Goal: Information Seeking & Learning: Learn about a topic

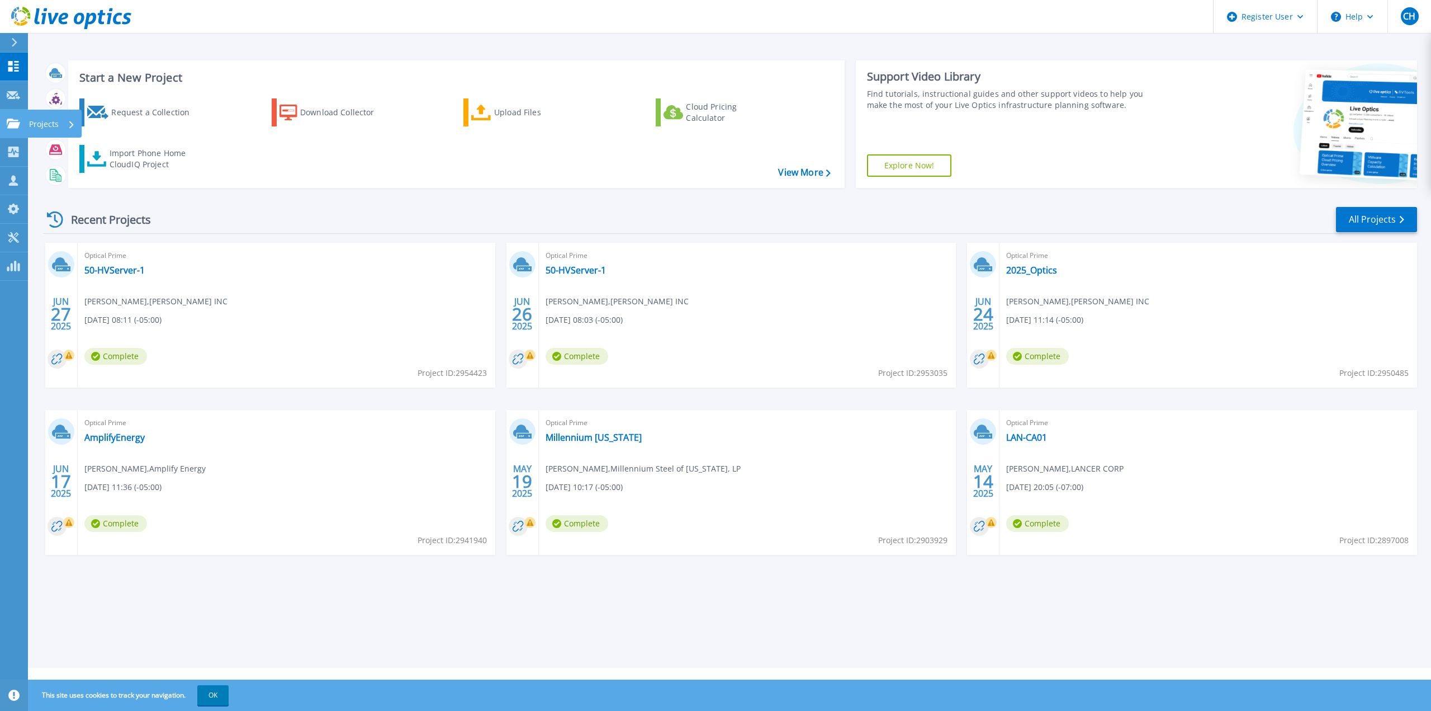
click at [12, 121] on icon at bounding box center [13, 124] width 13 height 10
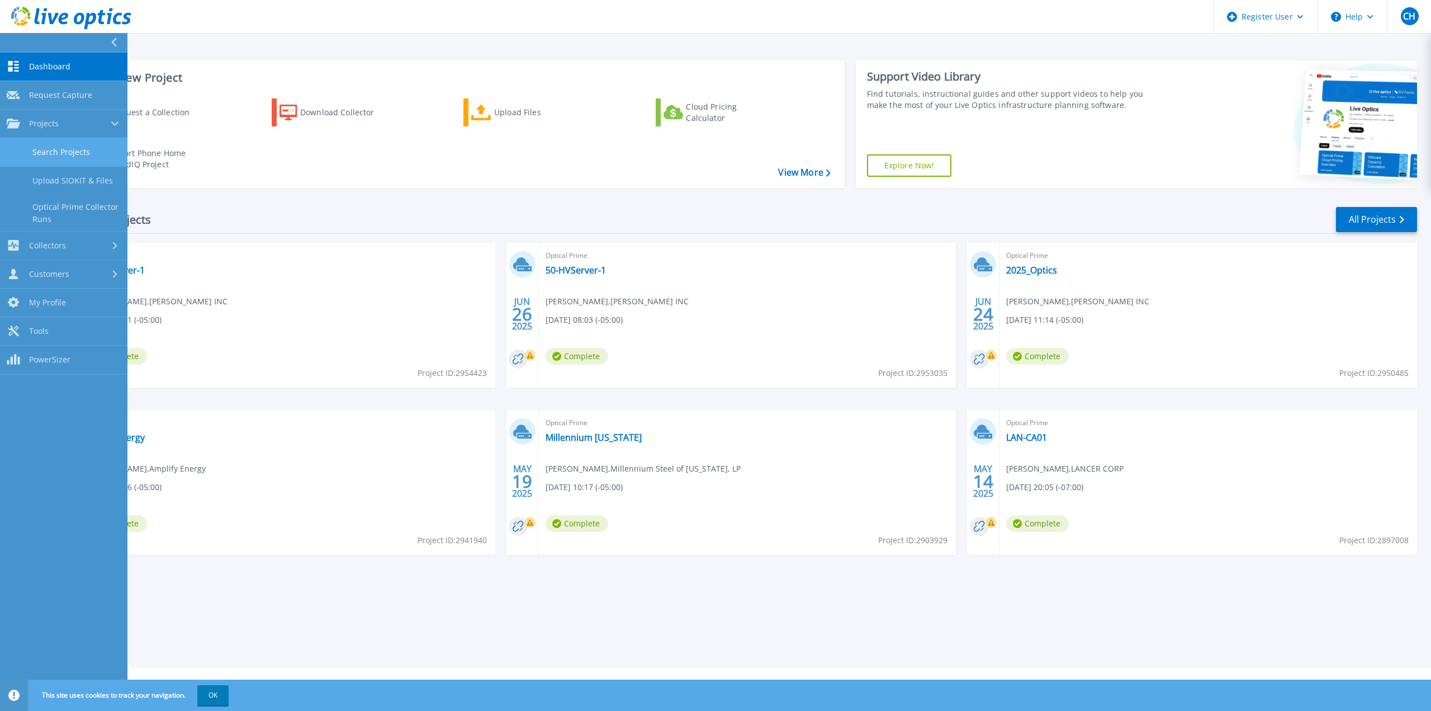
click at [32, 154] on link "Search Projects" at bounding box center [63, 152] width 127 height 29
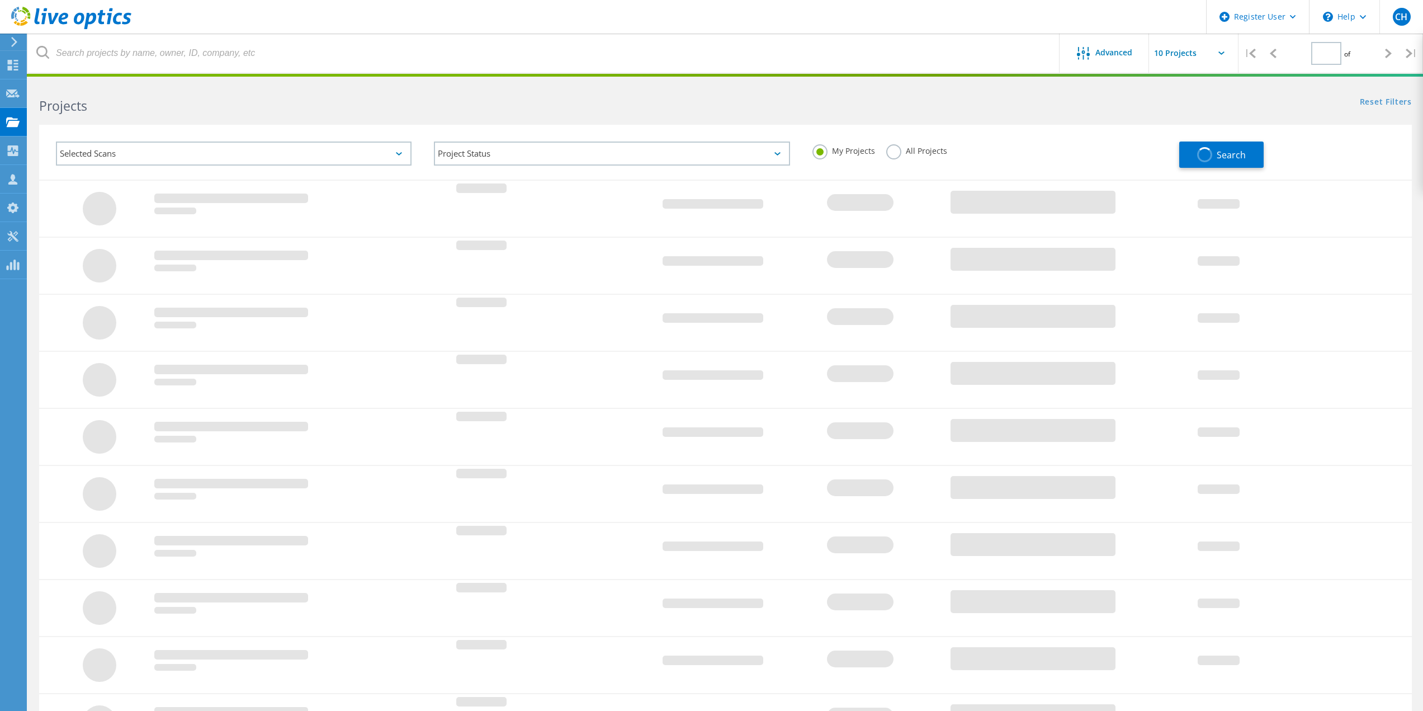
type input "1"
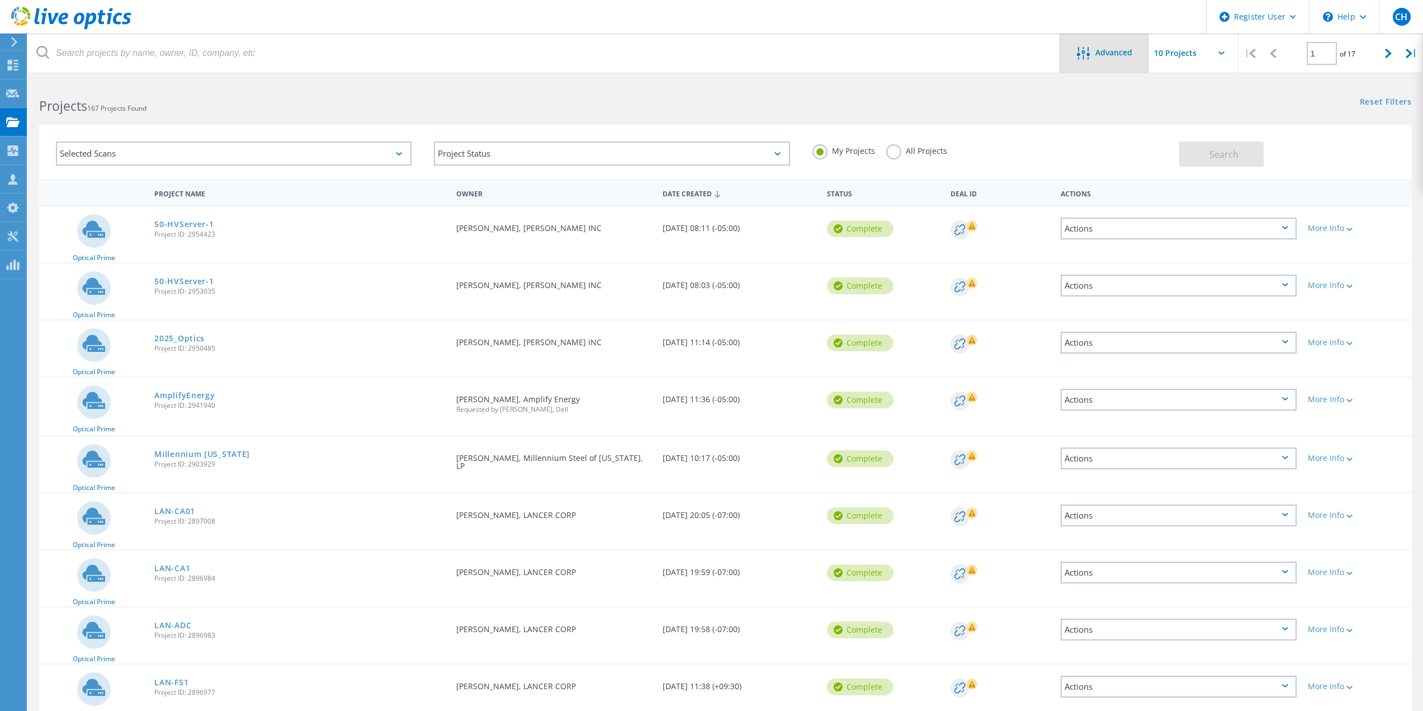
click at [1130, 56] on span "Advanced" at bounding box center [1113, 53] width 37 height 8
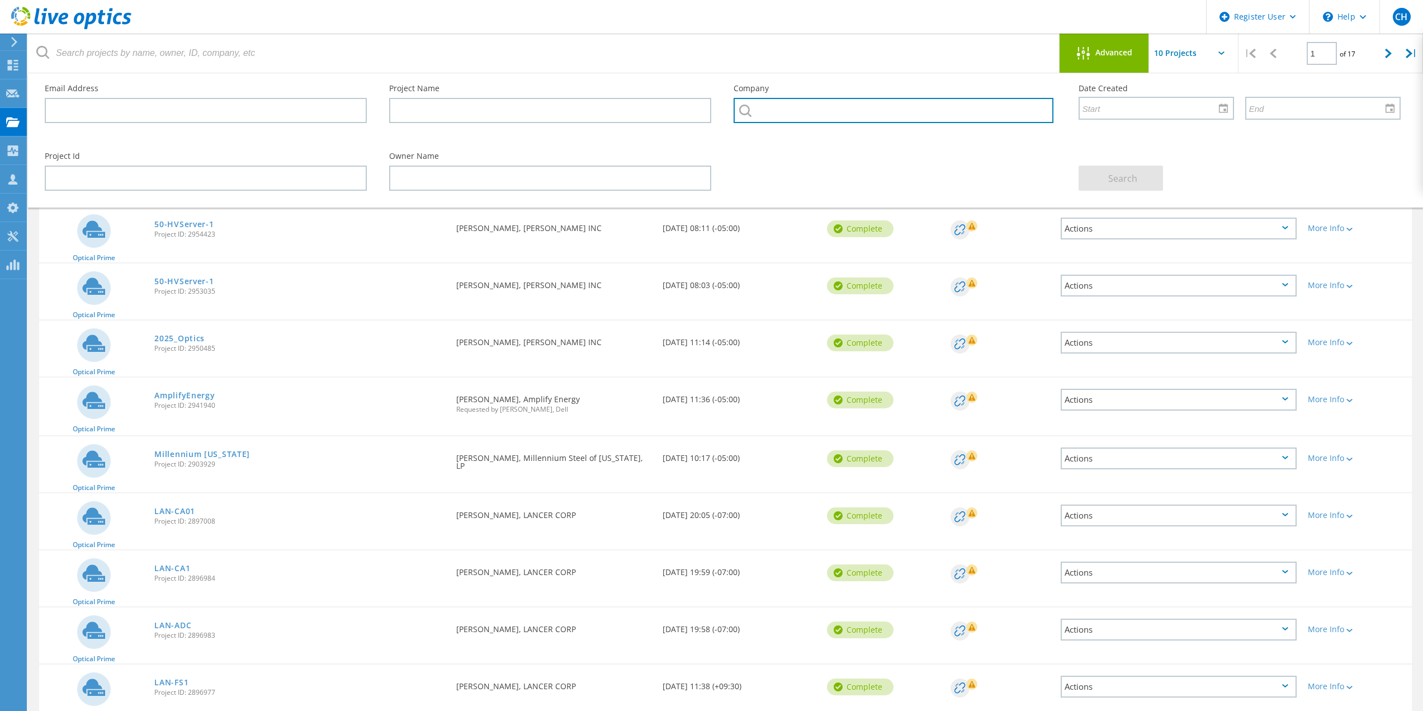
click at [911, 108] on input "text" at bounding box center [892, 110] width 319 height 25
paste input "Reconext"
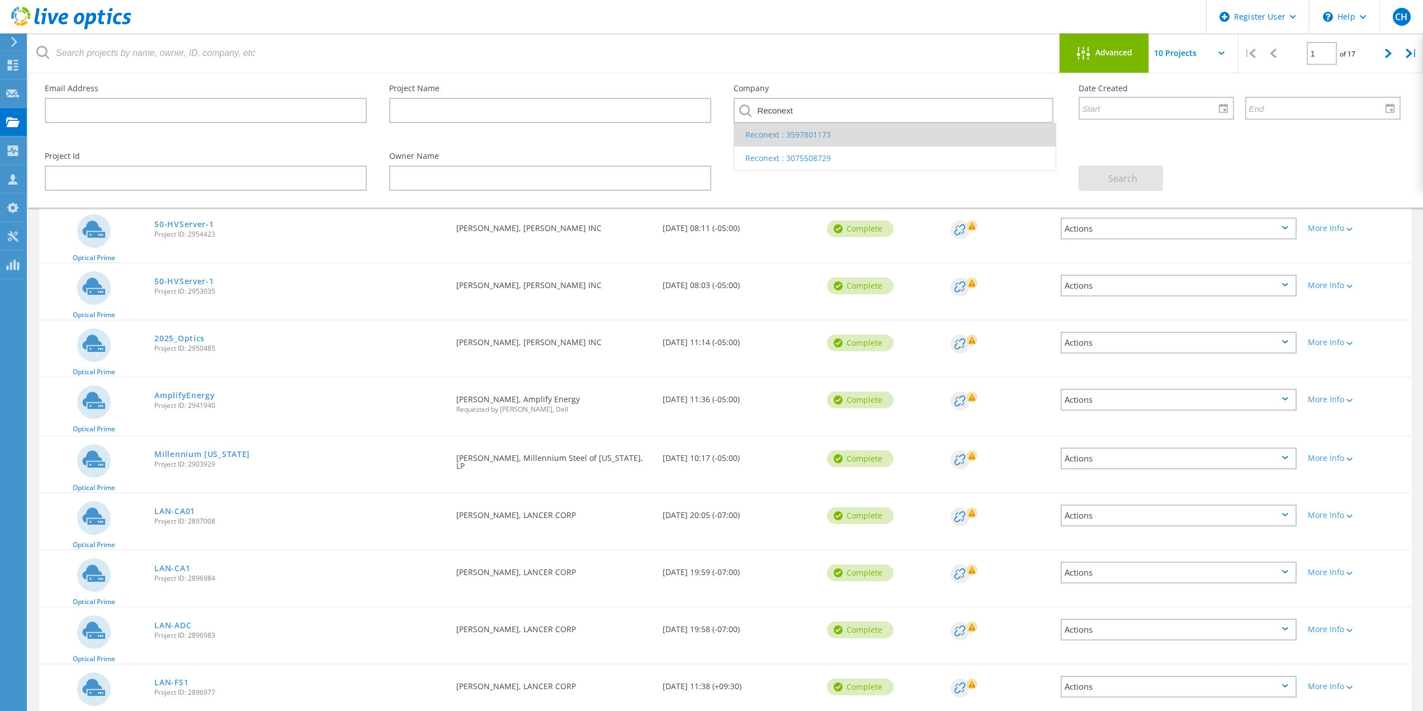
click at [880, 138] on li "Reconext : 3597801173" at bounding box center [894, 134] width 321 height 23
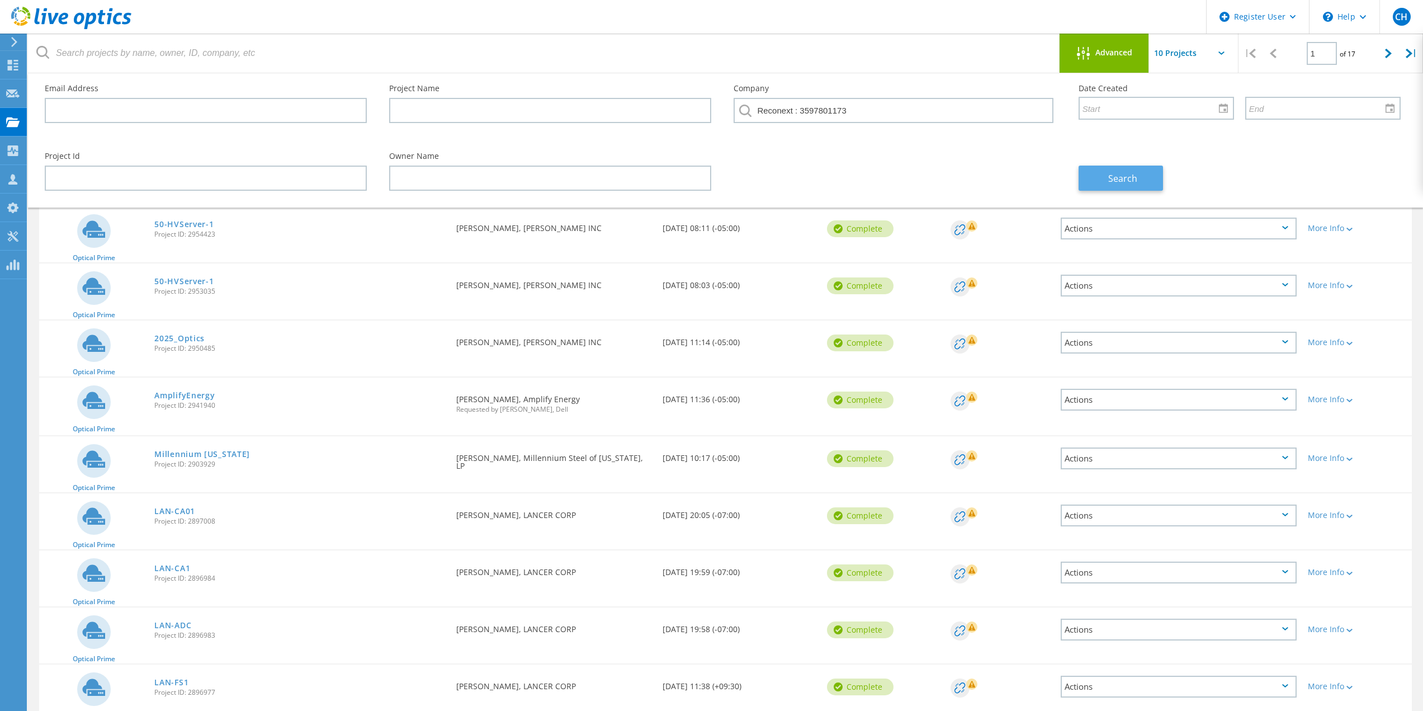
click at [1093, 174] on button "Search" at bounding box center [1120, 177] width 84 height 25
click at [946, 12] on header "Register User \n Help Explore Helpful Articles Contact Support CH Dell User [PE…" at bounding box center [711, 17] width 1423 height 34
click at [1094, 48] on div at bounding box center [1086, 54] width 18 height 14
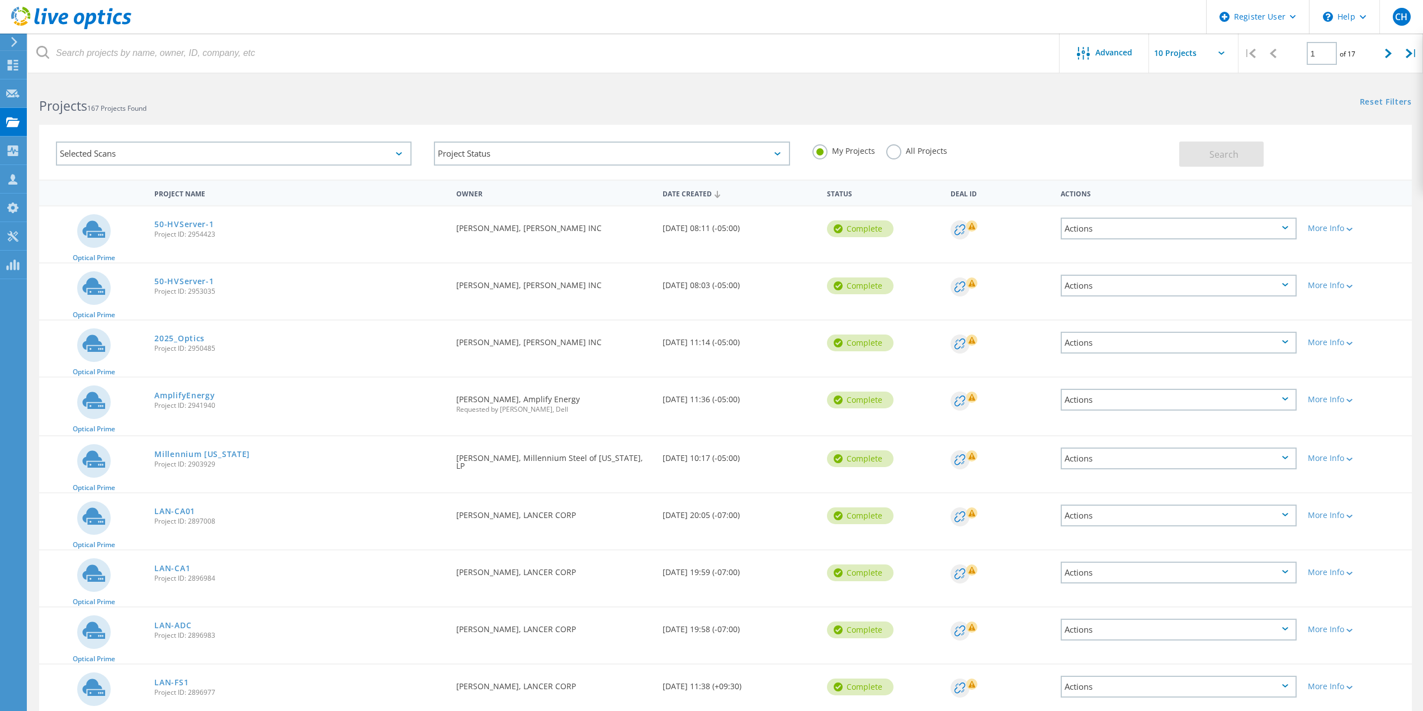
click at [918, 151] on label "All Projects" at bounding box center [916, 149] width 61 height 11
click at [0, 0] on input "All Projects" at bounding box center [0, 0] width 0 height 0
click at [1132, 68] on div "Advanced" at bounding box center [1103, 53] width 89 height 39
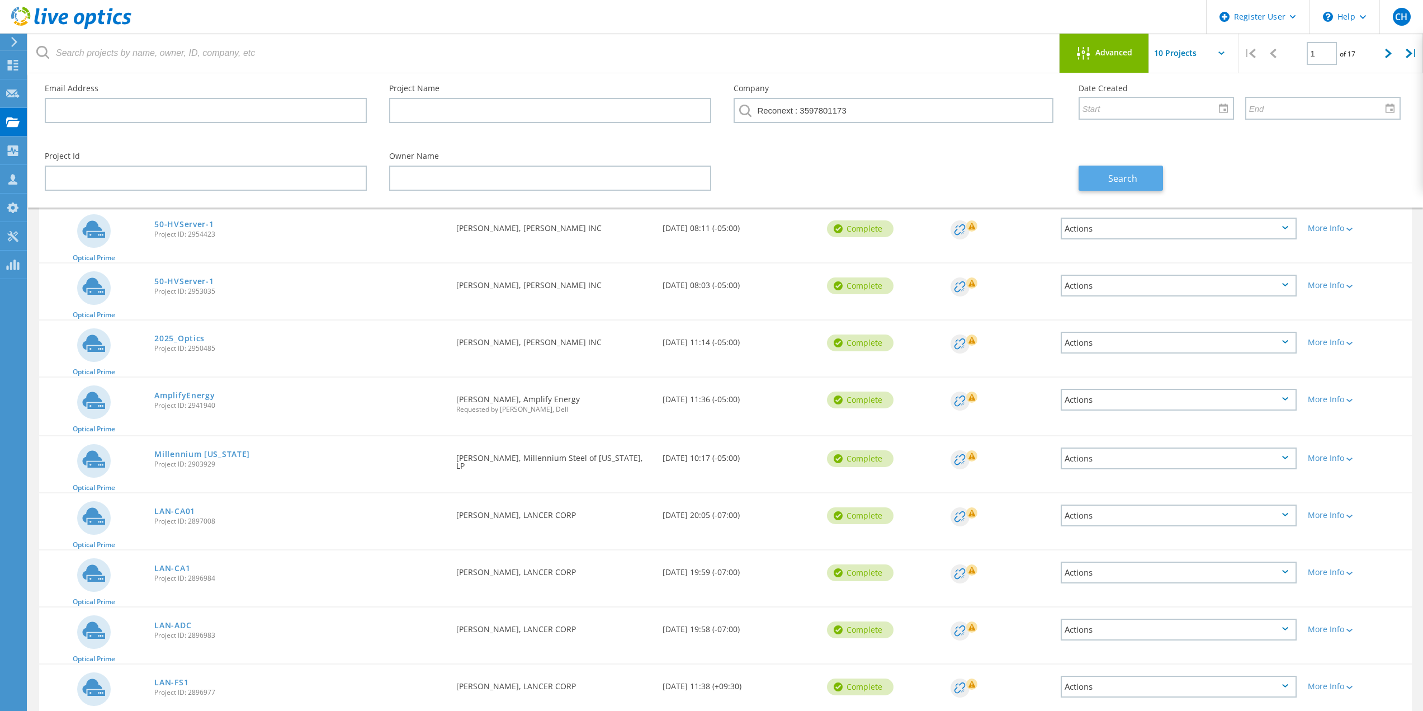
click at [1160, 174] on button "Search" at bounding box center [1120, 177] width 84 height 25
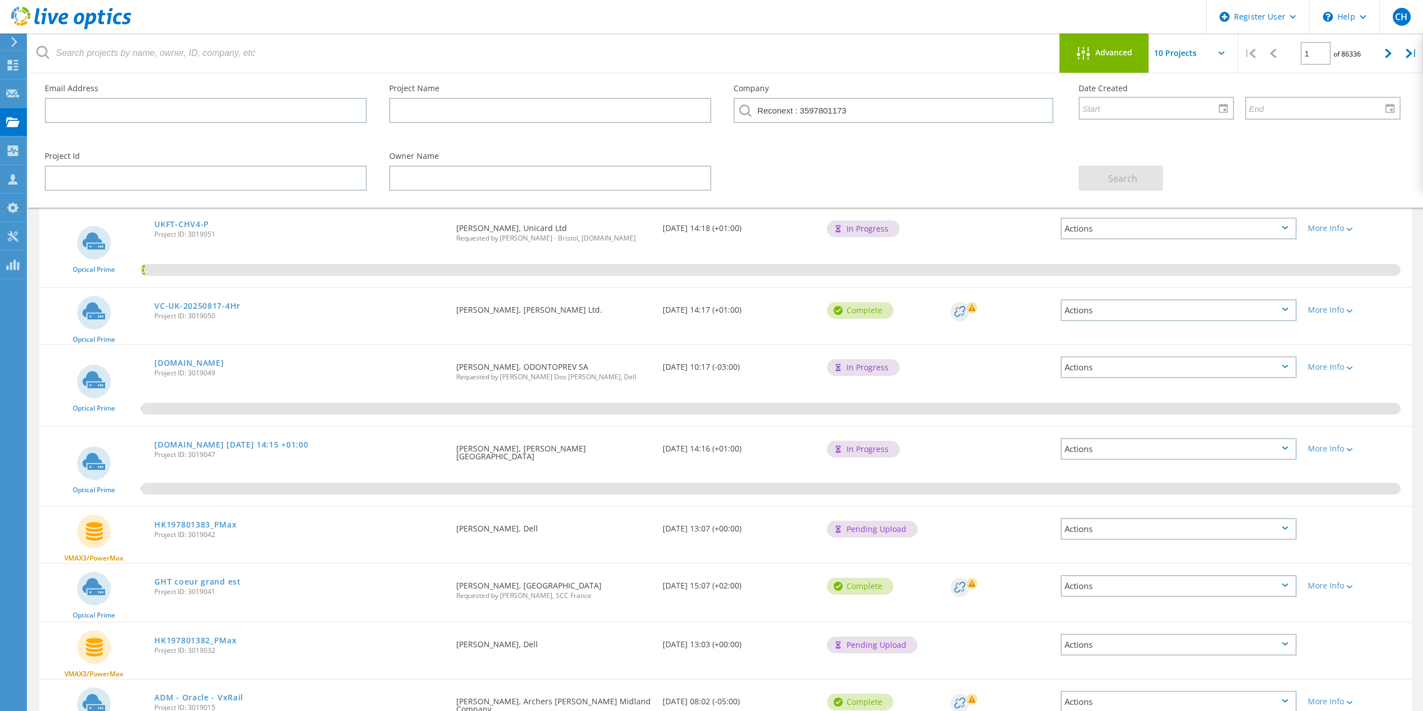
click at [1021, 253] on div "0.31%" at bounding box center [725, 246] width 1372 height 80
click at [1012, 189] on div "Project Id Owner Name Search" at bounding box center [723, 171] width 1378 height 61
click at [1109, 59] on div "Advanced" at bounding box center [1103, 54] width 89 height 14
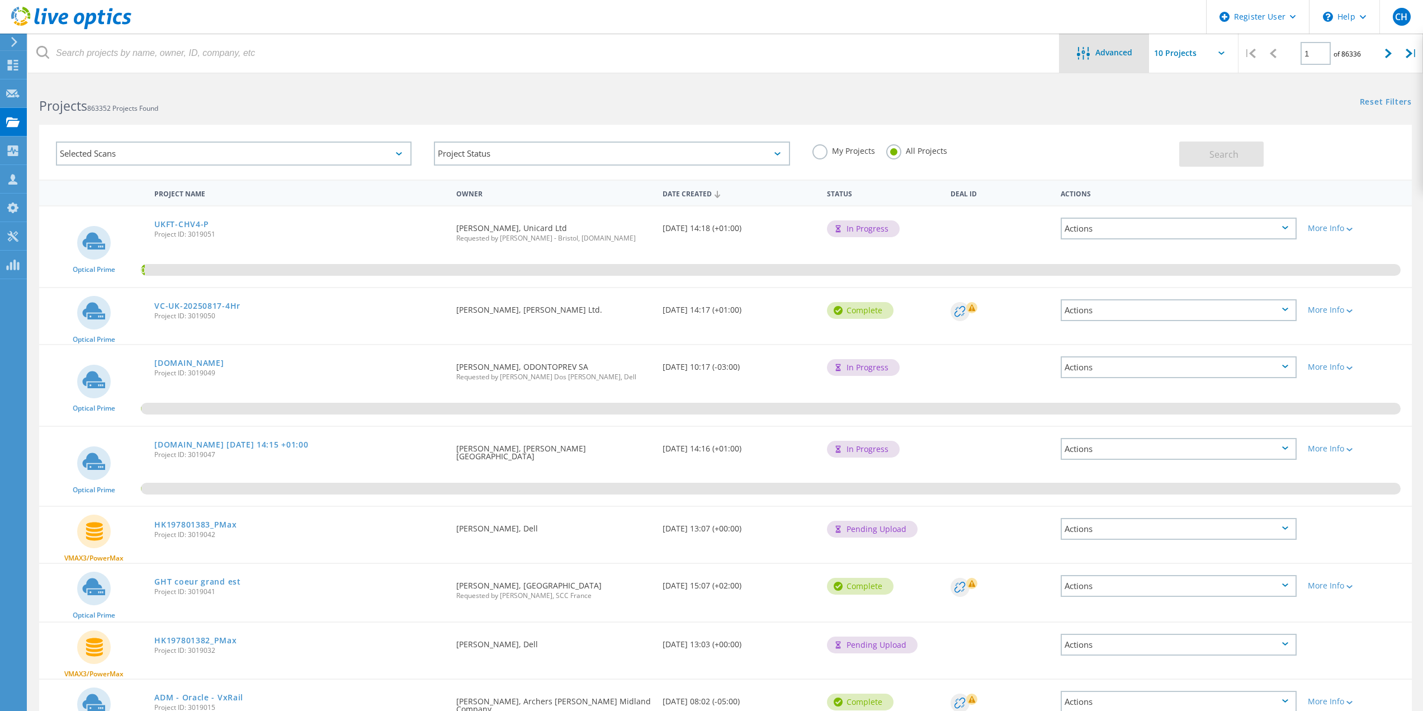
click at [1092, 47] on div at bounding box center [1086, 54] width 18 height 14
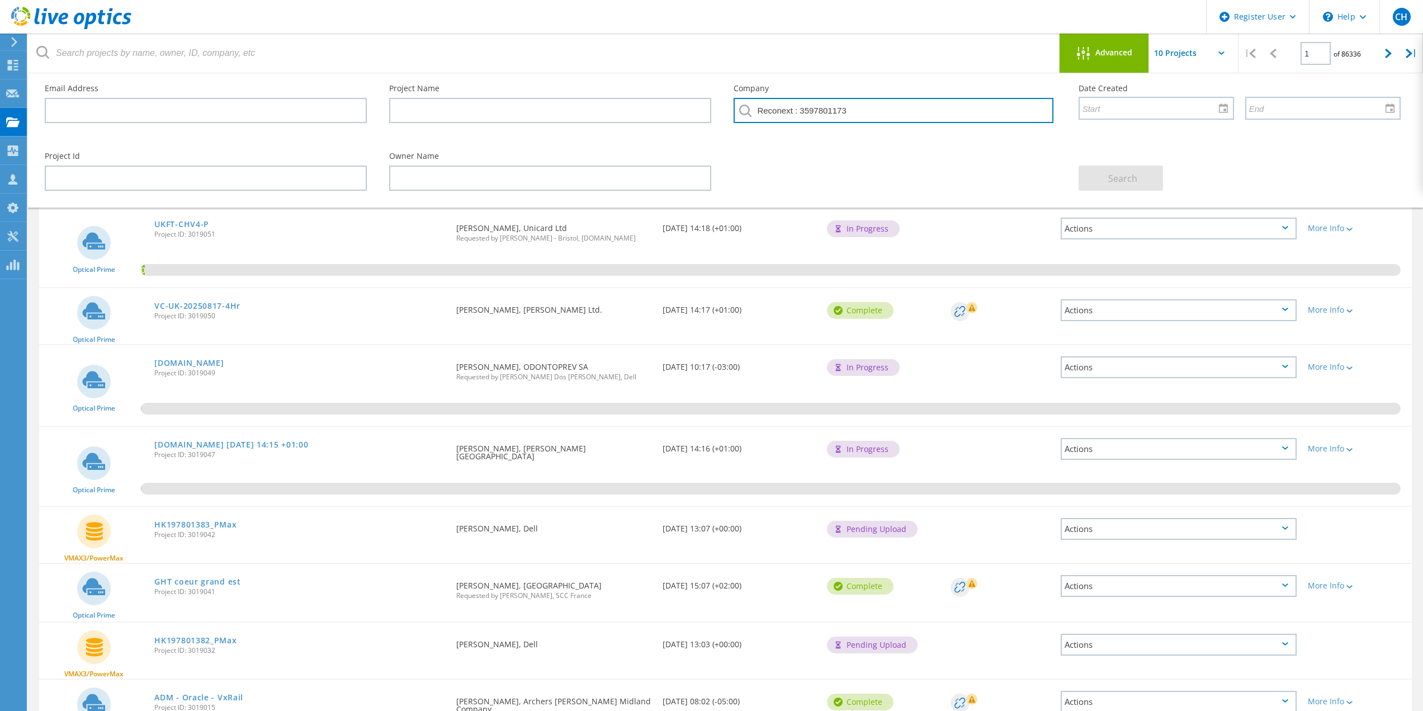
click at [884, 115] on input "Reconext : 3597801173" at bounding box center [892, 110] width 319 height 25
click at [822, 116] on input "Reconext : 3597801173" at bounding box center [892, 110] width 319 height 25
drag, startPoint x: 857, startPoint y: 114, endPoint x: 792, endPoint y: 125, distance: 66.3
click at [792, 125] on div "Reconext : 3597801173" at bounding box center [894, 114] width 322 height 32
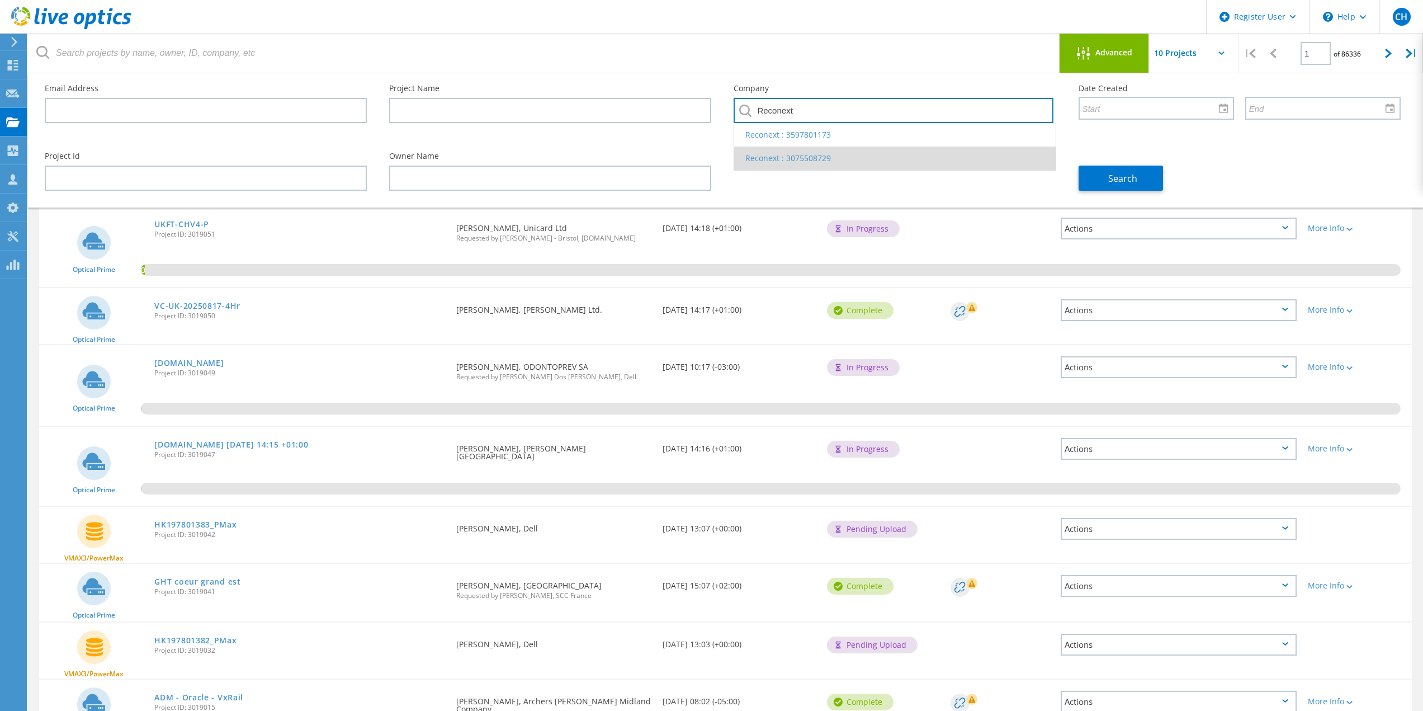
type input "Reconext"
click at [809, 158] on li "Reconext : 3075508729" at bounding box center [894, 157] width 321 height 23
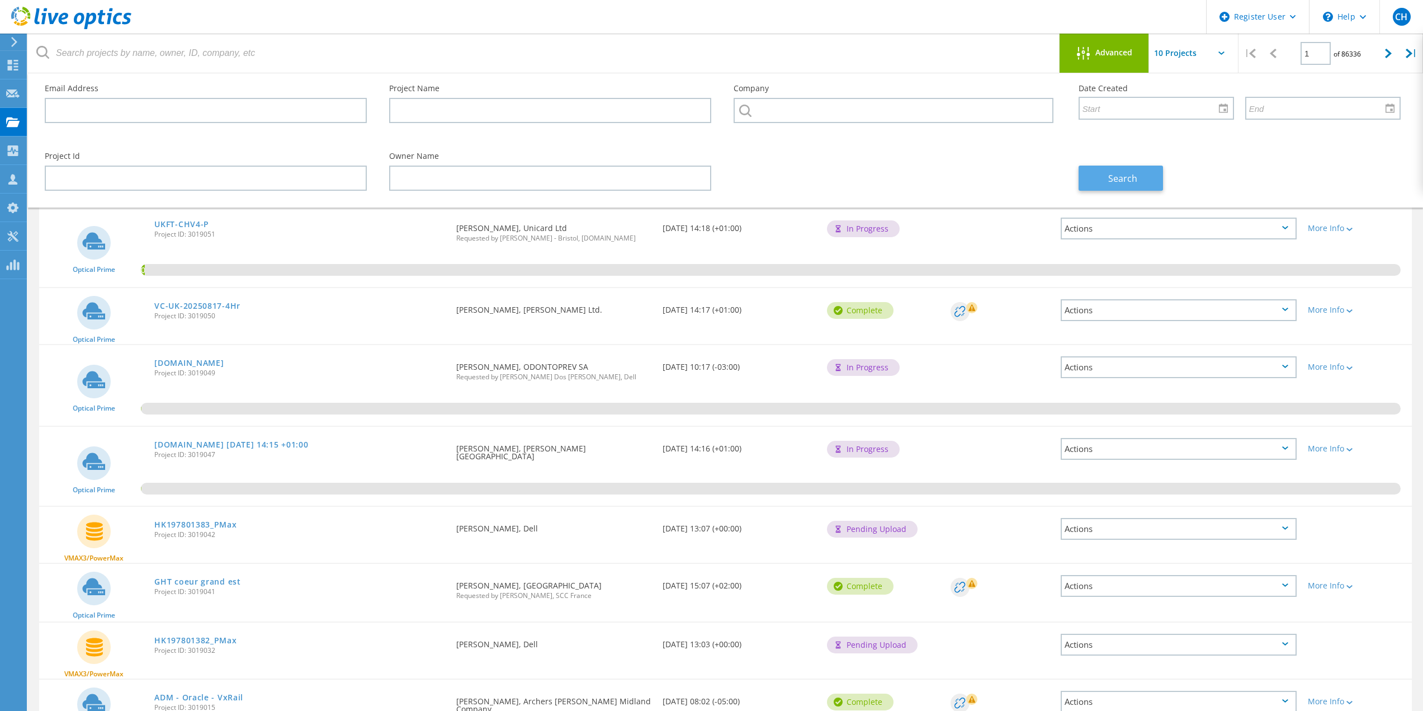
click at [1117, 179] on span "Search" at bounding box center [1122, 178] width 29 height 12
click at [226, 110] on input "text" at bounding box center [206, 110] width 322 height 25
paste input "mustafa.hussain@reconext.com"
type input "mustafa.hussain@reconext.com"
click at [1152, 183] on button "Search" at bounding box center [1120, 177] width 84 height 25
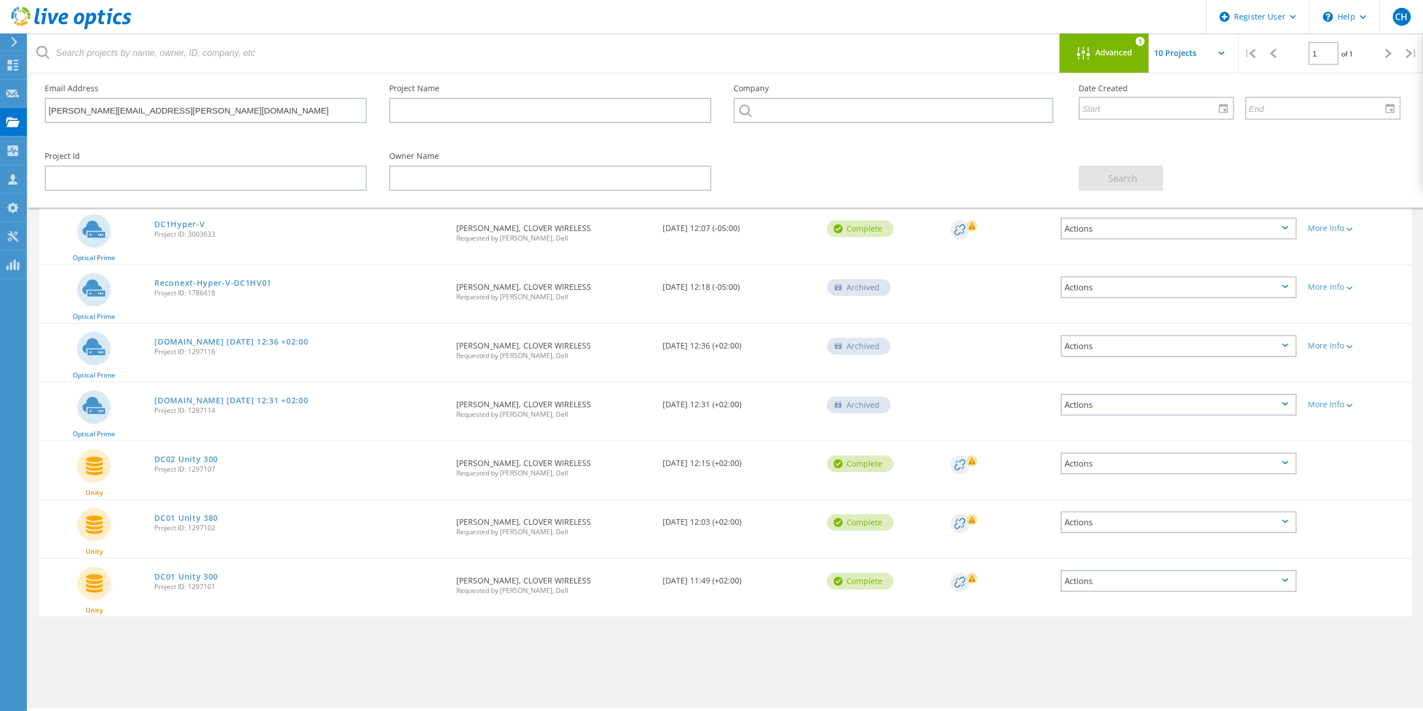
click at [1111, 51] on span "Advanced" at bounding box center [1113, 53] width 37 height 8
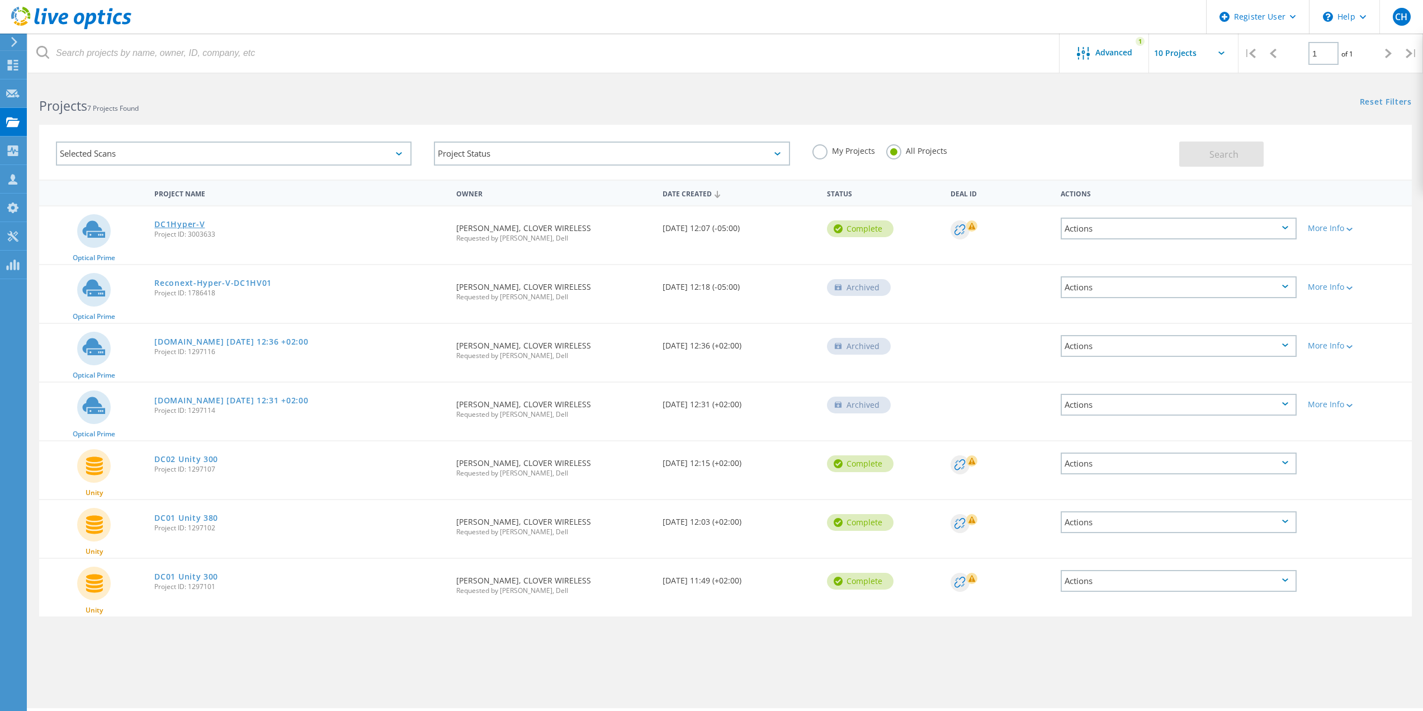
click at [176, 226] on link "DC1Hyper-V" at bounding box center [179, 224] width 50 height 8
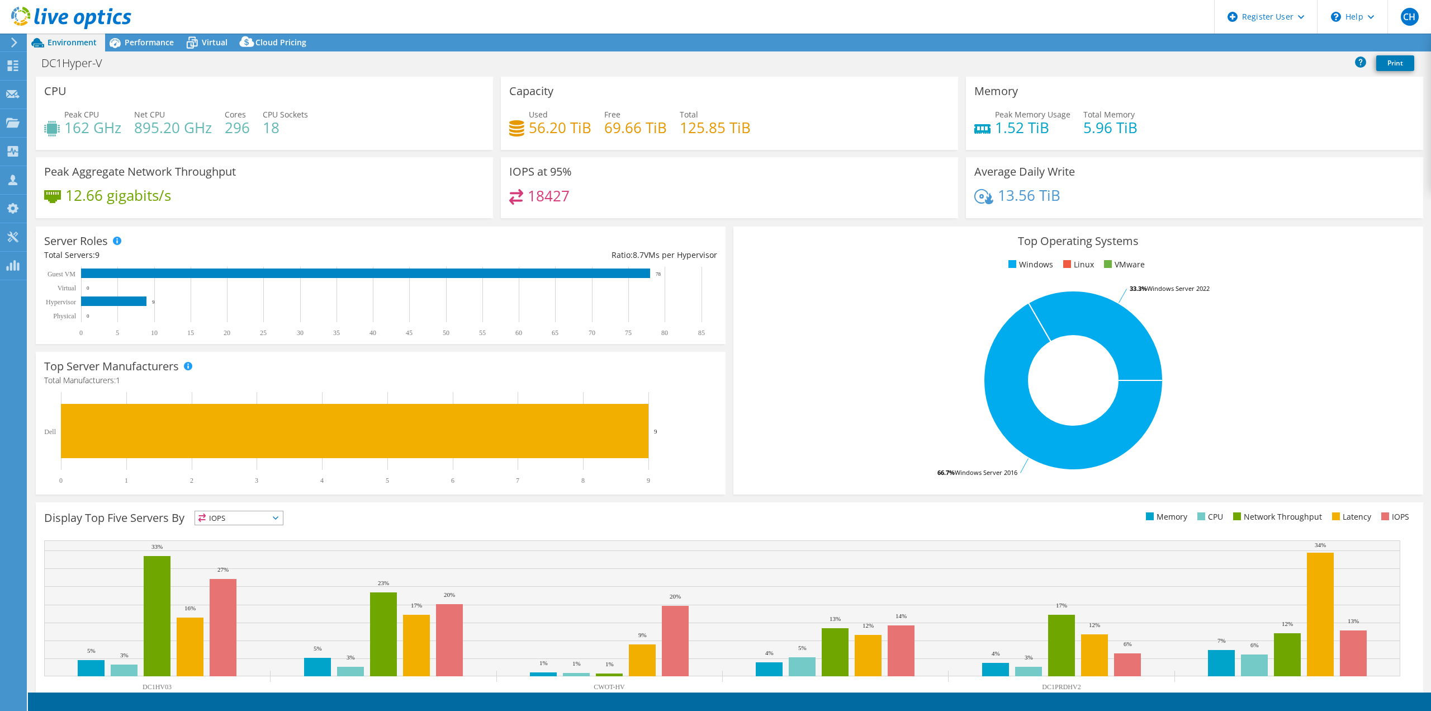
select select "USD"
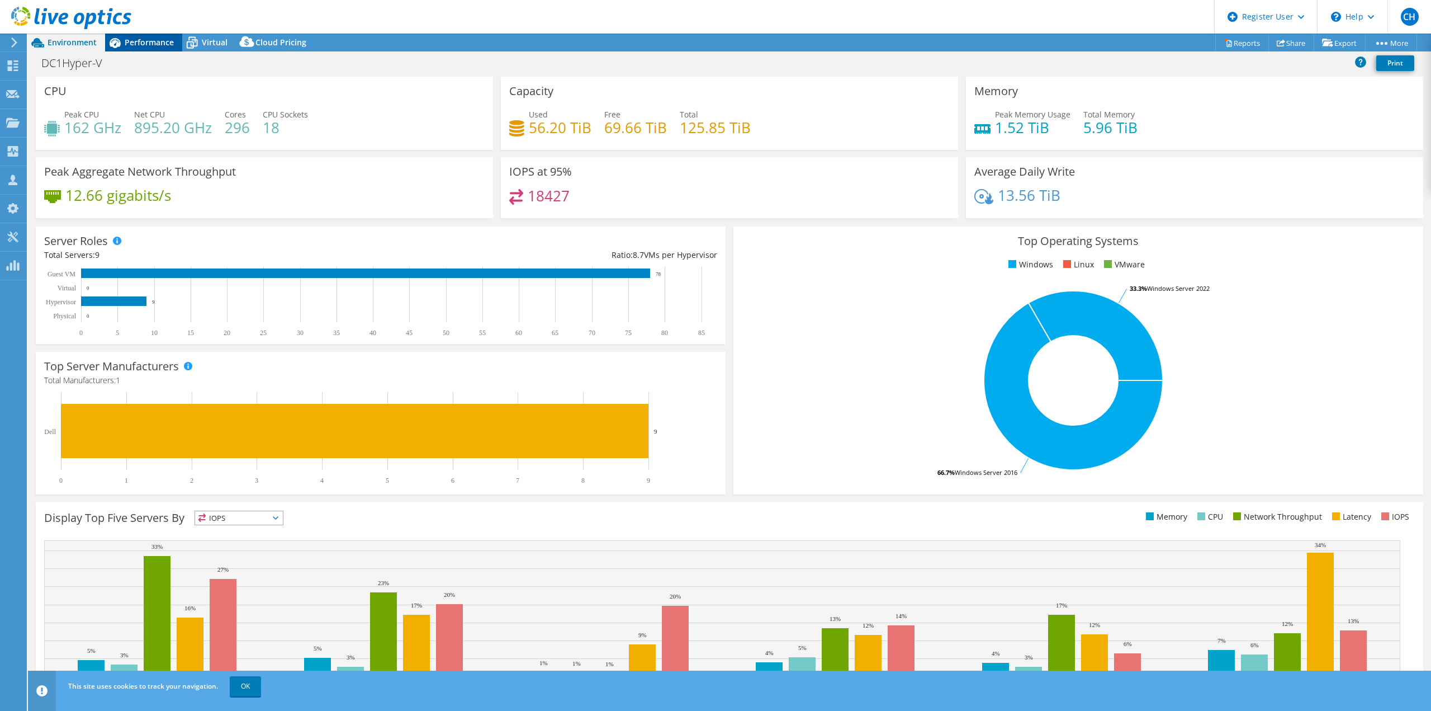
click at [161, 36] on div "Performance" at bounding box center [143, 43] width 77 height 18
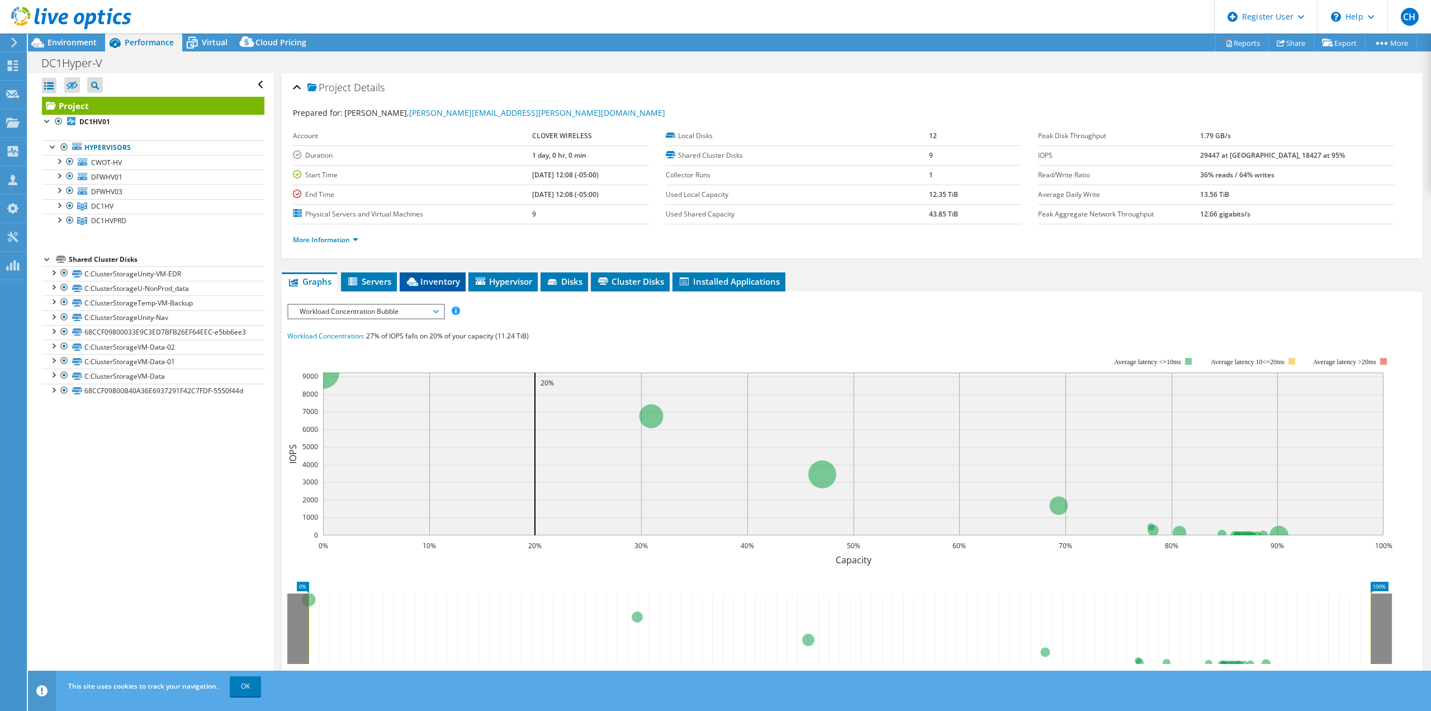
click at [449, 275] on li "Inventory" at bounding box center [433, 281] width 66 height 19
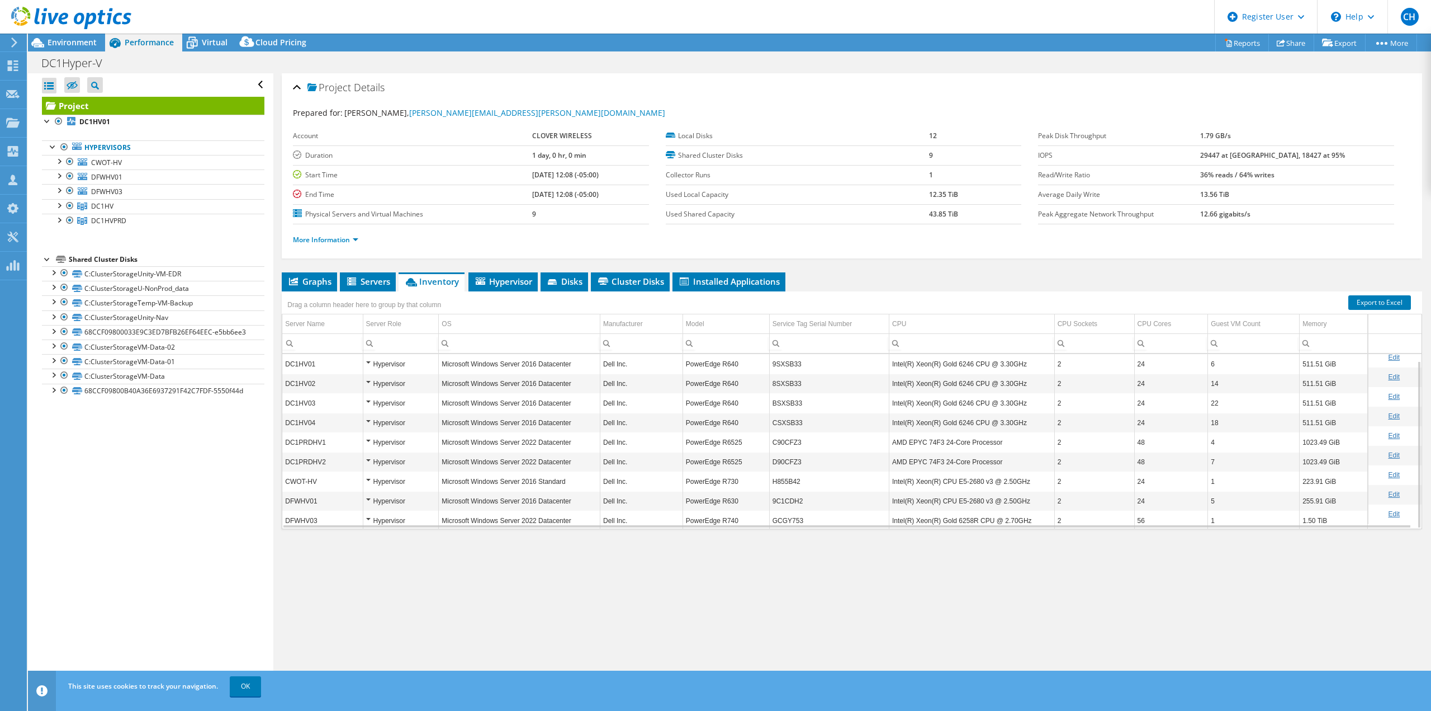
scroll to position [7, 0]
click at [70, 47] on span "Environment" at bounding box center [72, 42] width 49 height 11
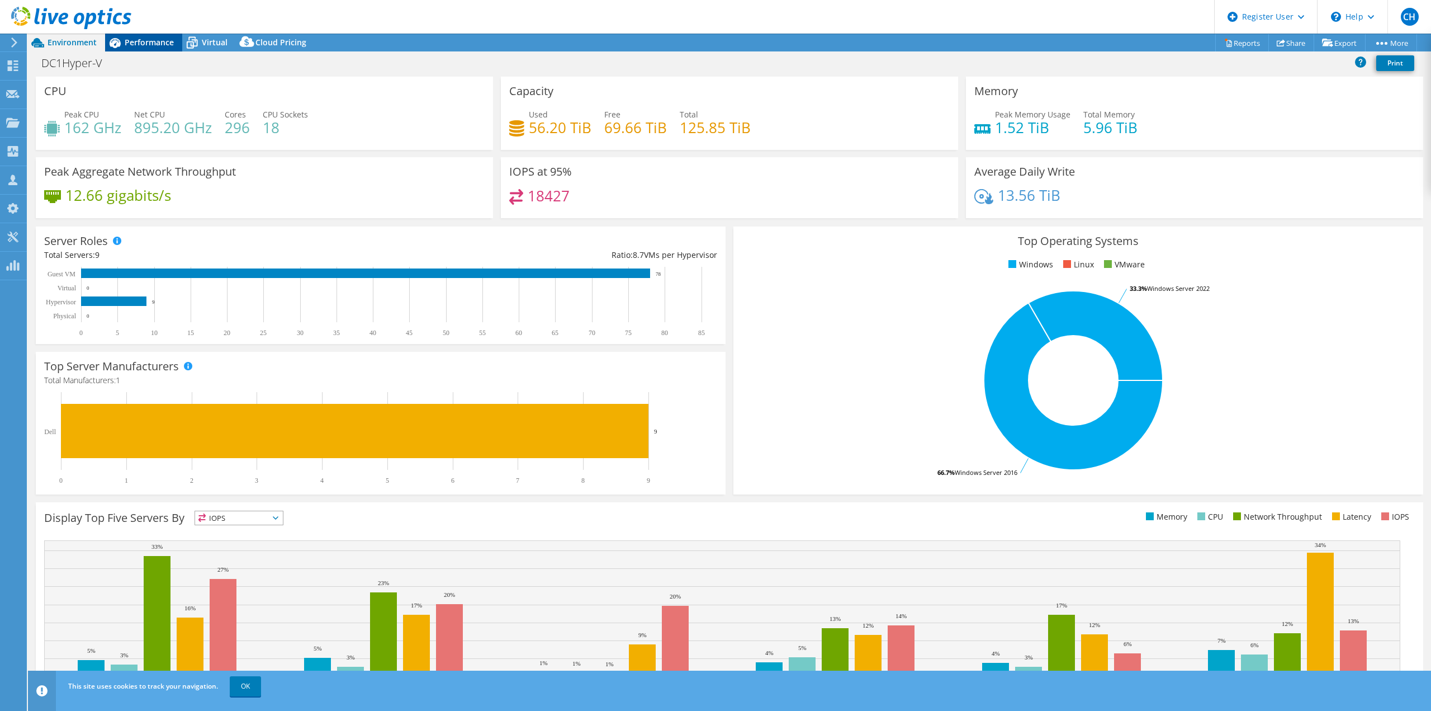
click at [161, 46] on span "Performance" at bounding box center [149, 42] width 49 height 11
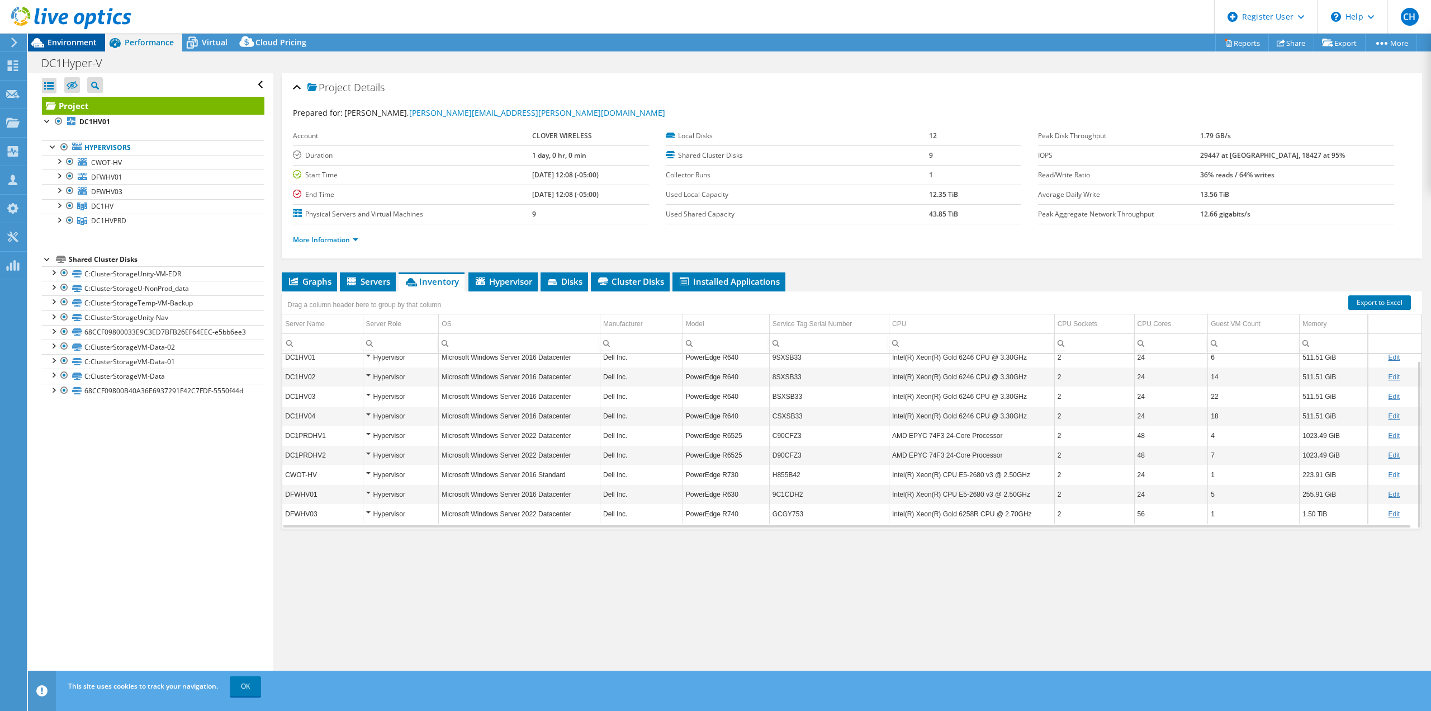
click at [91, 41] on span "Environment" at bounding box center [72, 42] width 49 height 11
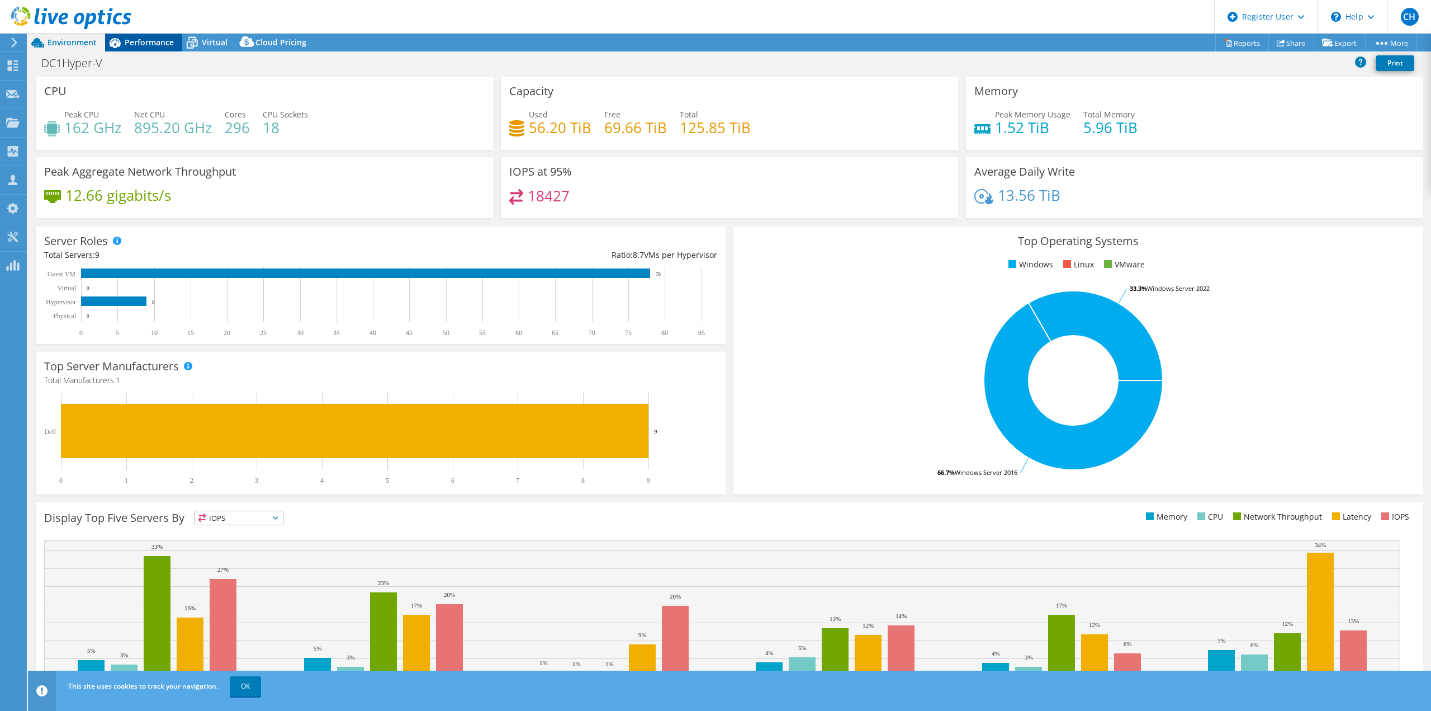
click at [137, 36] on div "Performance" at bounding box center [143, 43] width 77 height 18
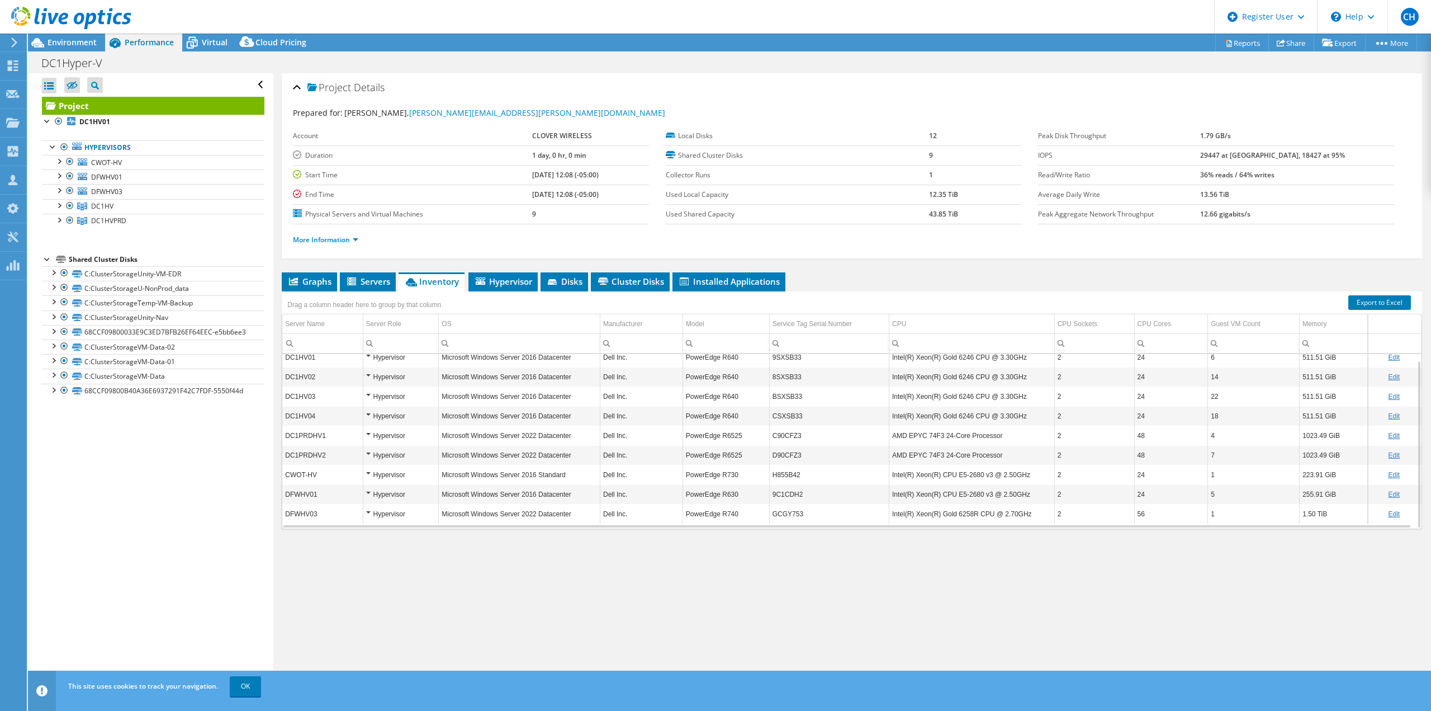
click at [74, 37] on div at bounding box center [65, 18] width 131 height 37
click at [73, 41] on span "Environment" at bounding box center [72, 42] width 49 height 11
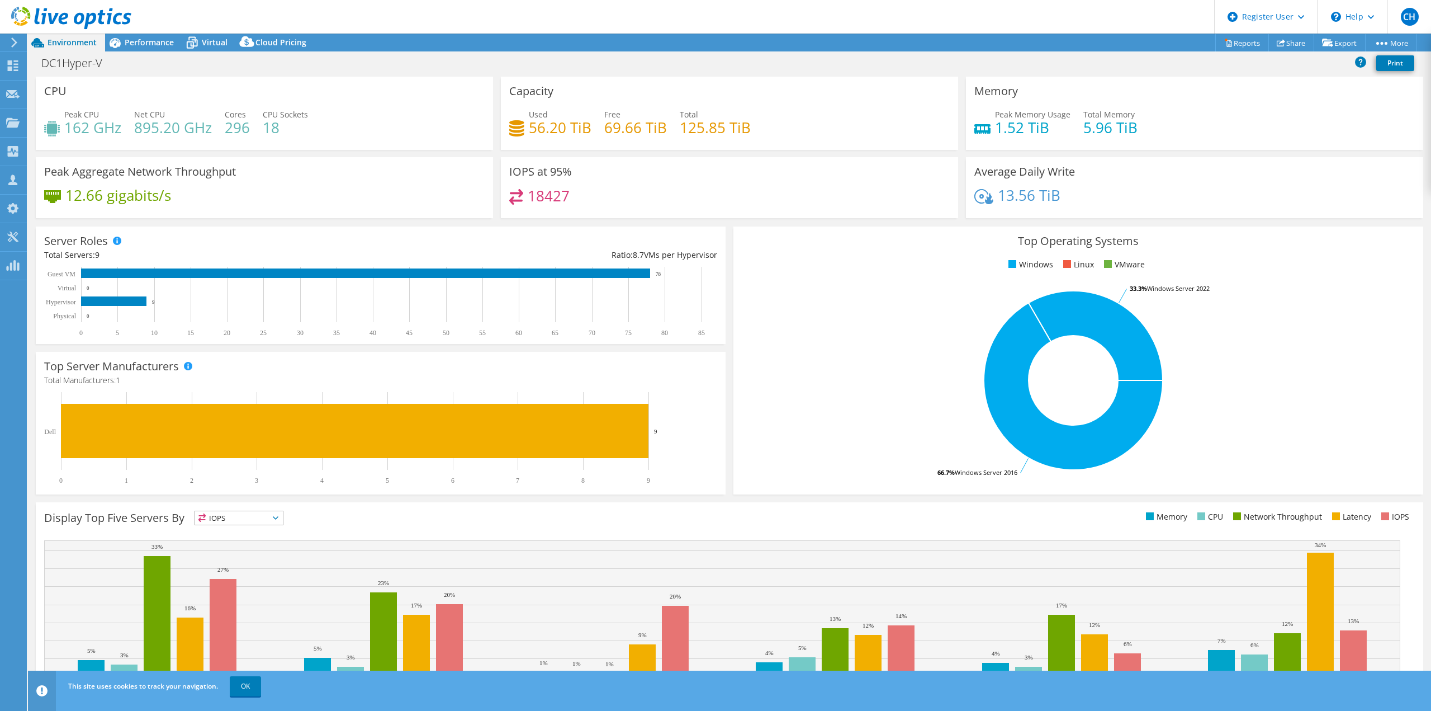
drag, startPoint x: 164, startPoint y: 49, endPoint x: 187, endPoint y: 64, distance: 27.4
click at [164, 49] on div "Performance" at bounding box center [143, 43] width 77 height 18
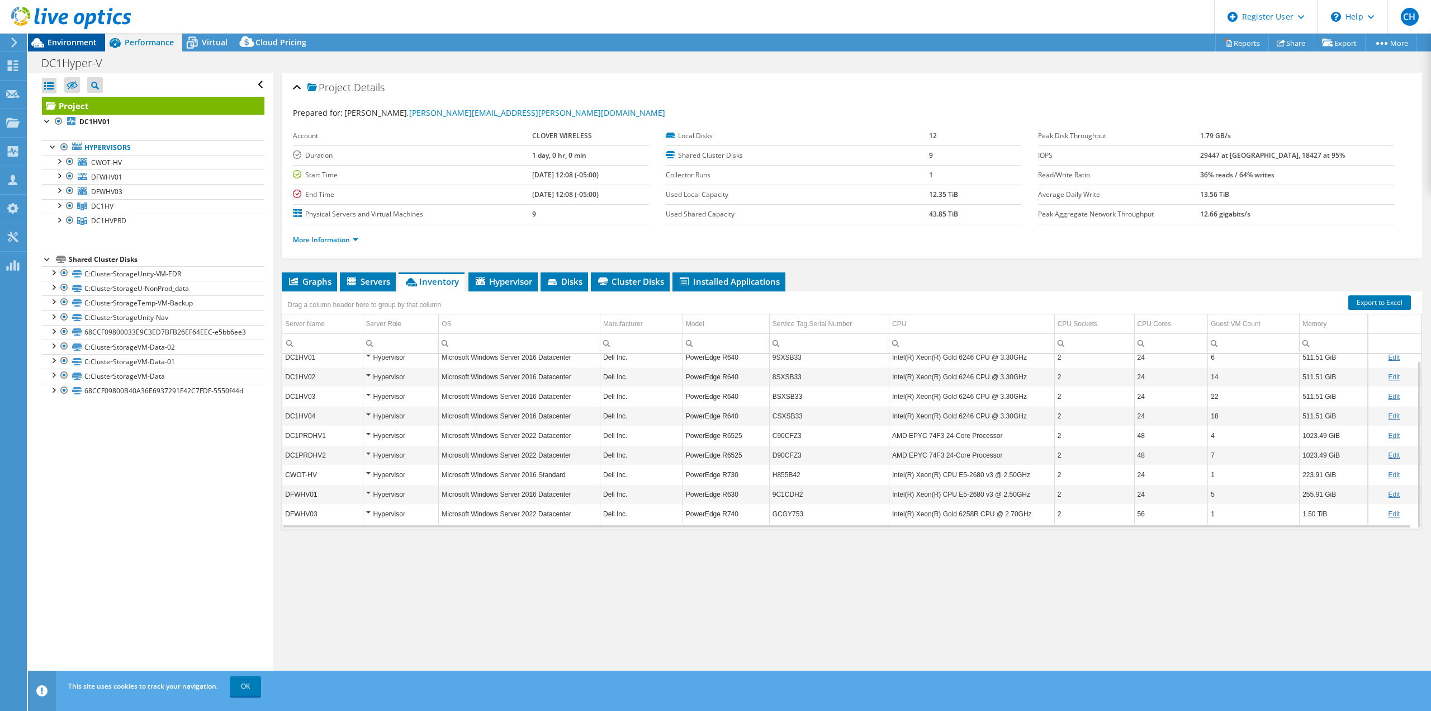
drag, startPoint x: 87, startPoint y: 44, endPoint x: 93, endPoint y: 49, distance: 8.3
click at [87, 44] on span "Environment" at bounding box center [72, 42] width 49 height 11
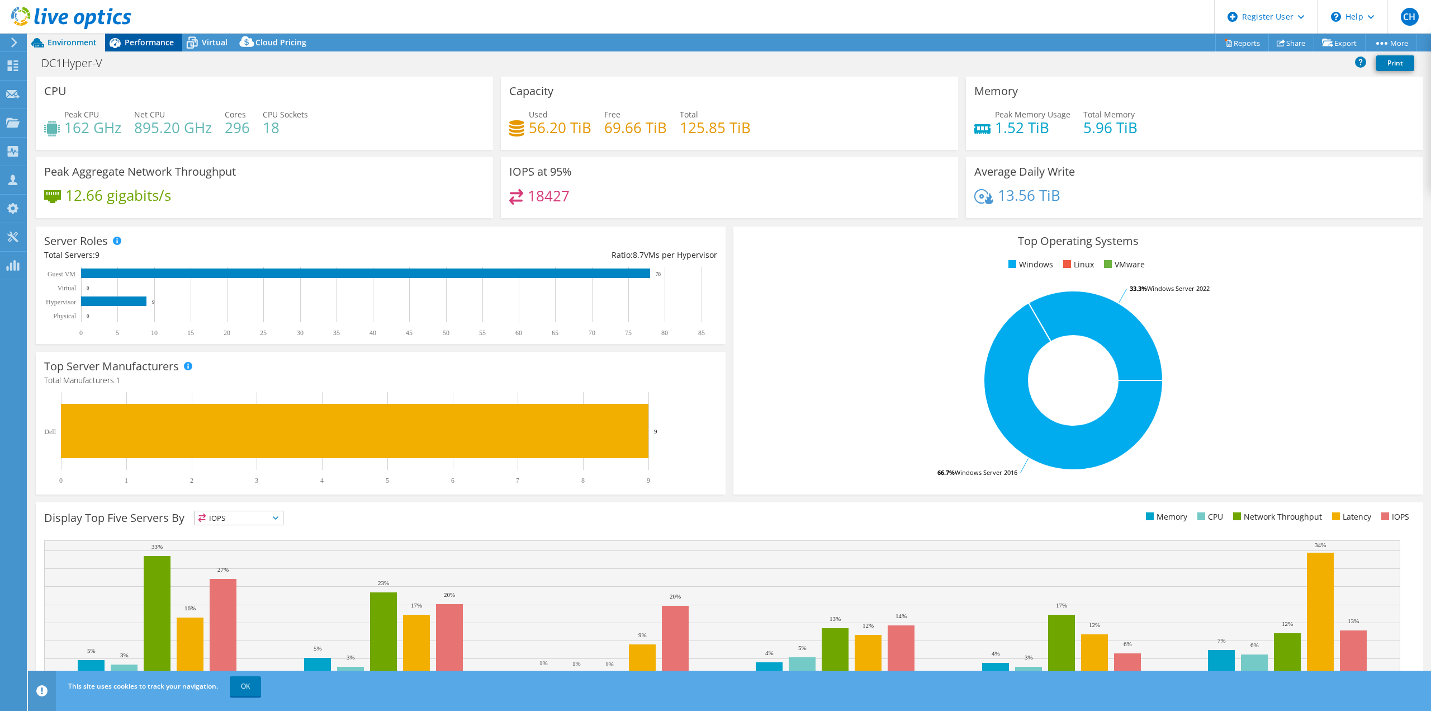
click at [167, 39] on span "Performance" at bounding box center [149, 42] width 49 height 11
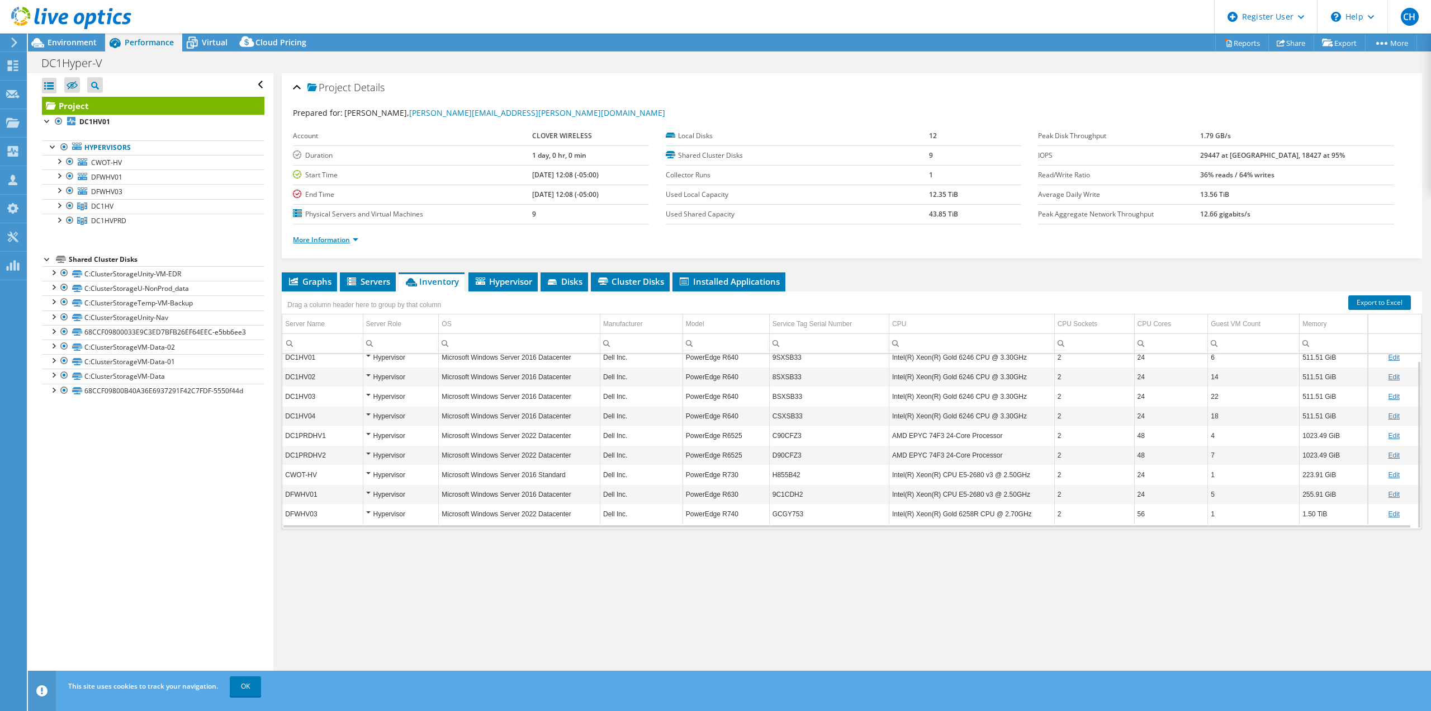
click at [347, 243] on link "More Information" at bounding box center [325, 240] width 65 height 10
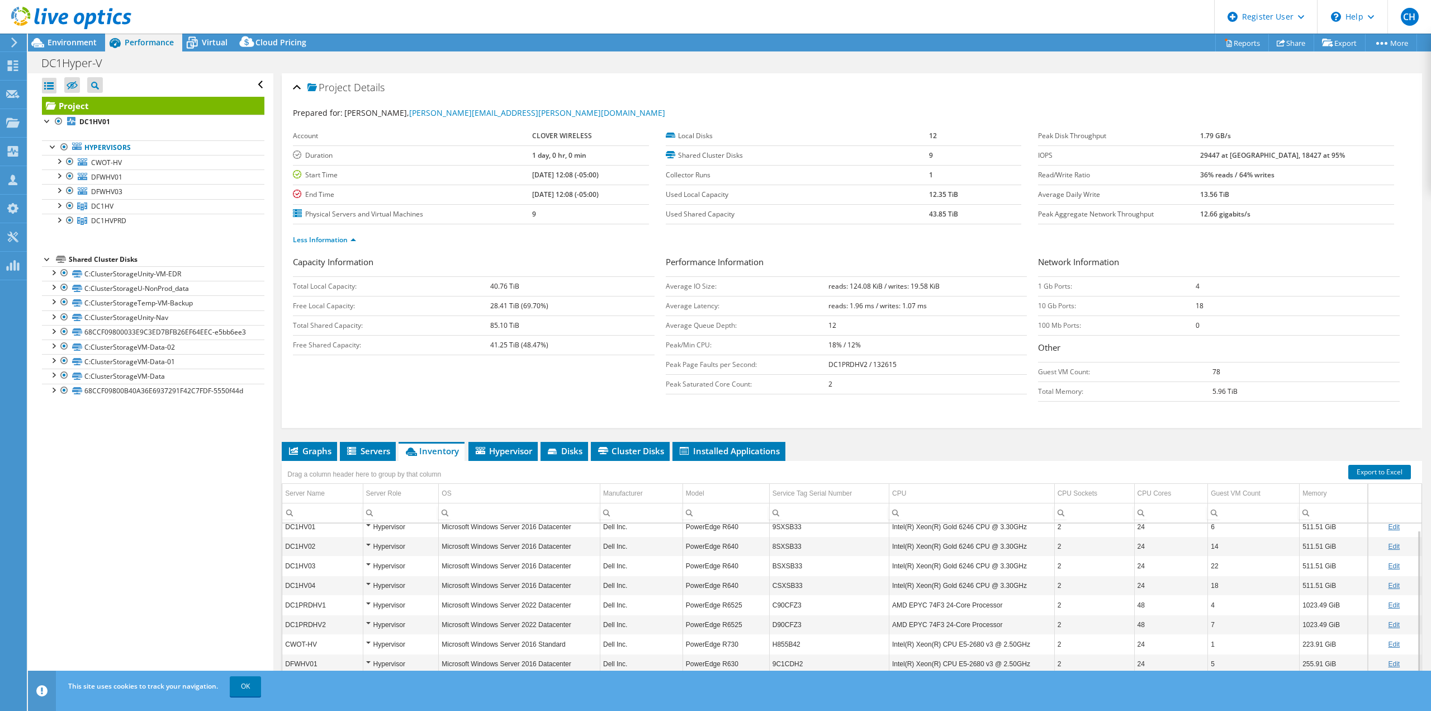
click at [530, 385] on div "Capacity Information Total Local Capacity: 40.76 TiB Free Local Capacity: 28.41…" at bounding box center [852, 330] width 1118 height 151
click at [299, 440] on div "Project Details Prepared for: [PERSON_NAME], [PERSON_NAME][EMAIL_ADDRESS][PERSO…" at bounding box center [851, 406] width 1157 height 667
click at [291, 452] on icon at bounding box center [293, 451] width 9 height 8
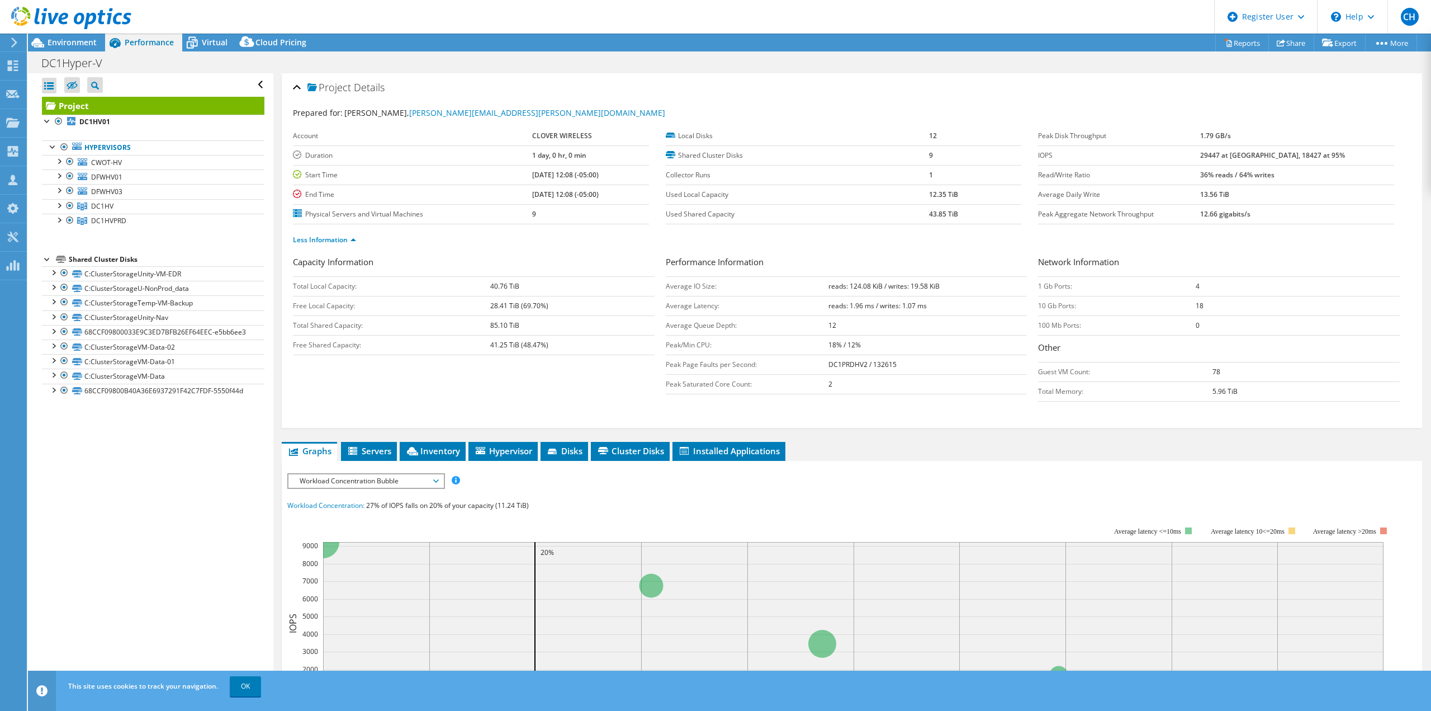
click at [371, 474] on span "Workload Concentration Bubble" at bounding box center [366, 480] width 144 height 13
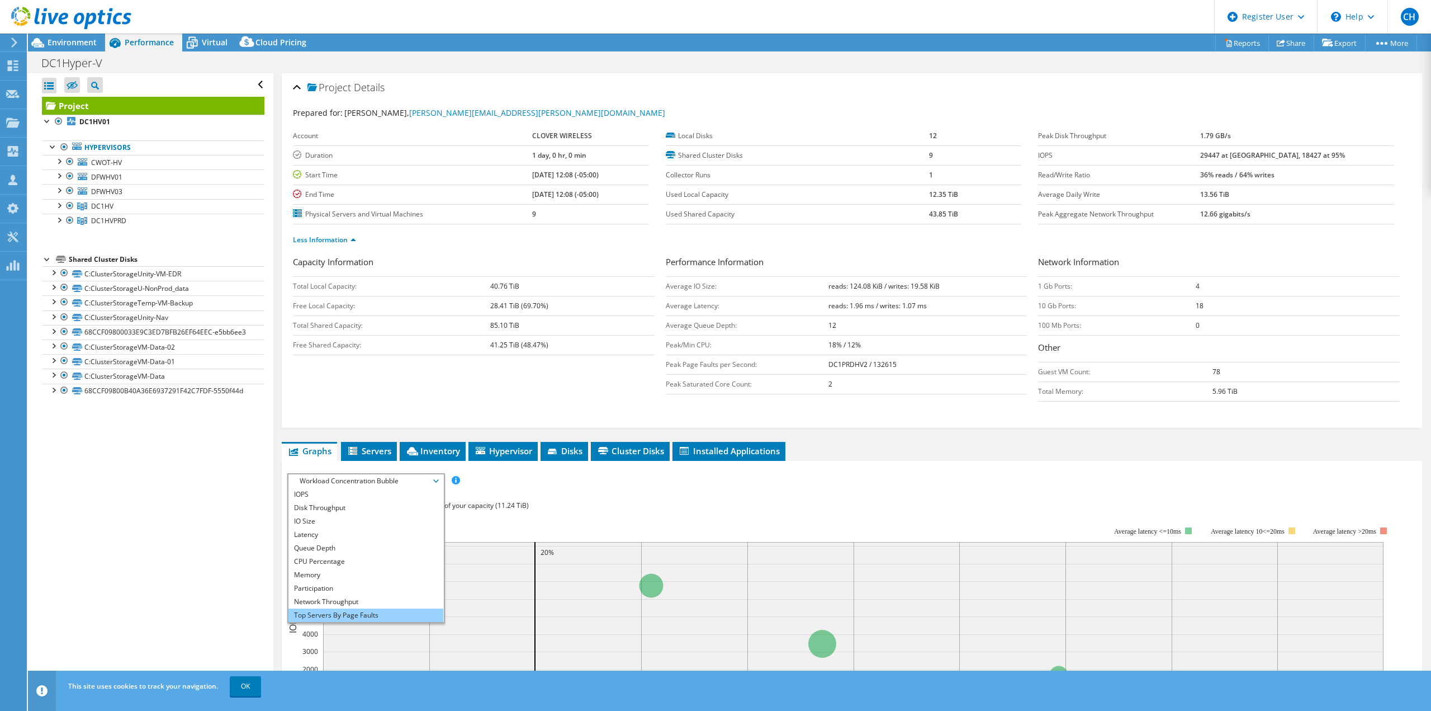
click at [350, 612] on li "Top Servers By Page Faults" at bounding box center [365, 614] width 155 height 13
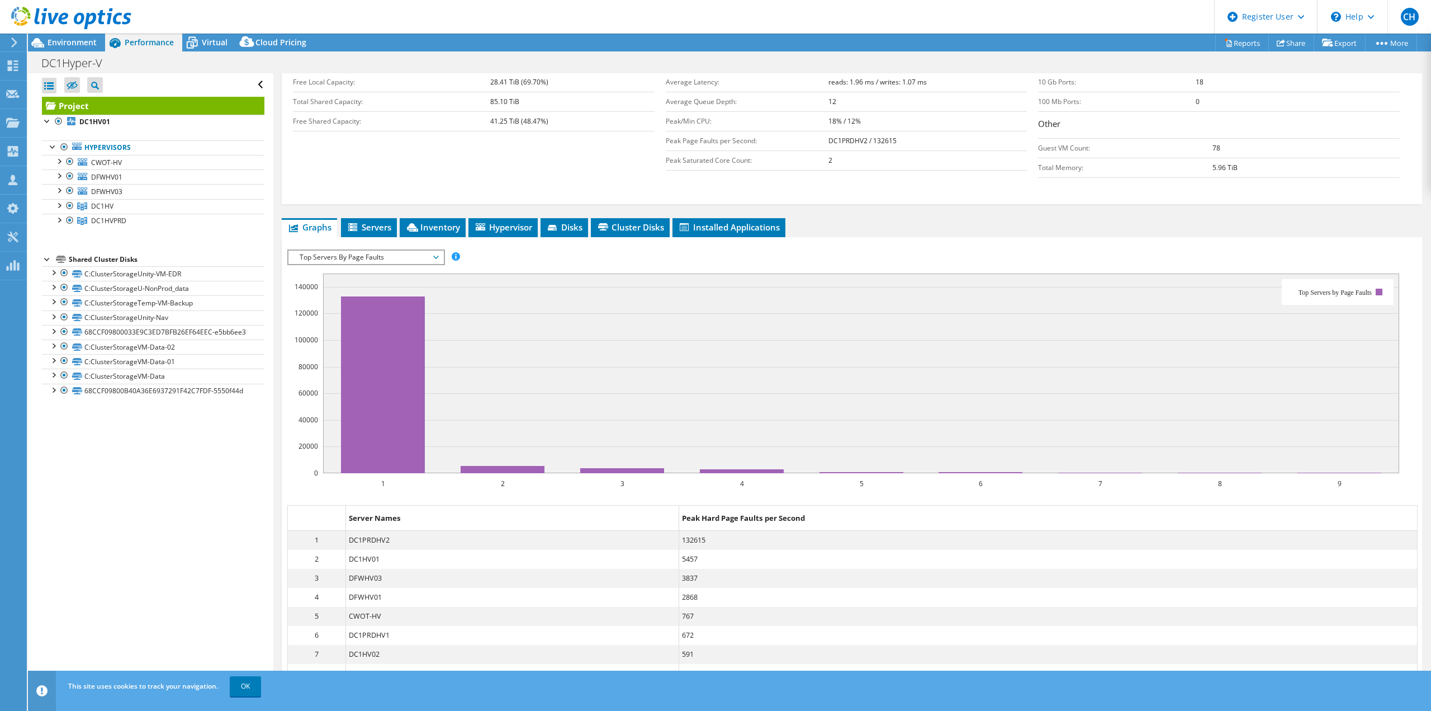
scroll to position [298, 0]
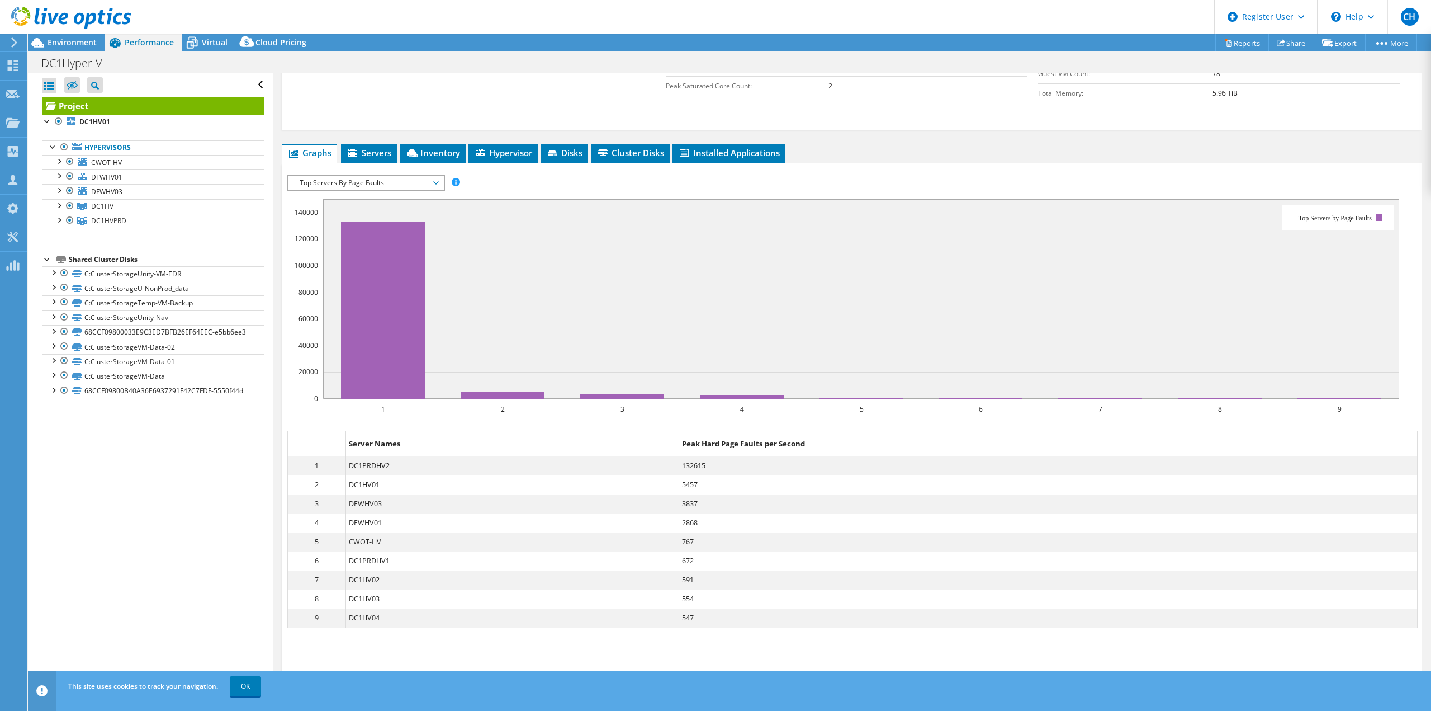
click at [324, 182] on span "Top Servers By Page Faults" at bounding box center [366, 182] width 144 height 13
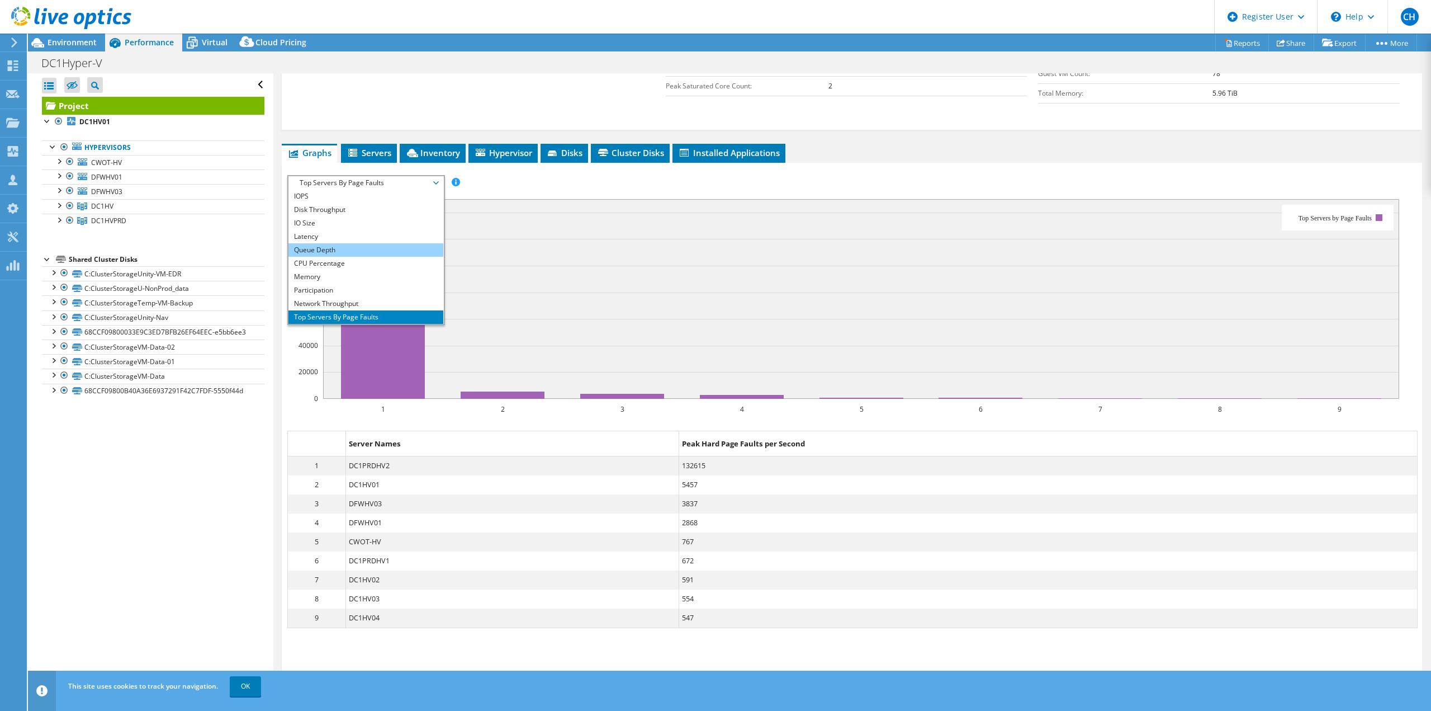
click at [318, 249] on li "Queue Depth" at bounding box center [365, 249] width 155 height 13
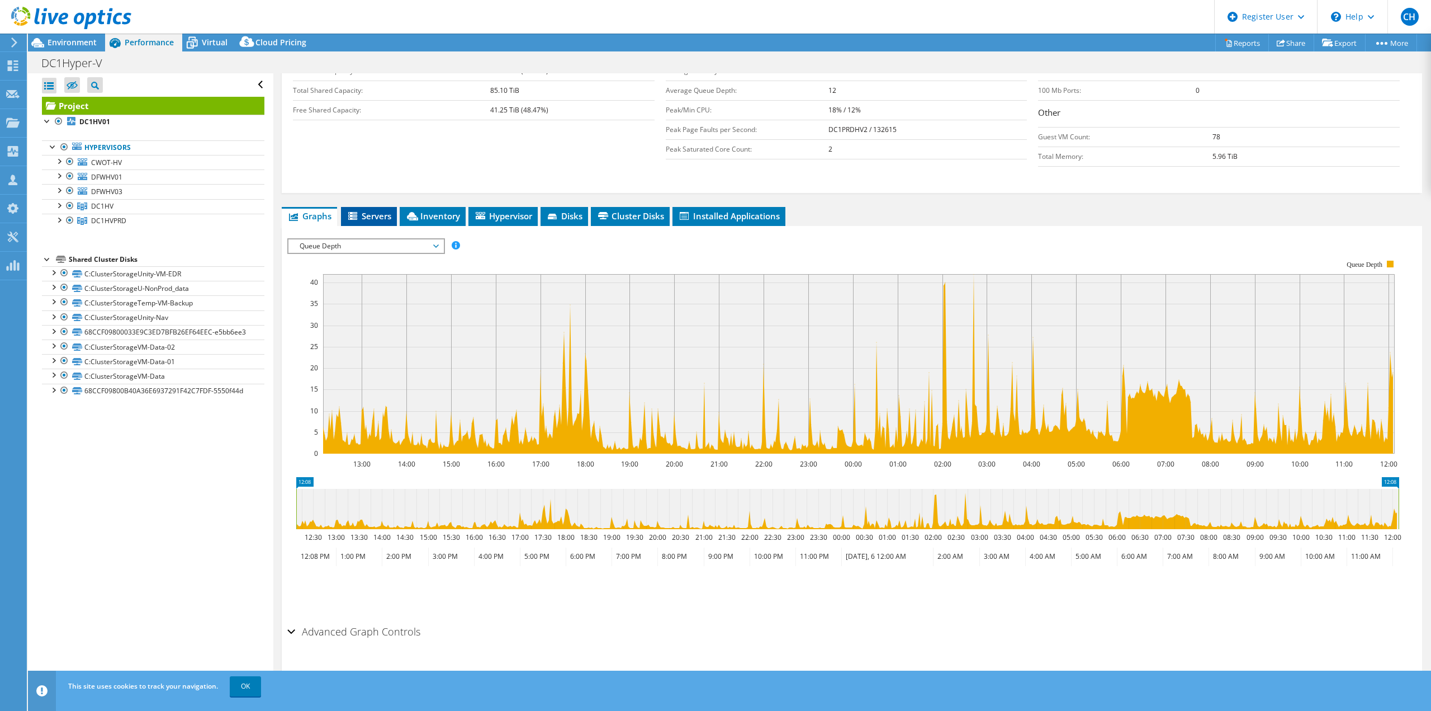
scroll to position [243, 0]
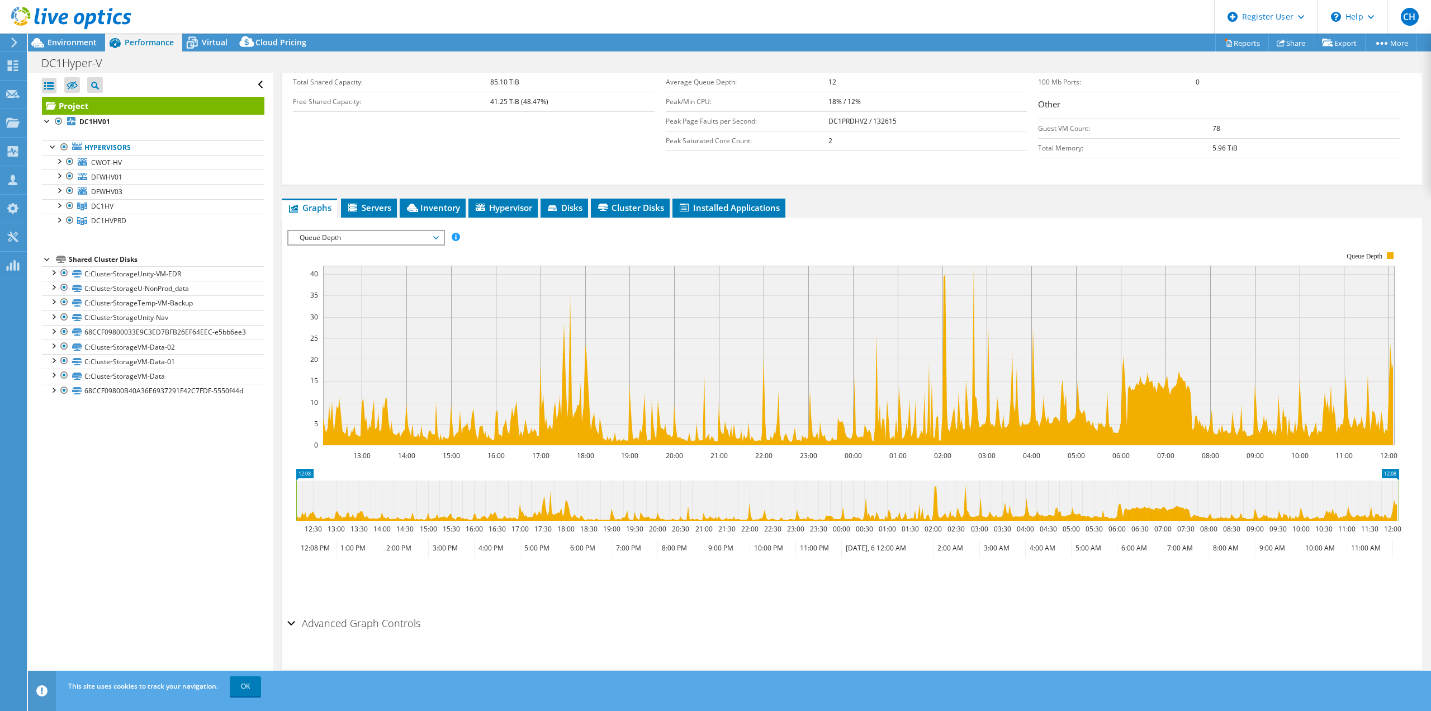
click at [343, 240] on span "Queue Depth" at bounding box center [366, 237] width 144 height 13
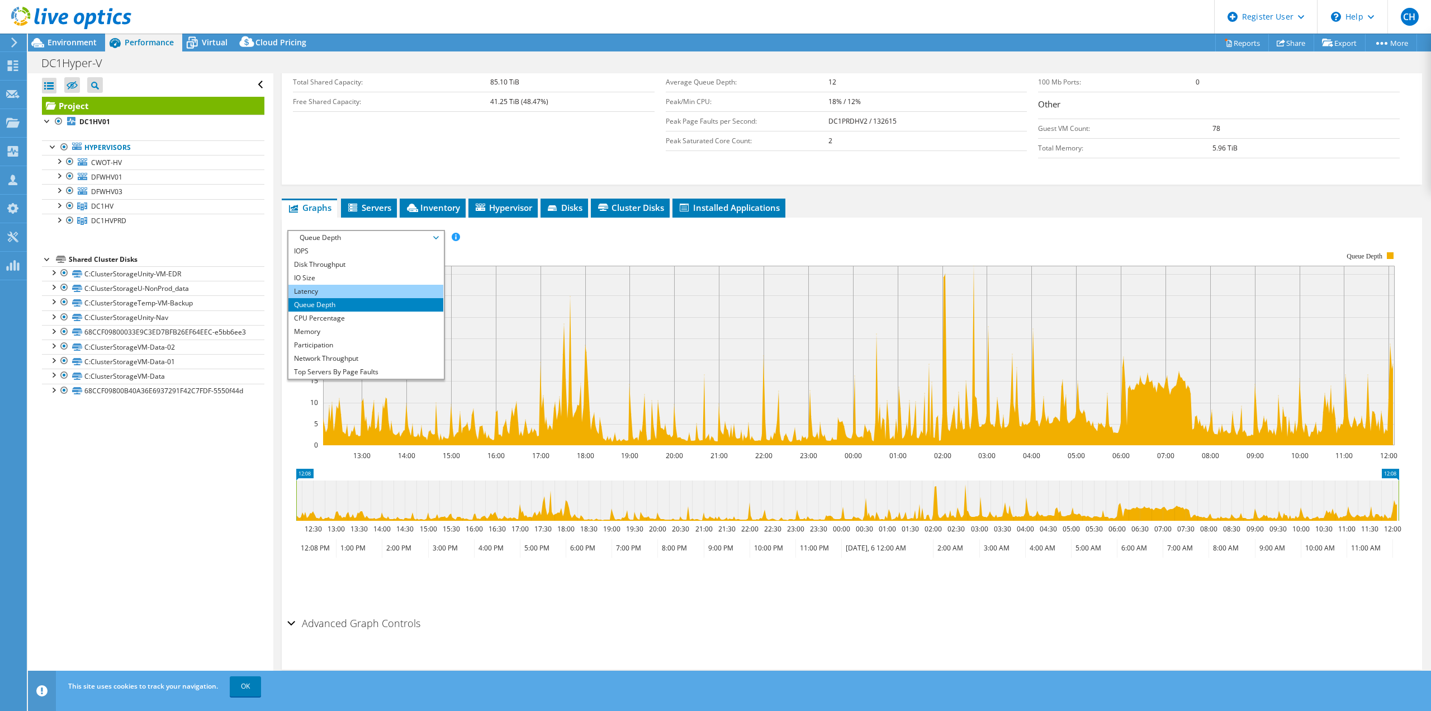
click at [335, 288] on li "Latency" at bounding box center [365, 291] width 155 height 13
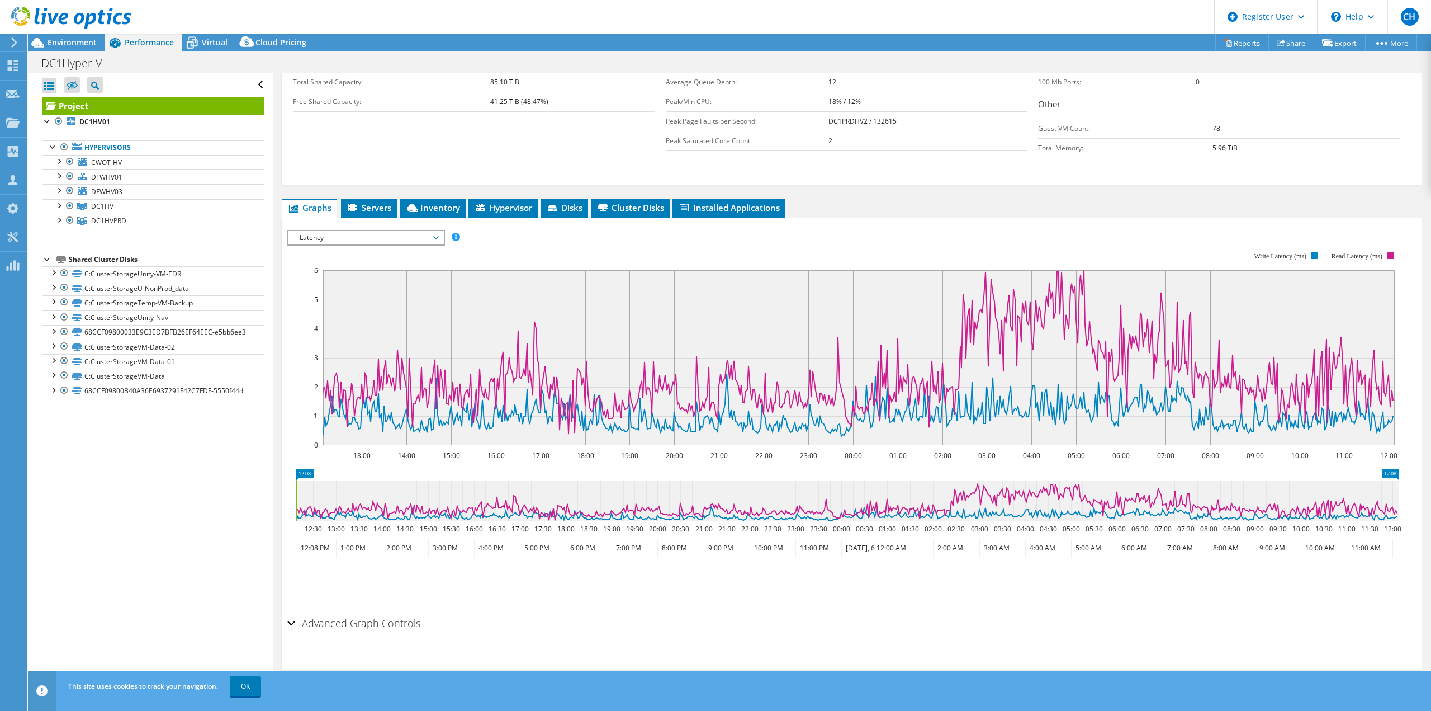
click at [339, 241] on span "Latency" at bounding box center [366, 237] width 144 height 13
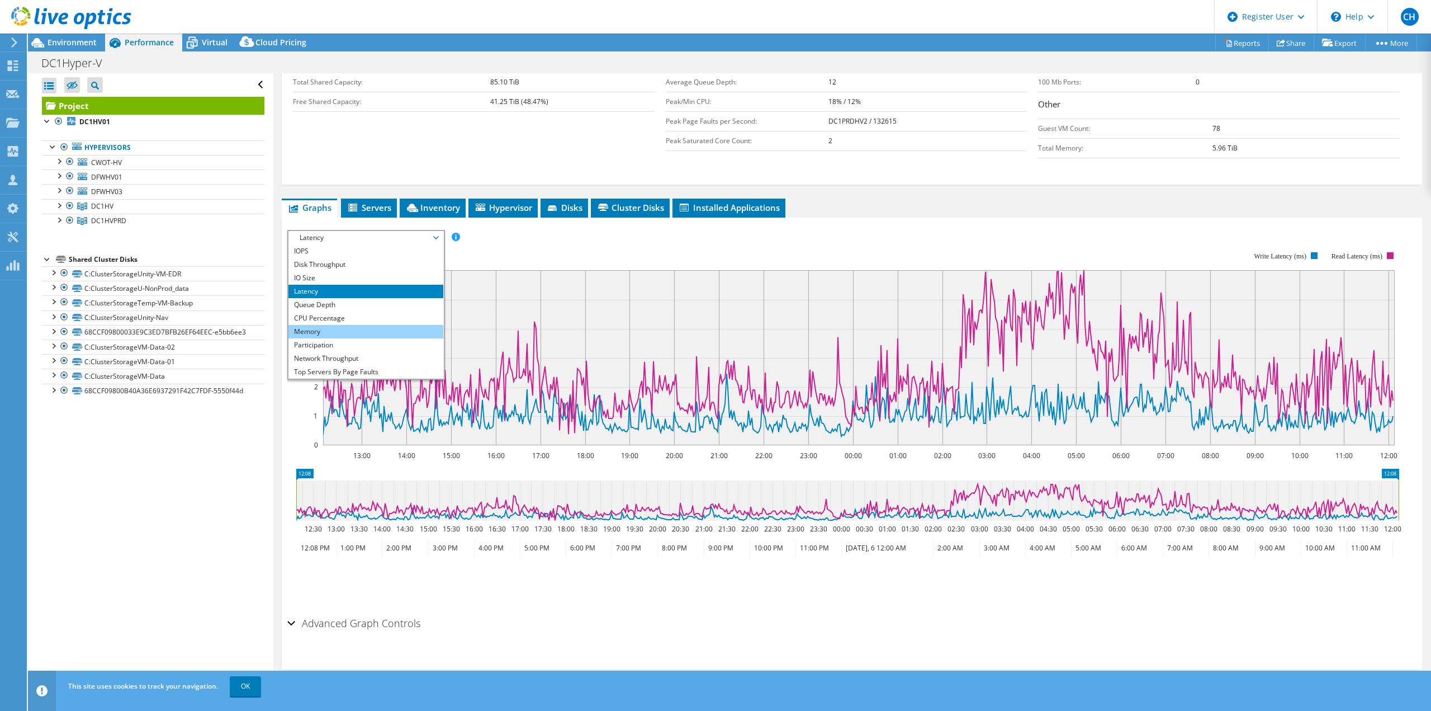
click at [313, 333] on li "Memory" at bounding box center [365, 331] width 155 height 13
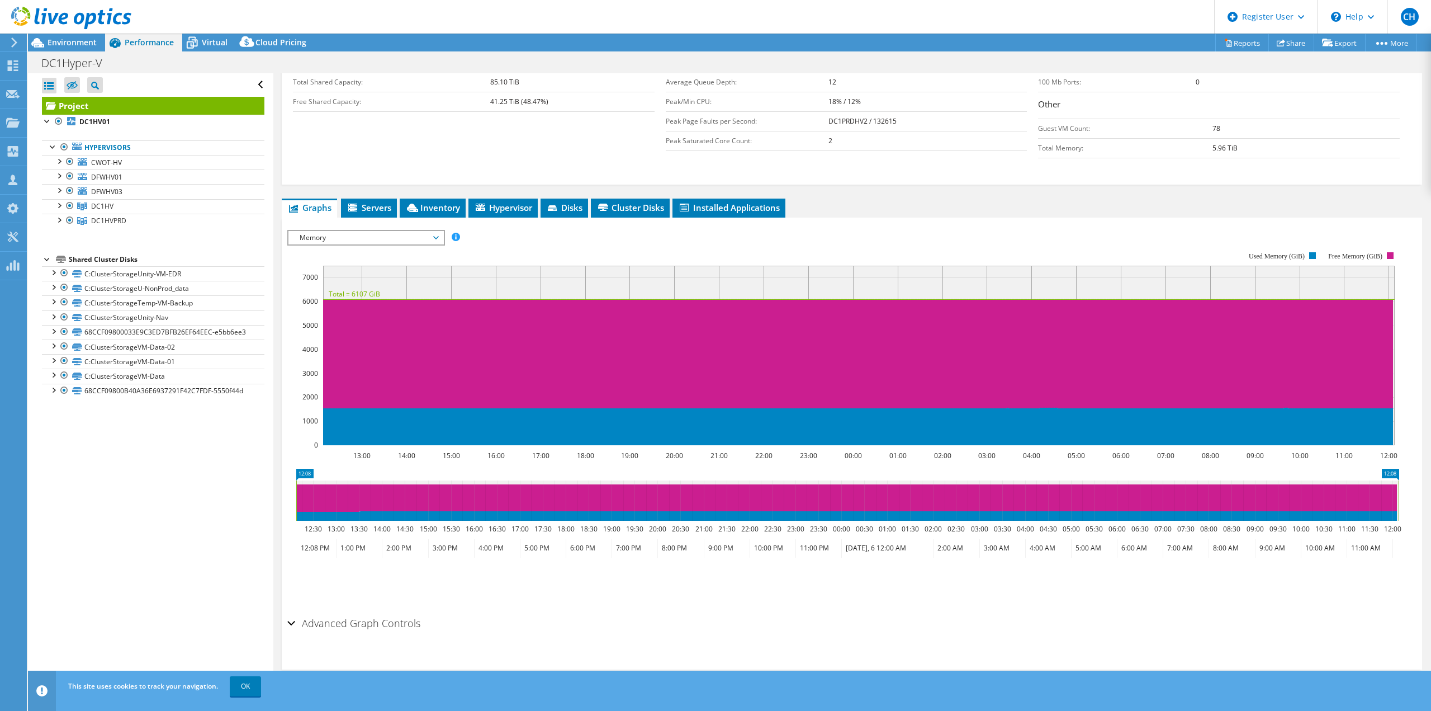
click at [336, 236] on span "Memory" at bounding box center [366, 237] width 144 height 13
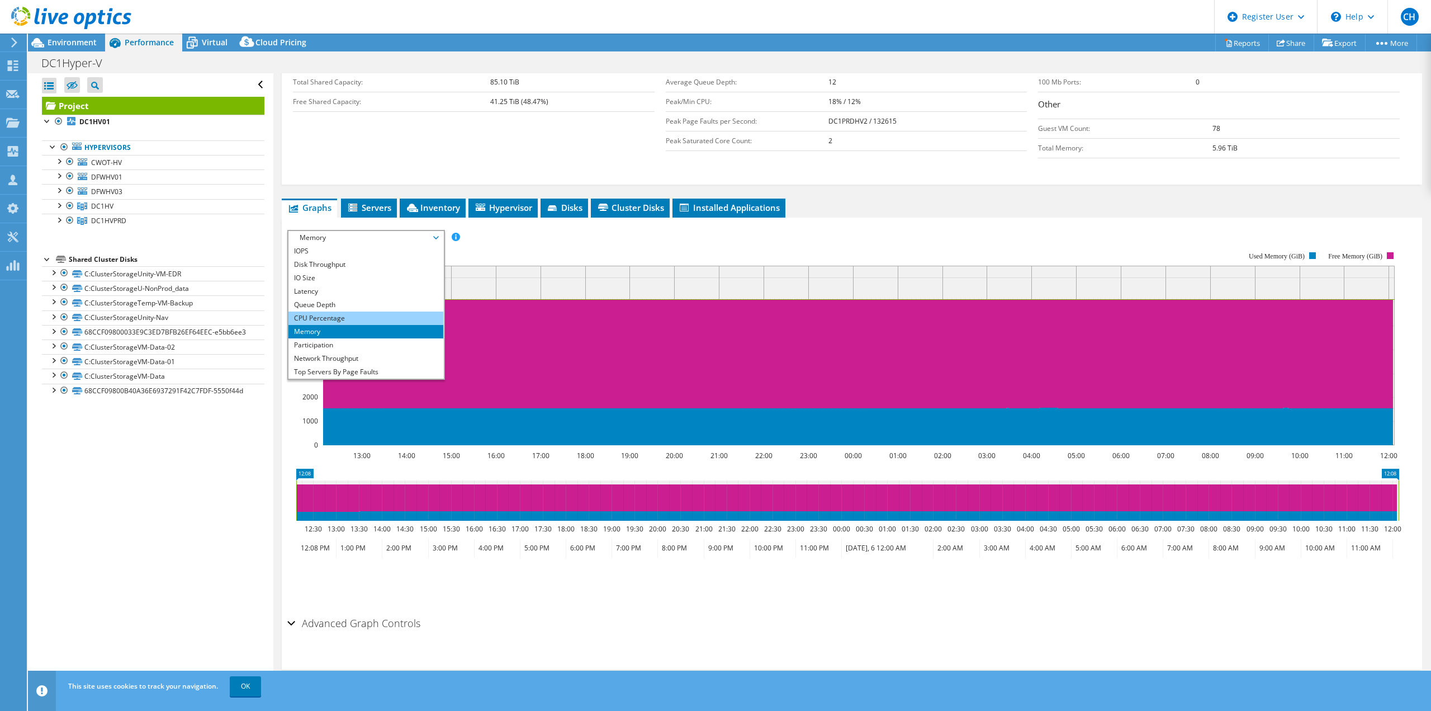
click at [315, 314] on li "CPU Percentage" at bounding box center [365, 317] width 155 height 13
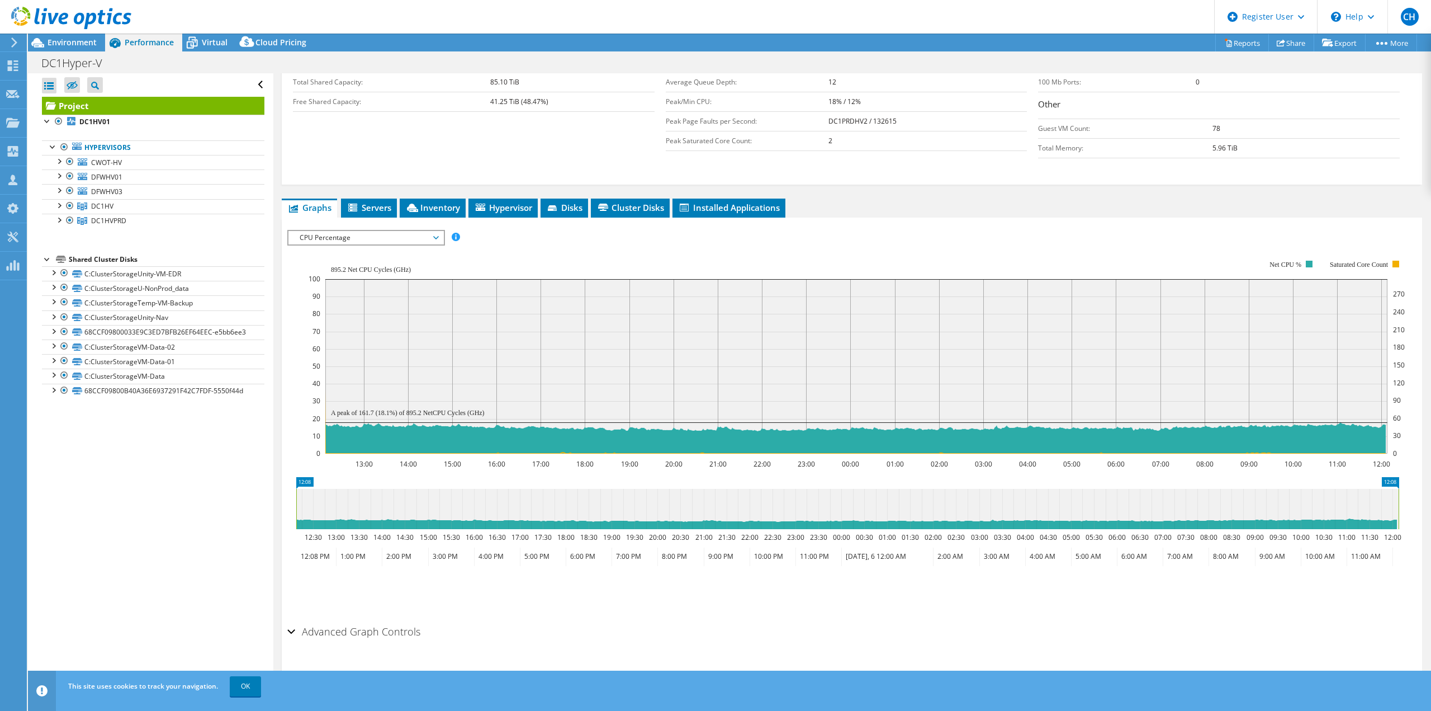
click at [345, 236] on span "CPU Percentage" at bounding box center [366, 237] width 144 height 13
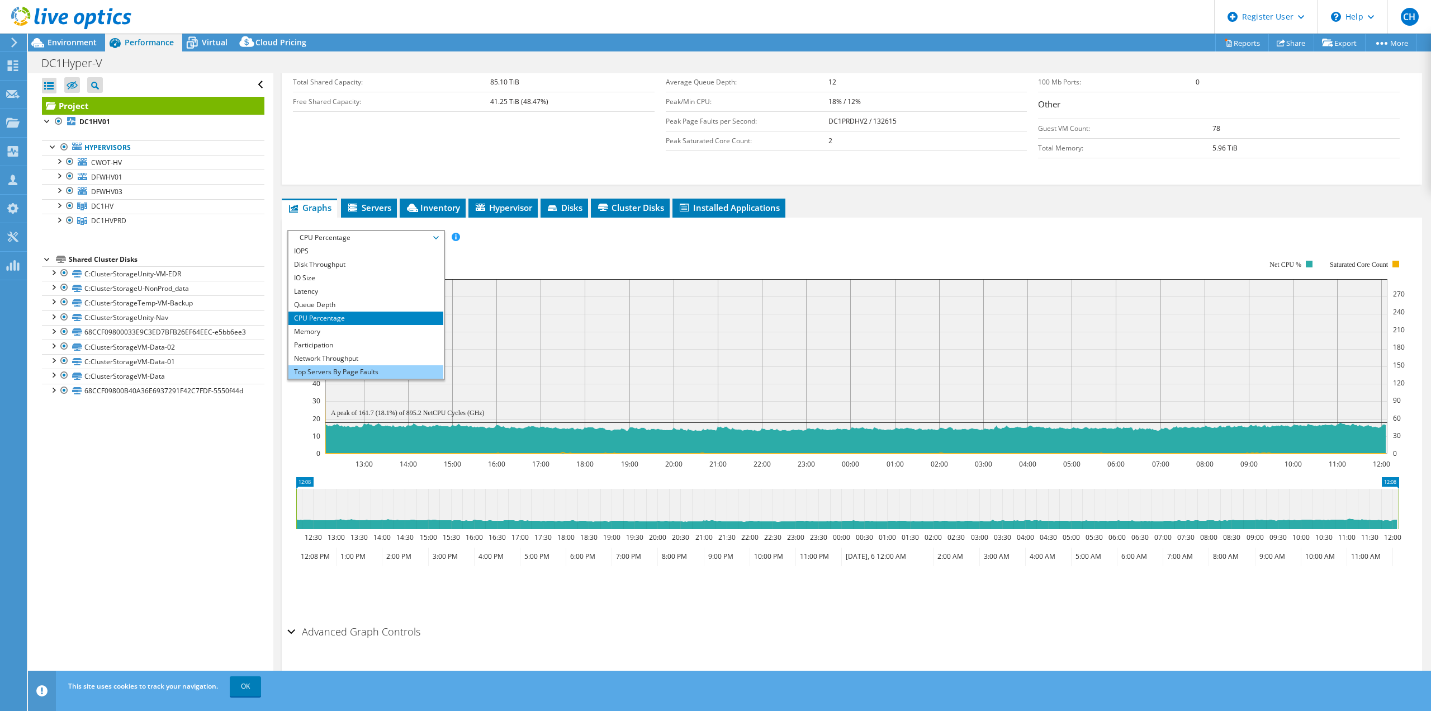
click at [320, 366] on li "Top Servers By Page Faults" at bounding box center [365, 371] width 155 height 13
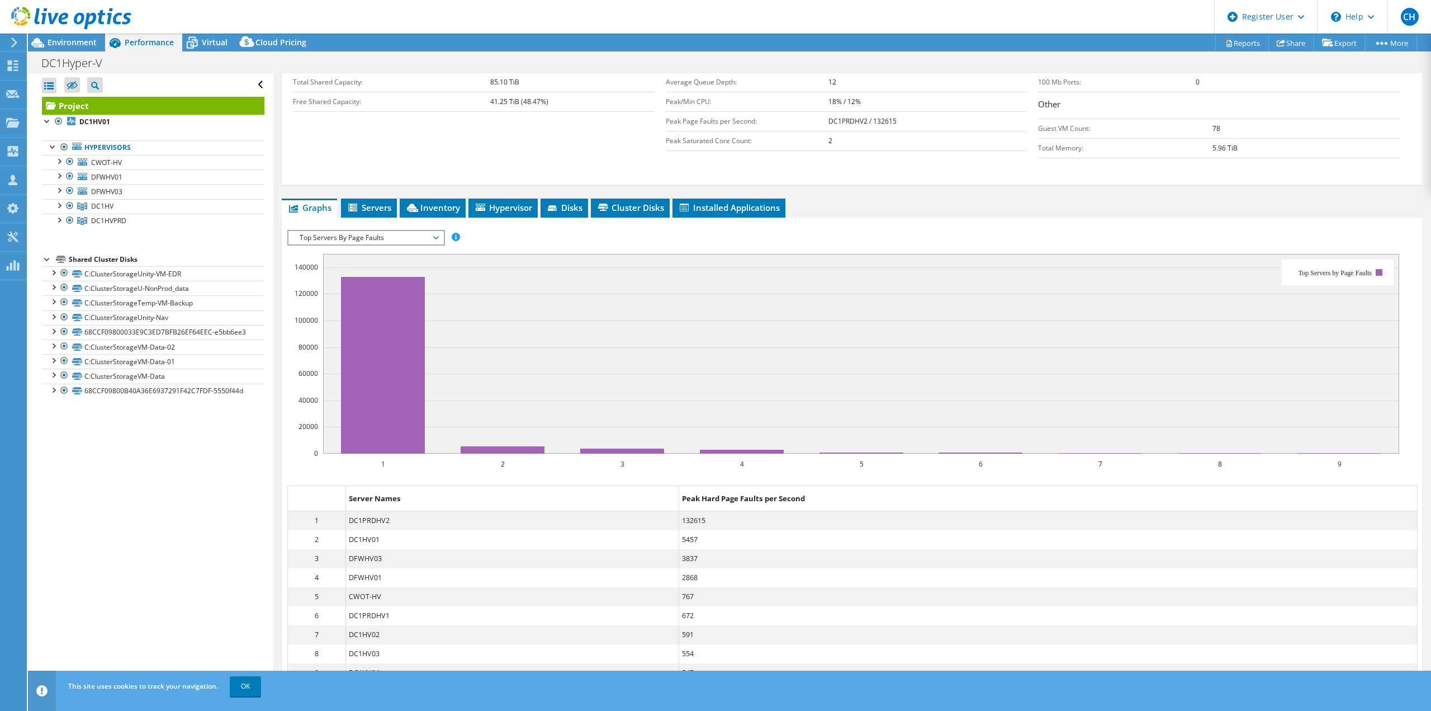
click at [650, 239] on div "IOPS Disk Throughput IO Size Latency Queue Depth CPU Percentage Memory Page Fau…" at bounding box center [851, 237] width 1129 height 15
click at [375, 235] on span "Top Servers By Page Faults" at bounding box center [366, 237] width 144 height 13
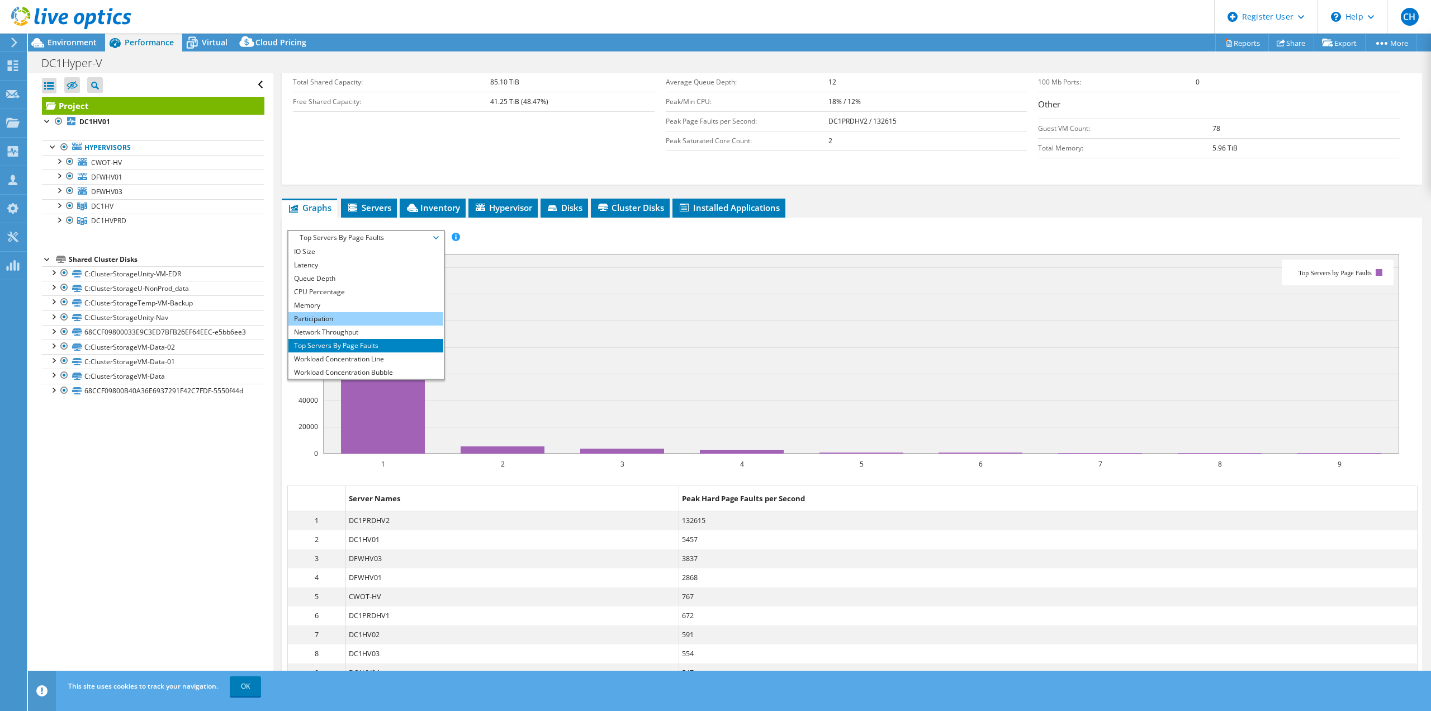
scroll to position [40, 0]
click at [344, 353] on li "Workload Concentration Bubble" at bounding box center [365, 358] width 155 height 13
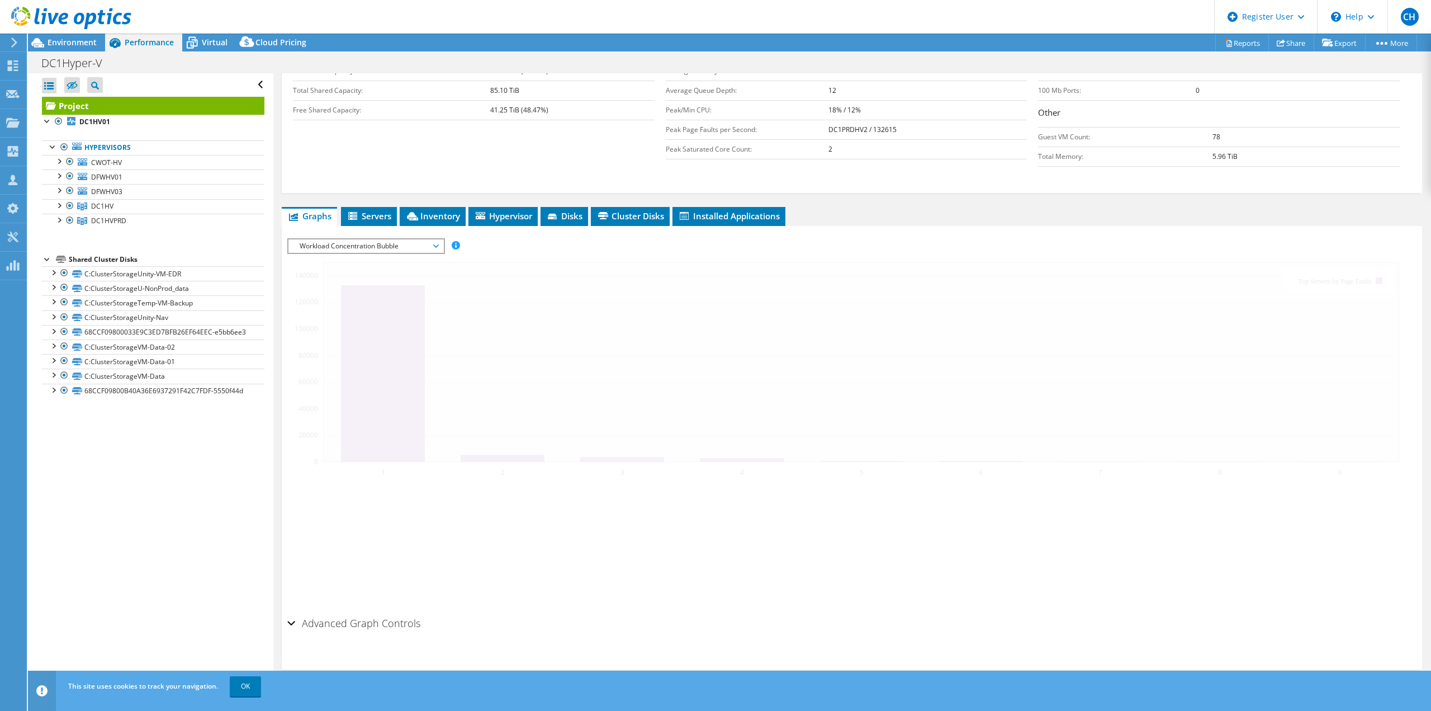
scroll to position [243, 0]
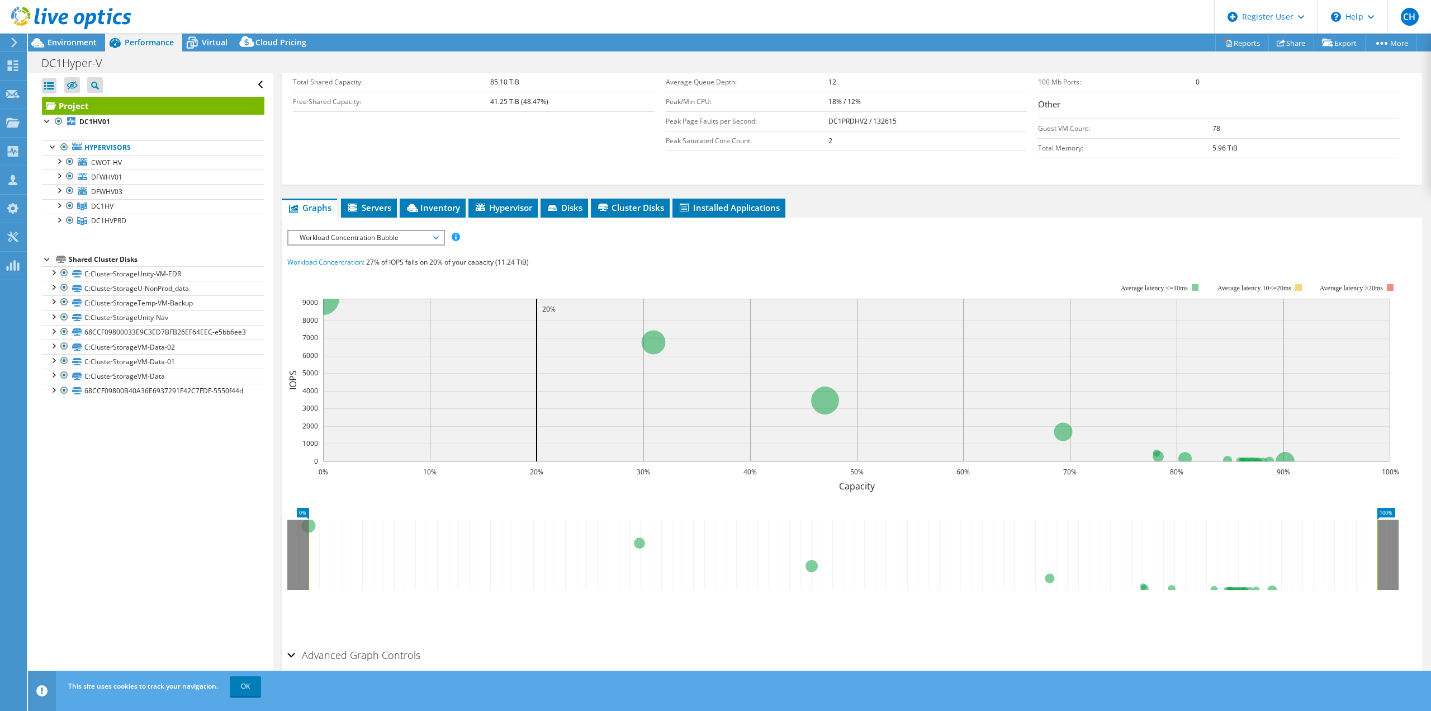
click at [365, 230] on div "Workload Concentration Bubble IOPS Disk Throughput IO Size Latency Queue Depth …" at bounding box center [366, 238] width 158 height 16
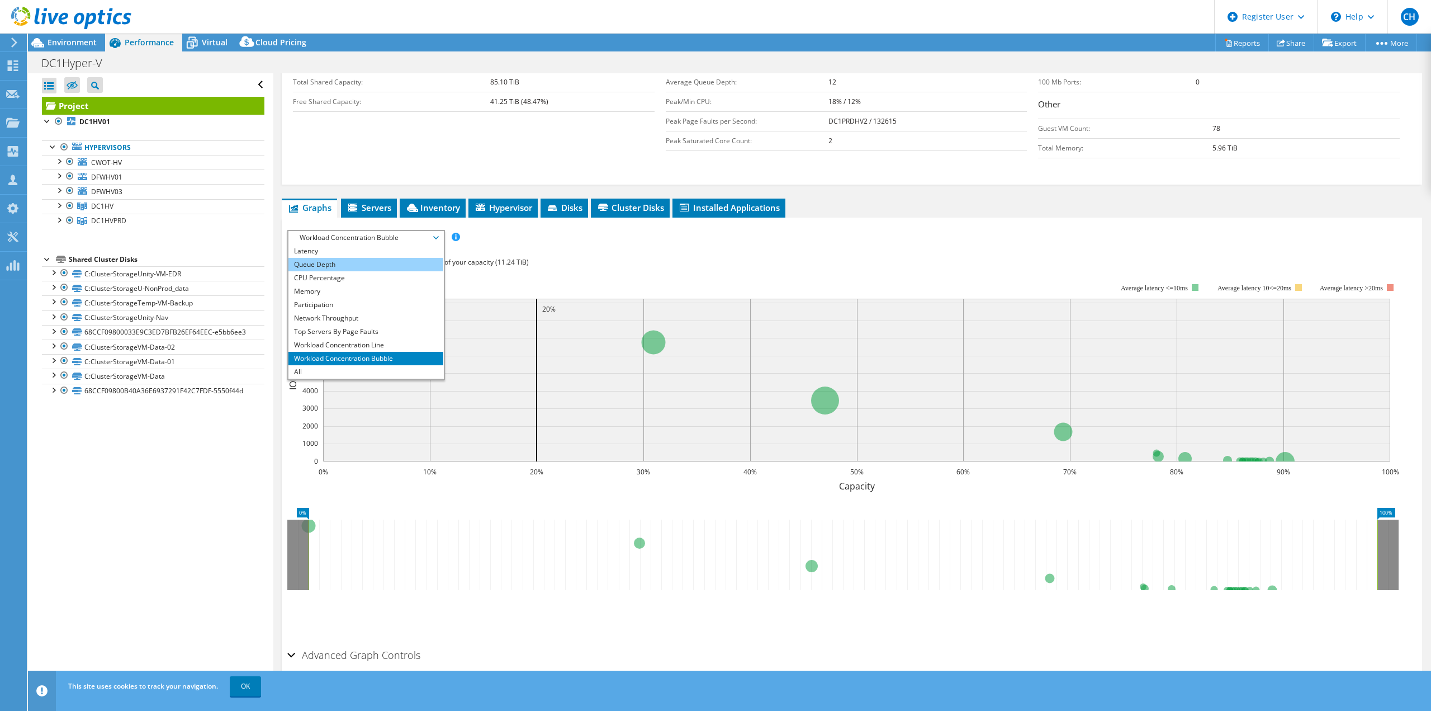
click at [324, 267] on li "Queue Depth" at bounding box center [365, 264] width 155 height 13
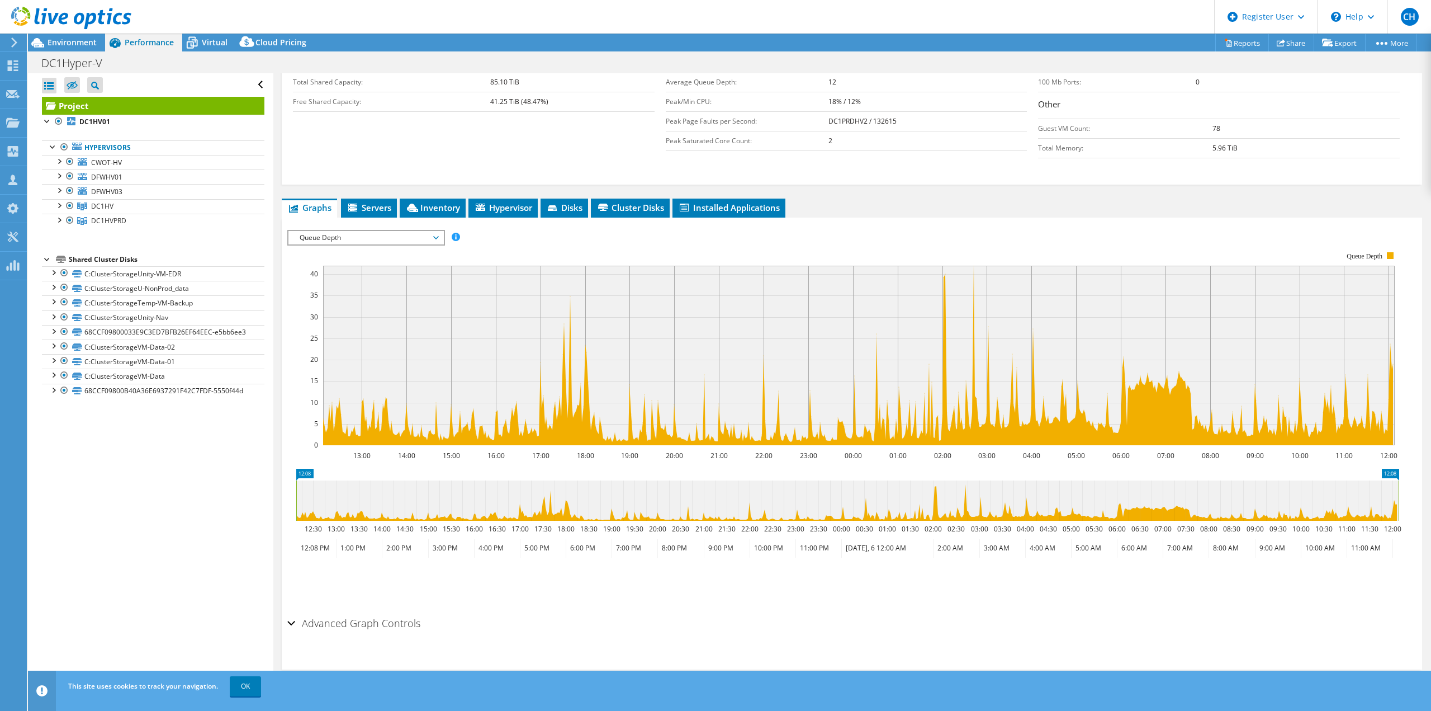
click at [945, 234] on div "IOPS Disk Throughput IO Size Latency Queue Depth CPU Percentage Memory Page Fau…" at bounding box center [851, 237] width 1129 height 15
click at [60, 46] on span "Environment" at bounding box center [72, 42] width 49 height 11
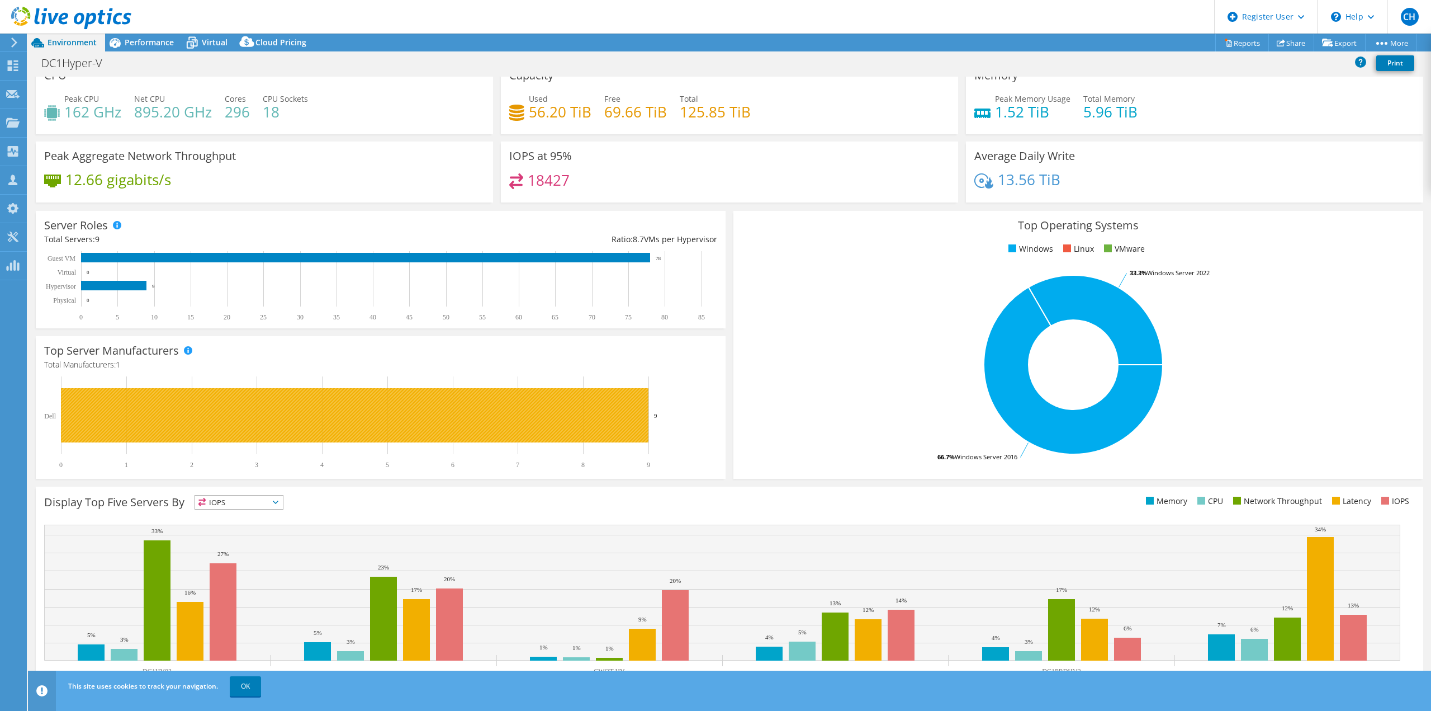
scroll to position [0, 0]
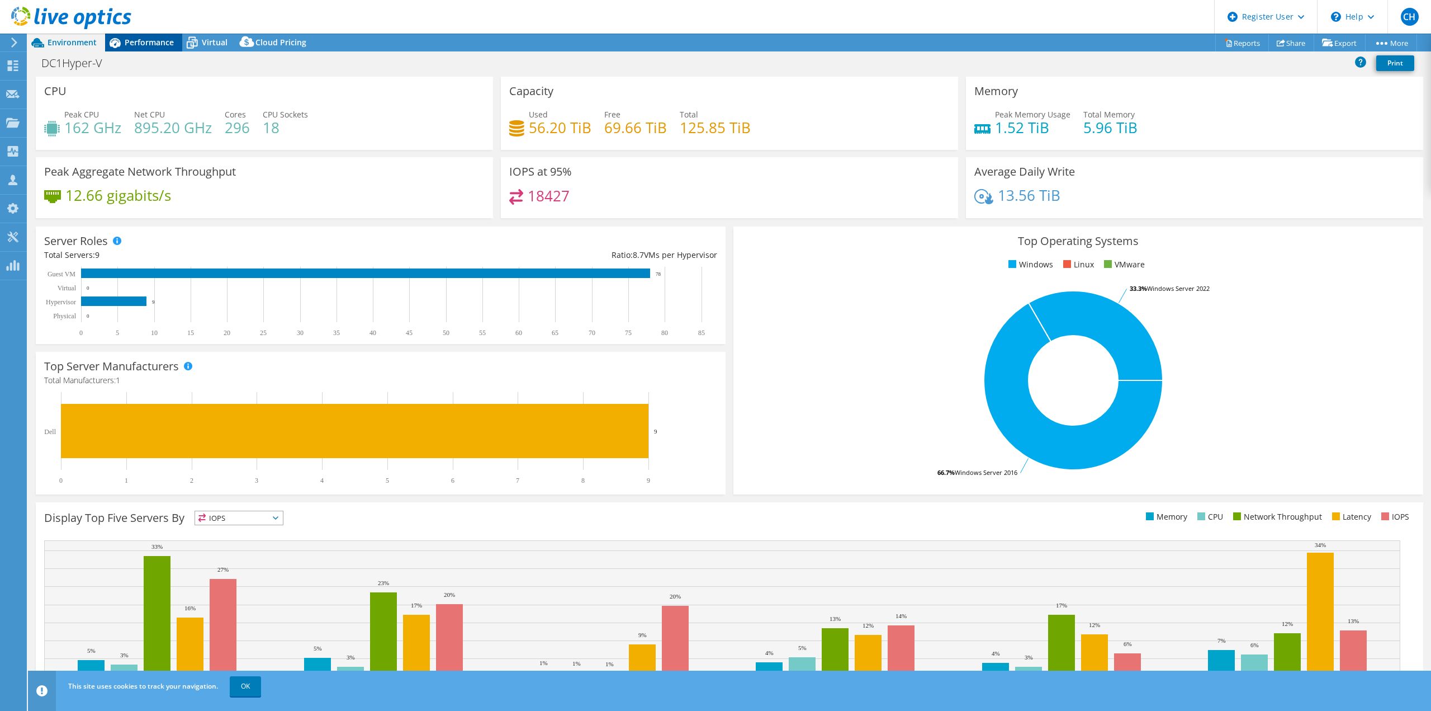
click at [157, 45] on span "Performance" at bounding box center [149, 42] width 49 height 11
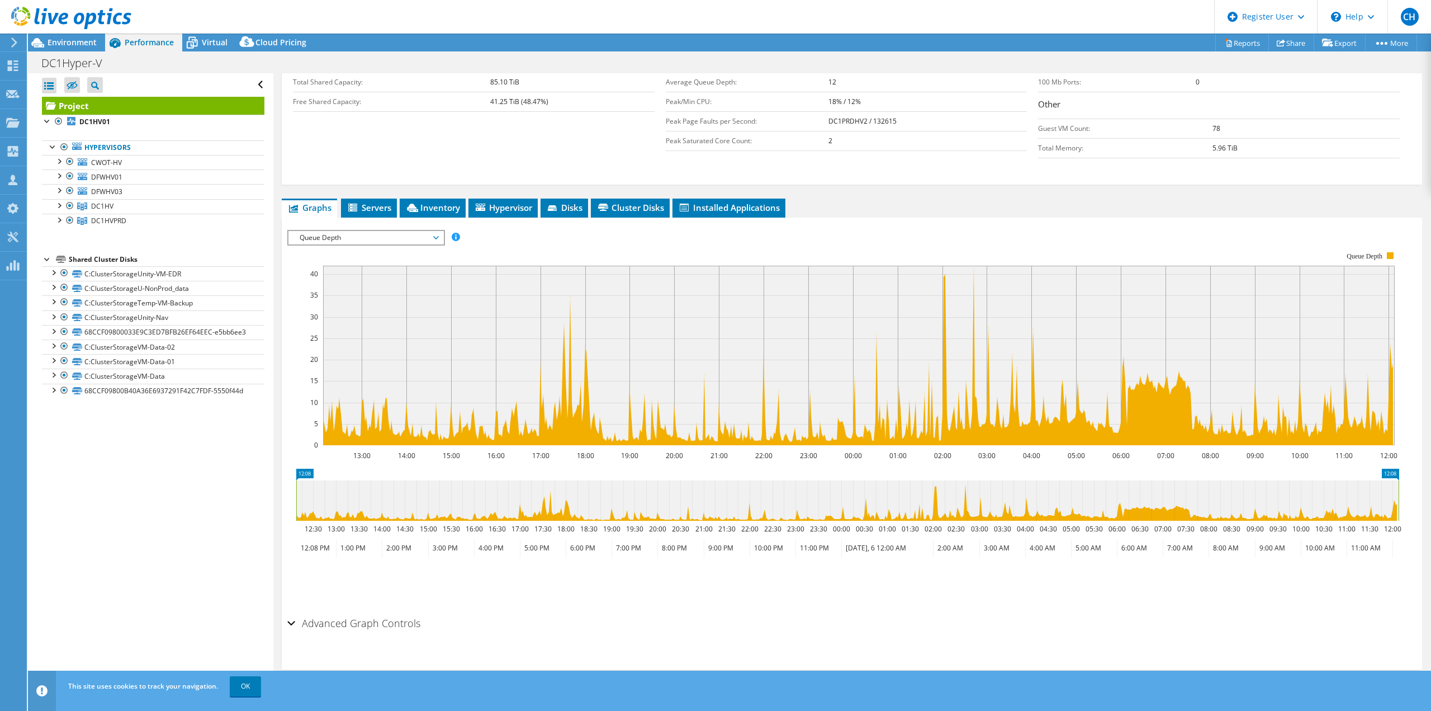
click at [357, 240] on span "Queue Depth" at bounding box center [366, 237] width 144 height 13
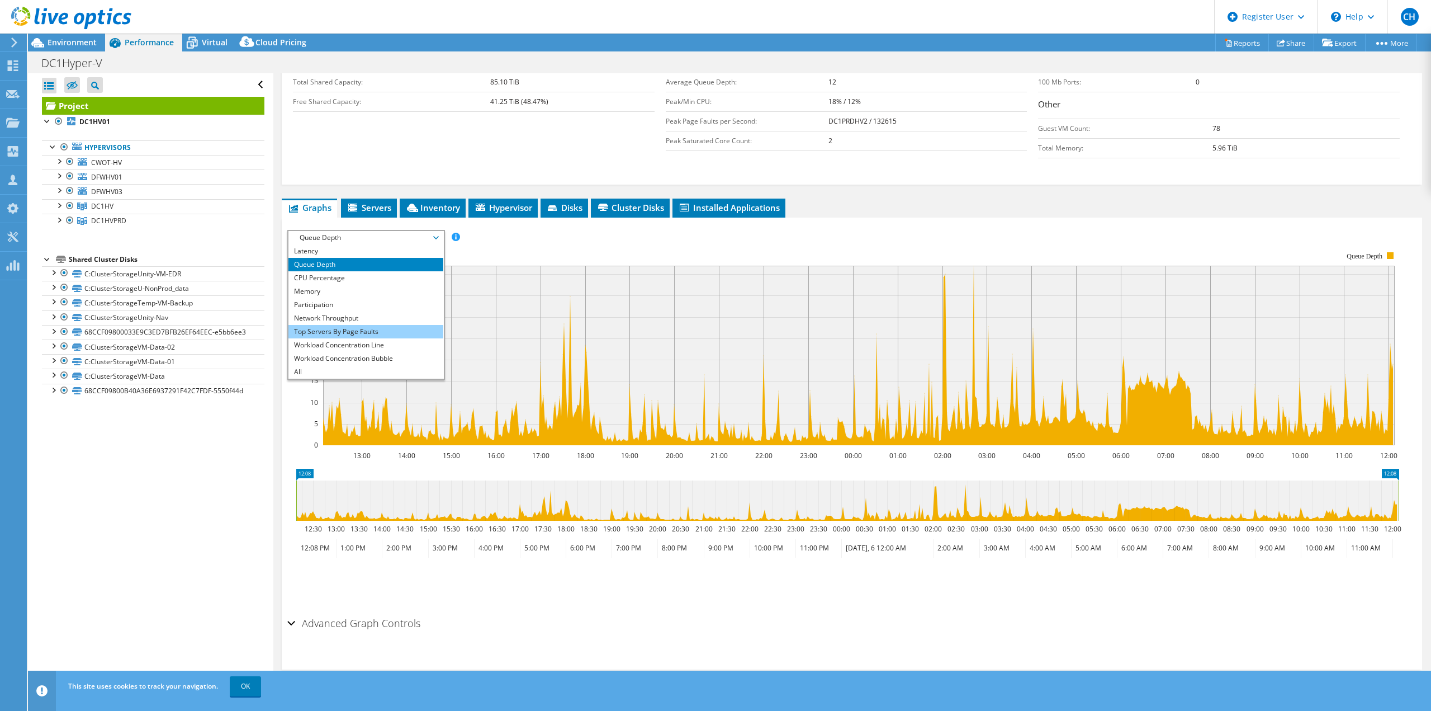
click at [338, 329] on li "Top Servers By Page Faults" at bounding box center [365, 331] width 155 height 13
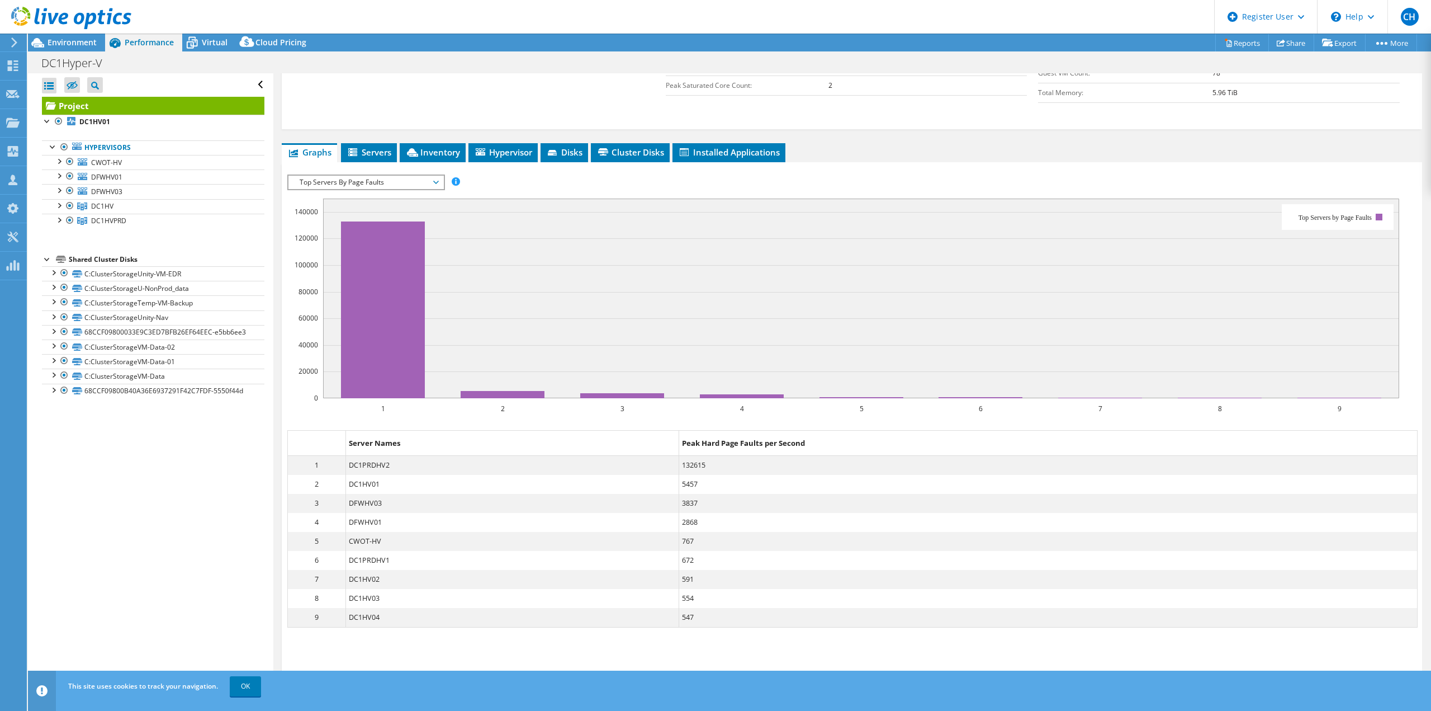
scroll to position [368, 0]
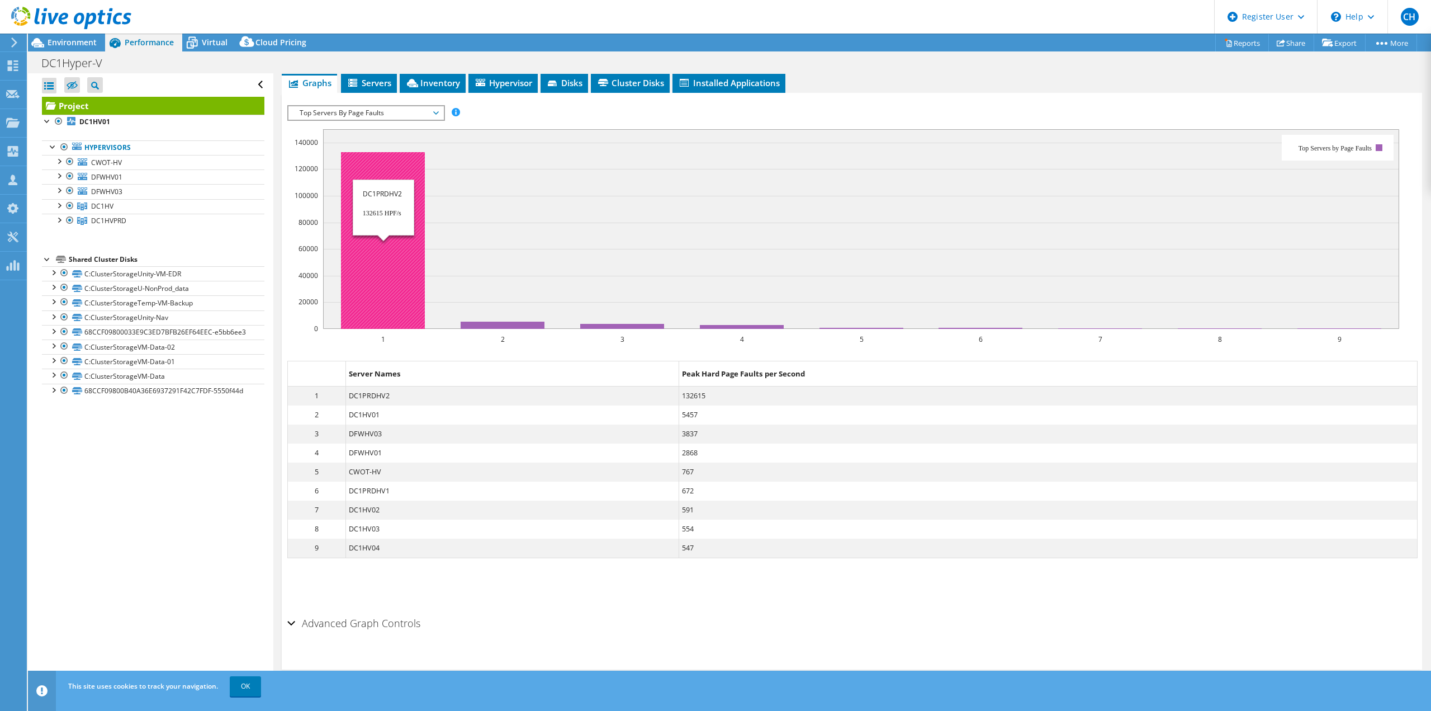
click at [368, 200] on rect at bounding box center [383, 240] width 84 height 177
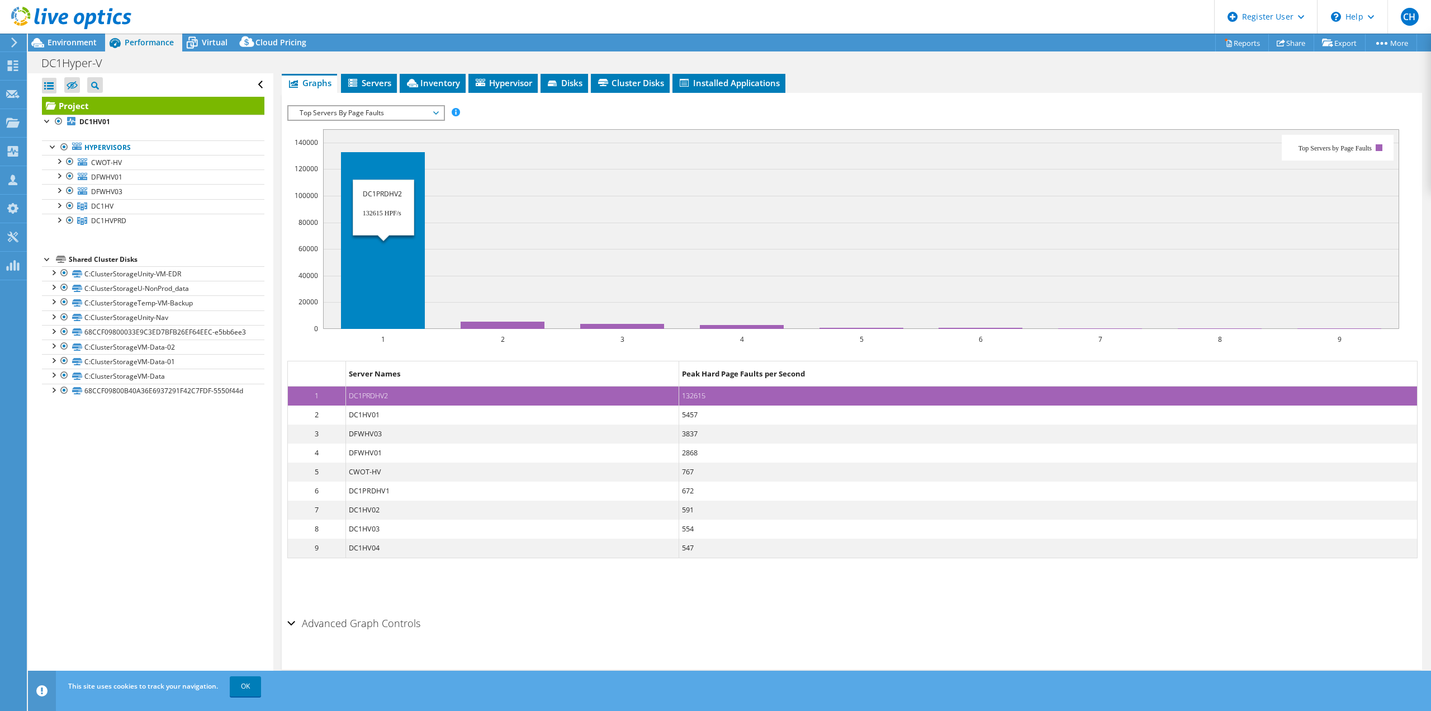
click at [383, 282] on rect at bounding box center [383, 240] width 84 height 177
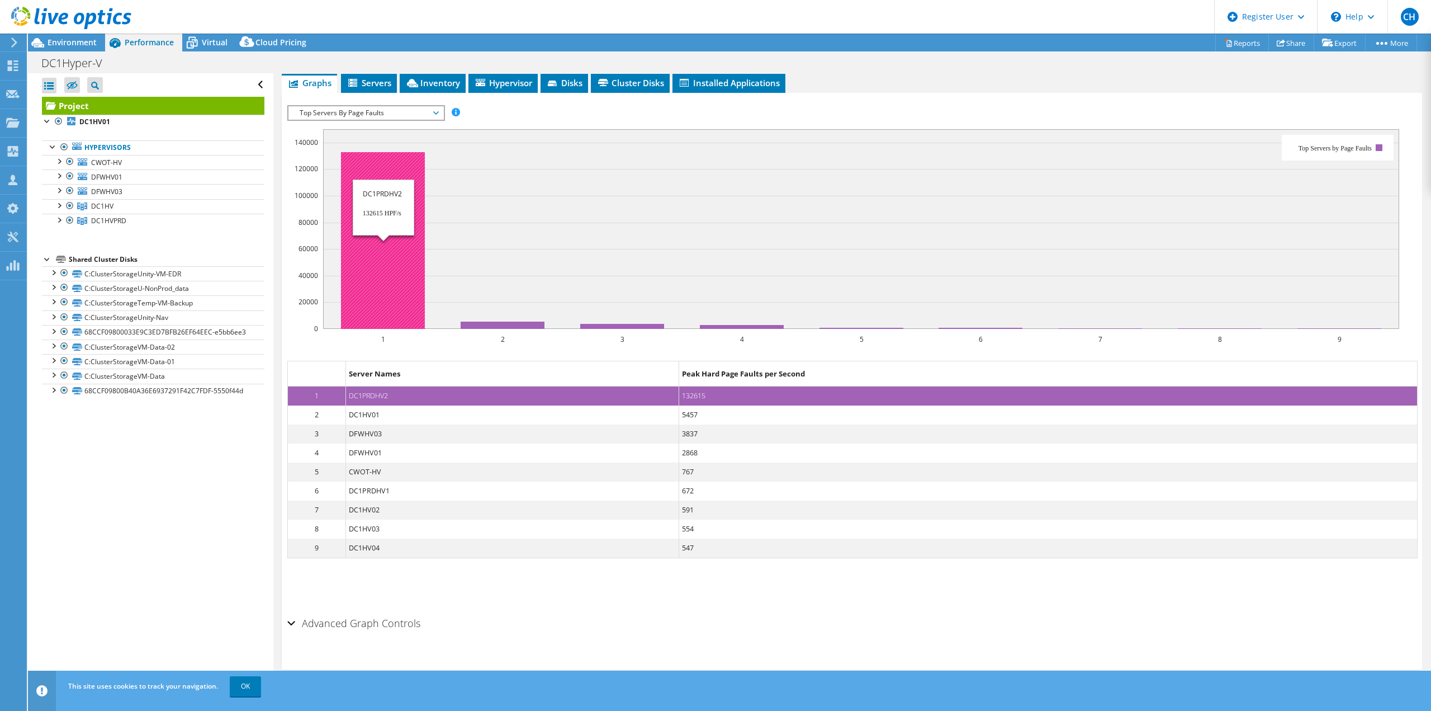
click at [383, 282] on rect at bounding box center [383, 240] width 84 height 177
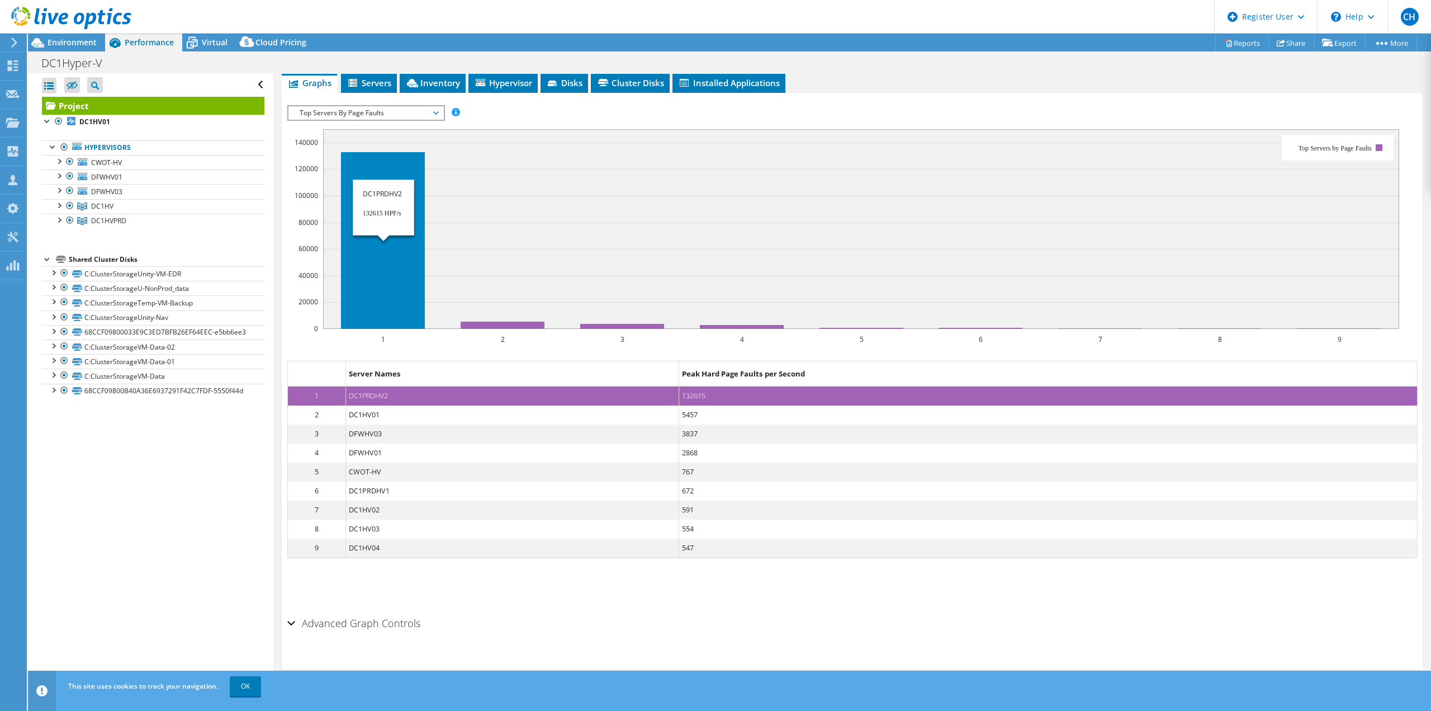
click at [383, 282] on rect at bounding box center [383, 240] width 84 height 177
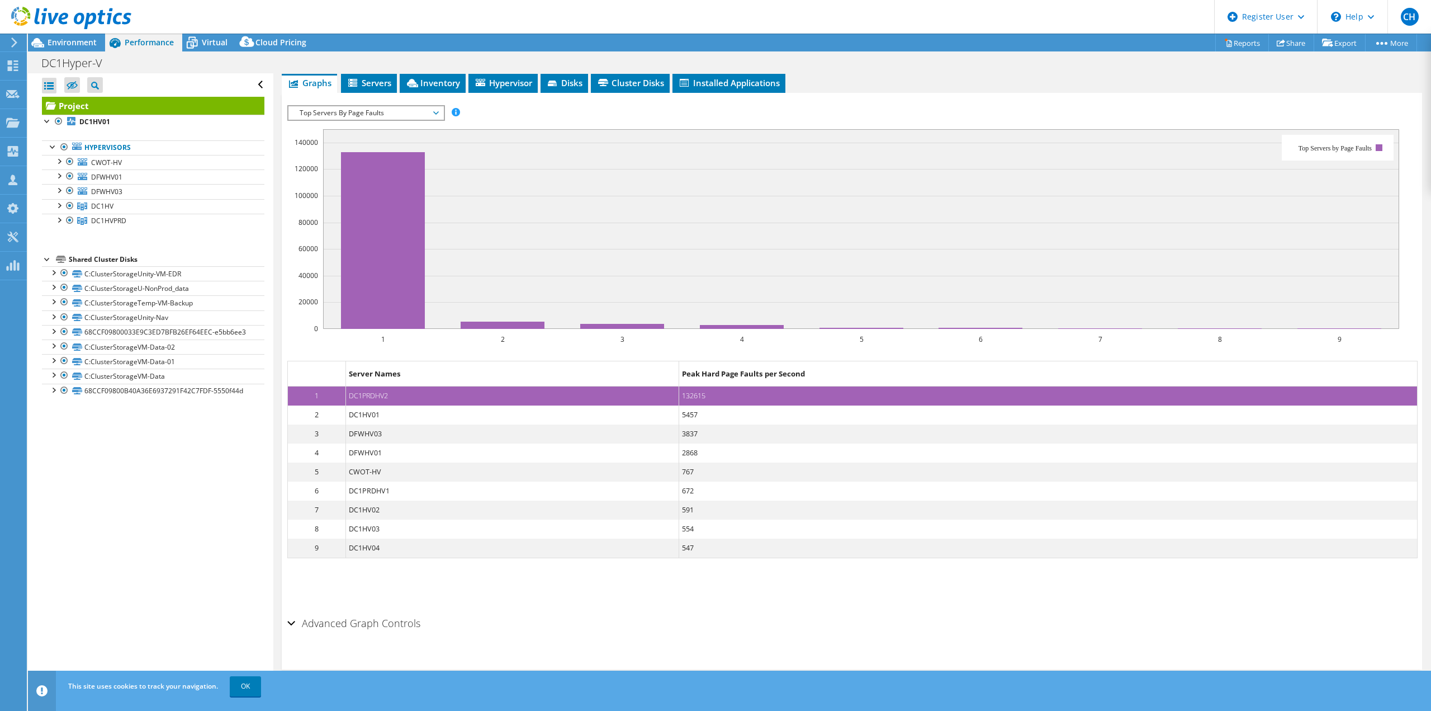
click at [391, 114] on span "Top Servers By Page Faults" at bounding box center [366, 112] width 144 height 13
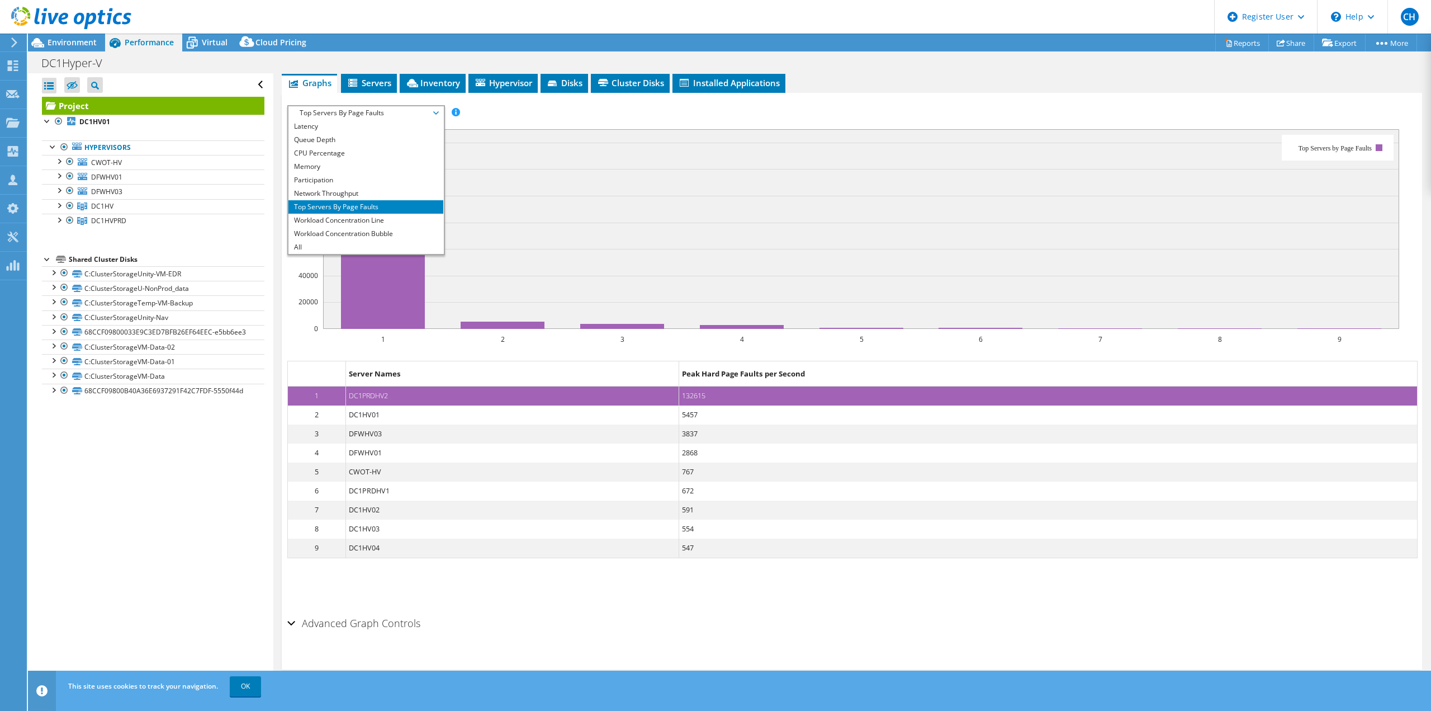
click at [391, 114] on span "Top Servers By Page Faults" at bounding box center [366, 112] width 144 height 13
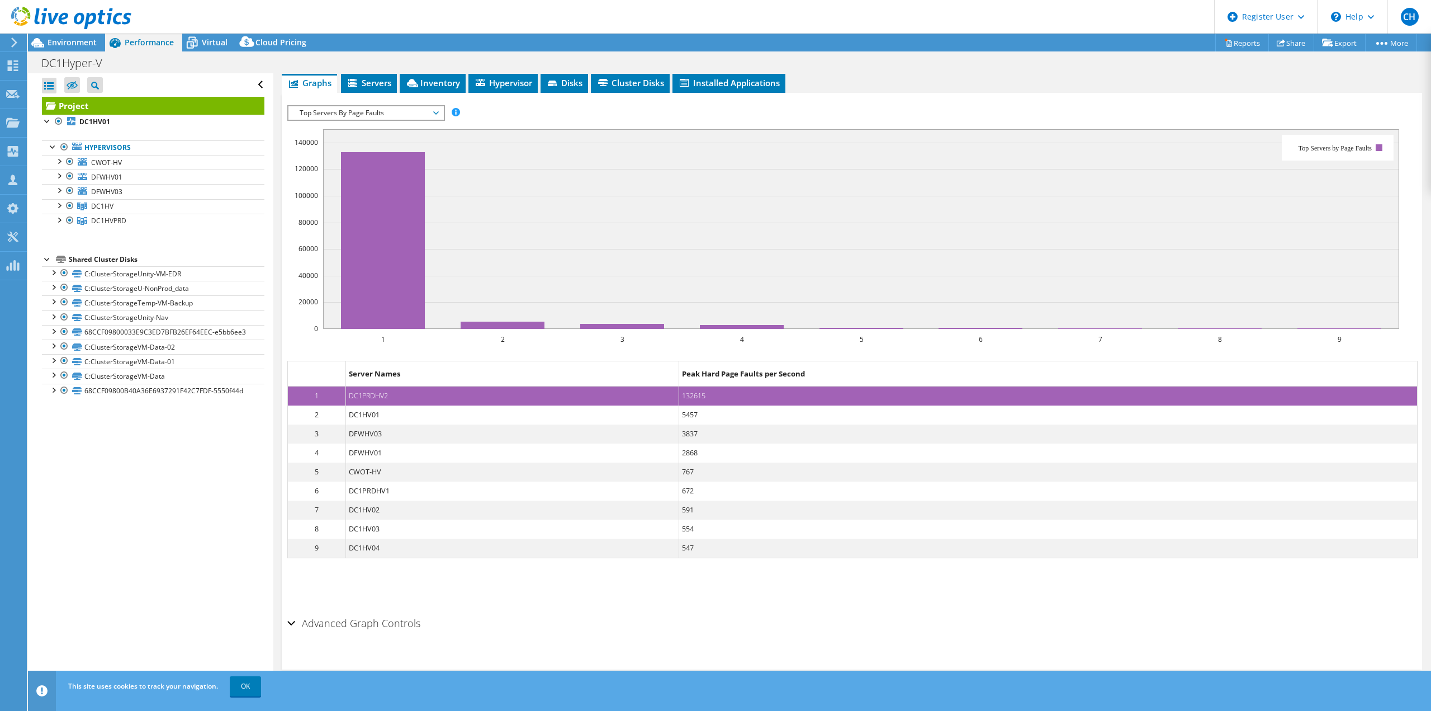
click at [398, 615] on h2 "Advanced Graph Controls" at bounding box center [353, 623] width 133 height 22
click at [740, 411] on dd "5457" at bounding box center [1048, 414] width 738 height 19
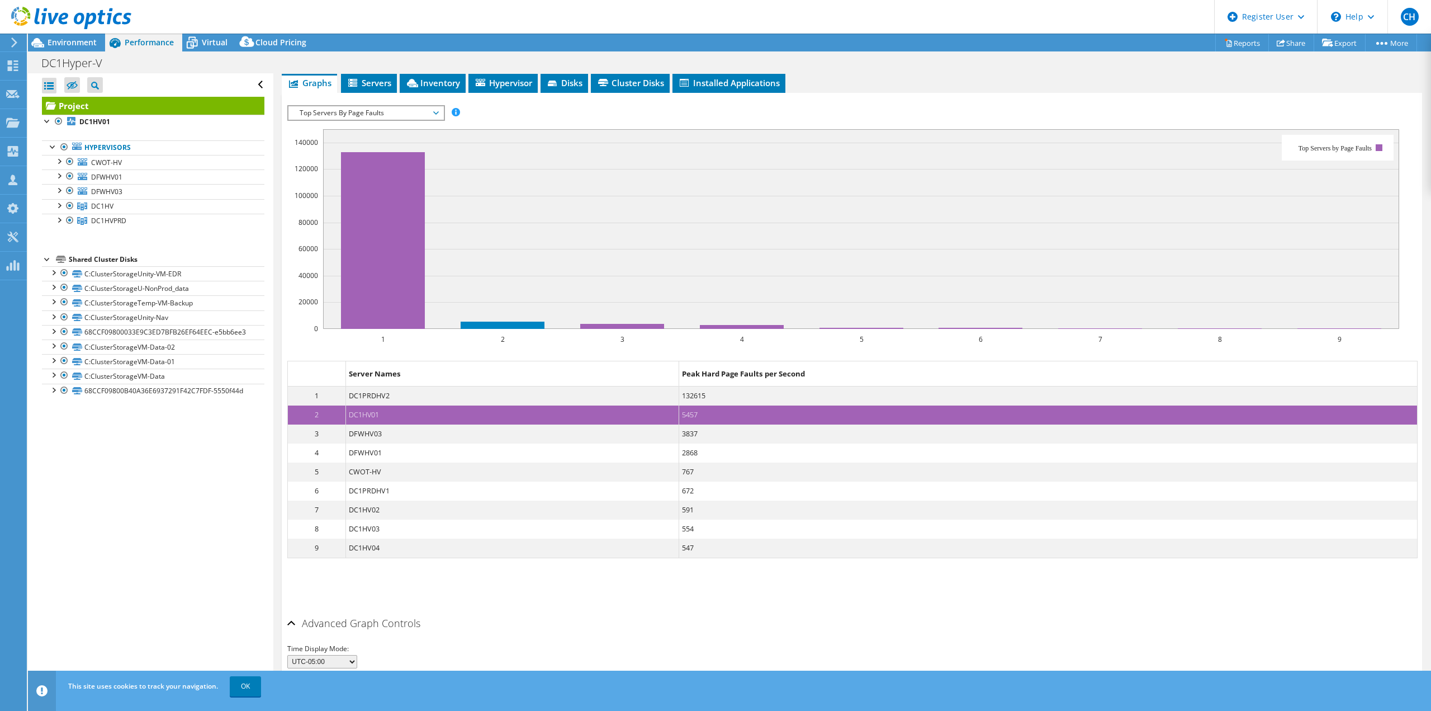
drag, startPoint x: 567, startPoint y: 431, endPoint x: 562, endPoint y: 438, distance: 8.4
click at [567, 432] on dd "DFWHV03" at bounding box center [513, 433] width 334 height 19
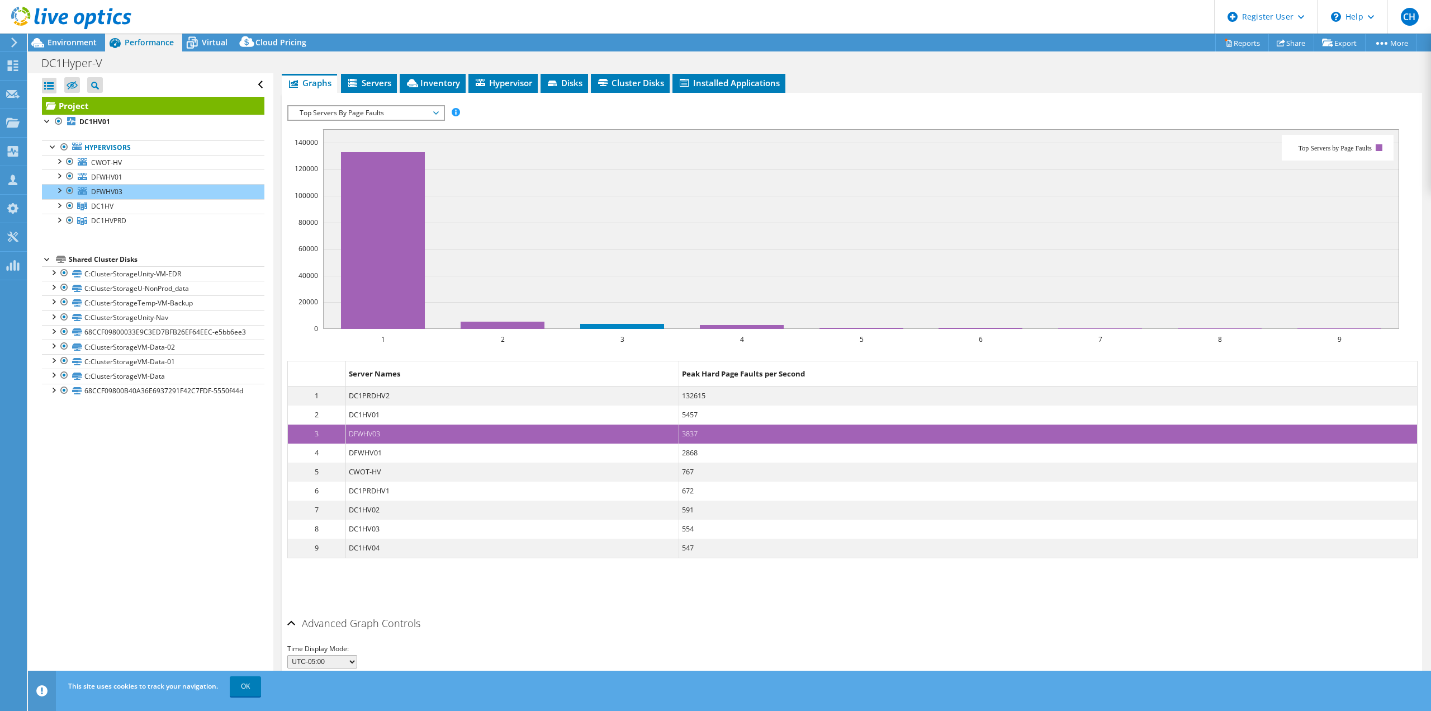
click at [552, 456] on dd "DFWHV01" at bounding box center [513, 452] width 334 height 19
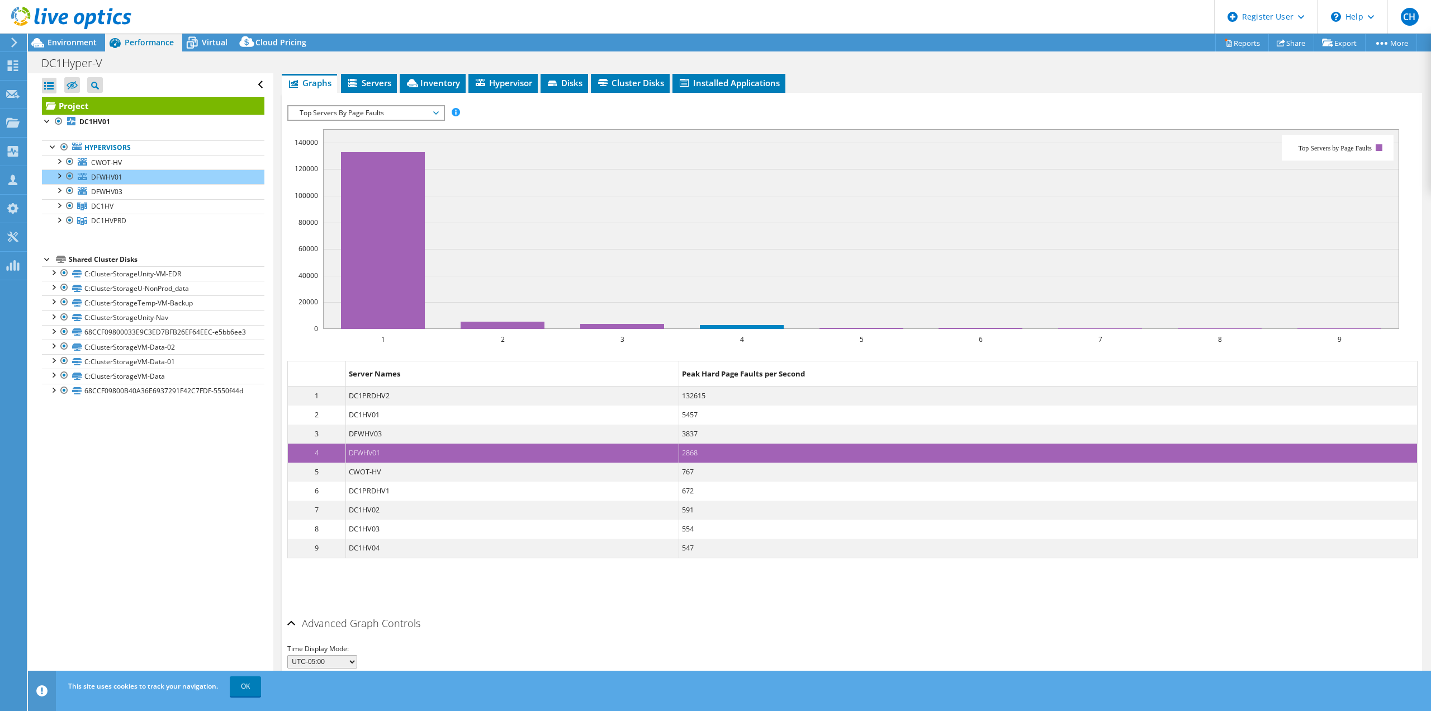
click at [609, 641] on div "Time Display Mode: UTC-12:00 UTC-11:00 UTC-10:00 UTC-09:30 UTC-09:00 UTC-08:00 …" at bounding box center [851, 658] width 1129 height 45
click at [65, 34] on div at bounding box center [65, 18] width 131 height 37
click at [57, 40] on span "Environment" at bounding box center [72, 42] width 49 height 11
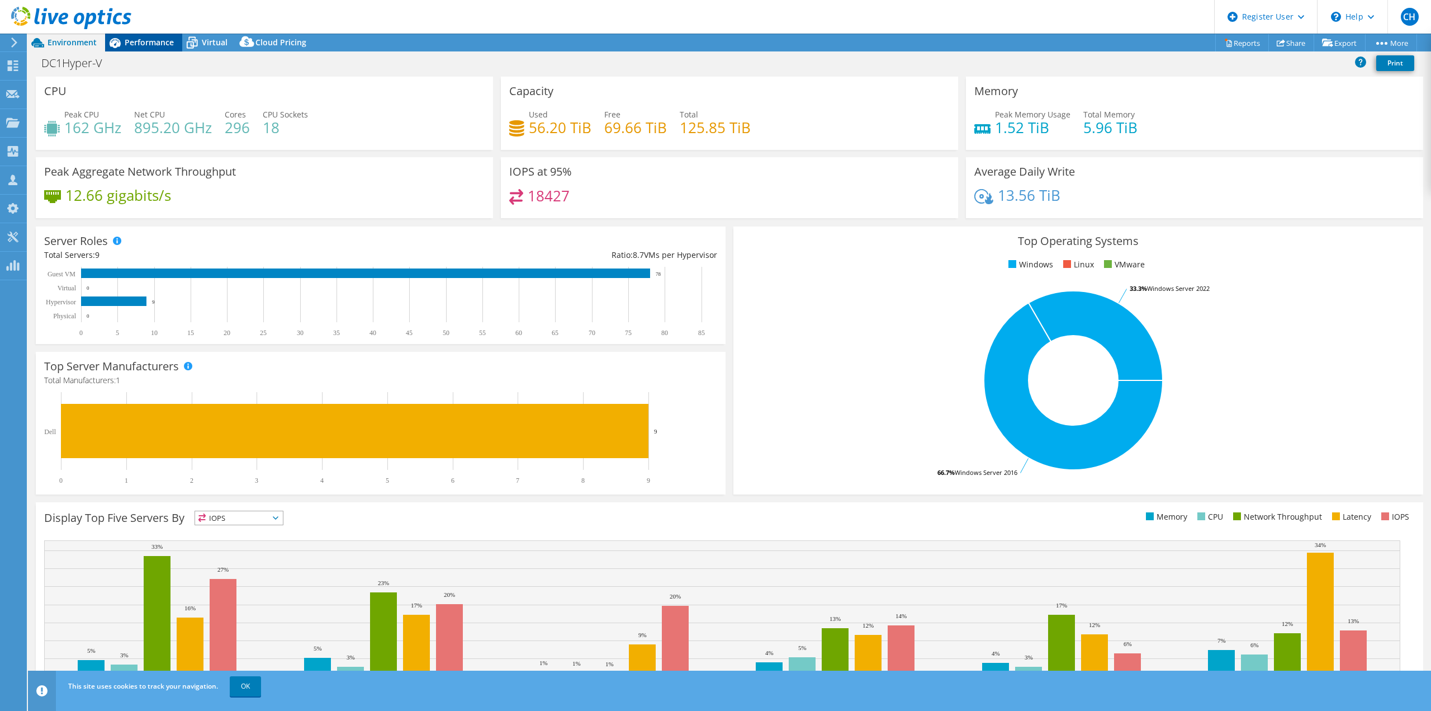
click at [129, 41] on span "Performance" at bounding box center [149, 42] width 49 height 11
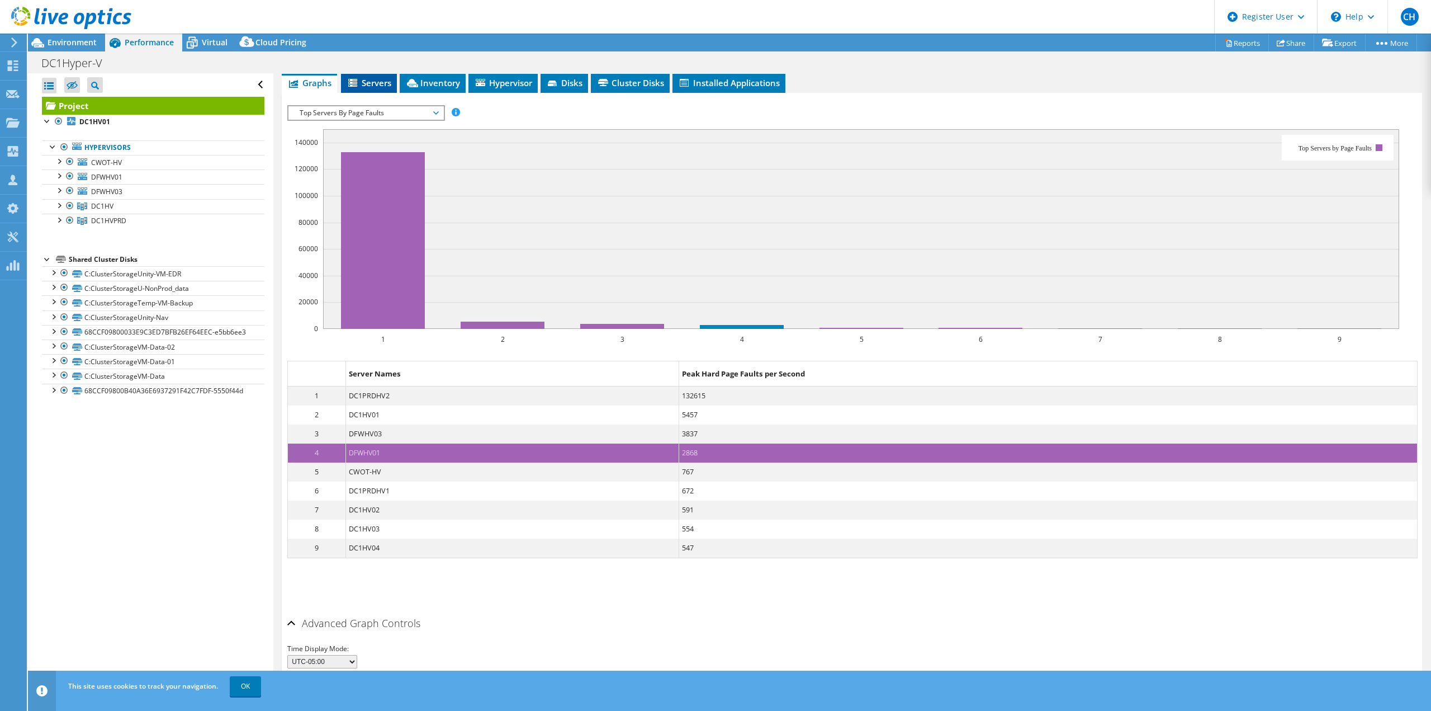
click at [383, 78] on span "Servers" at bounding box center [369, 82] width 45 height 11
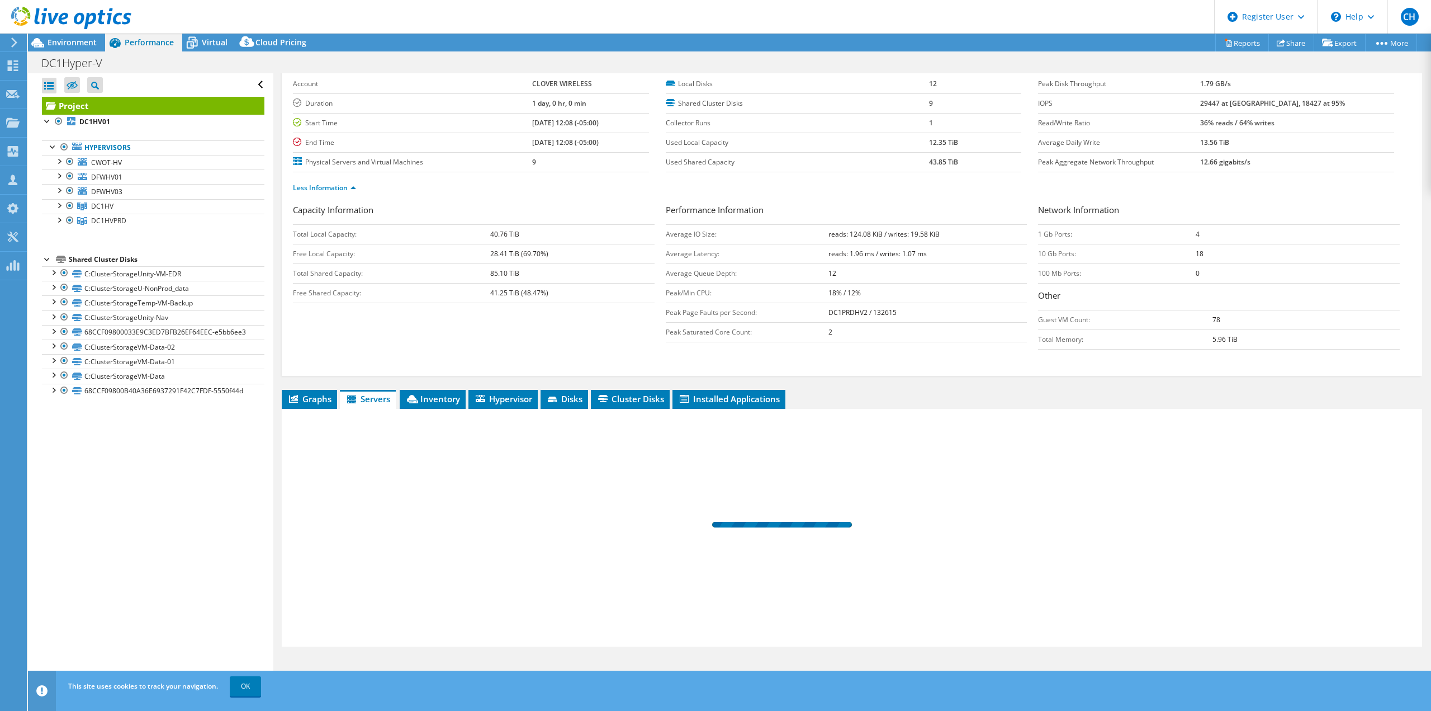
scroll to position [52, 0]
